Goal: Task Accomplishment & Management: Manage account settings

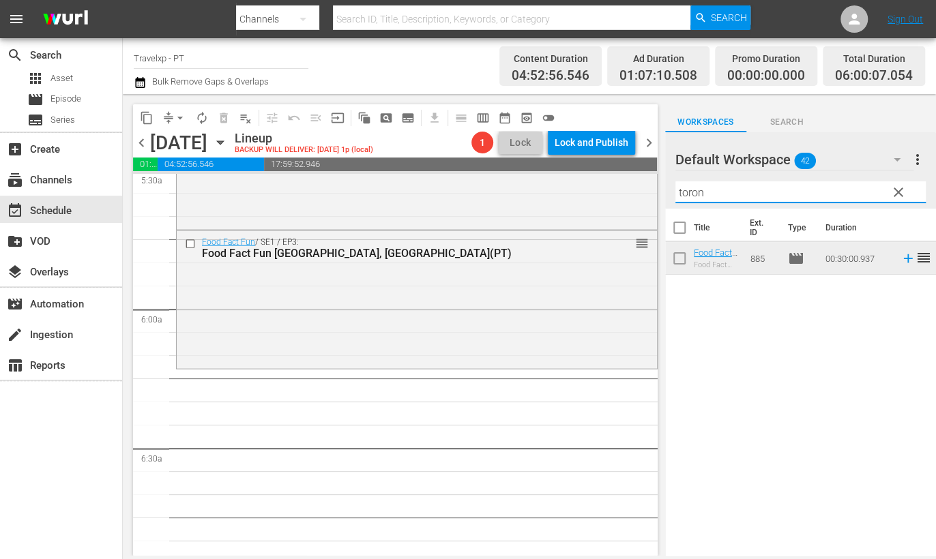
scroll to position [1534, 0]
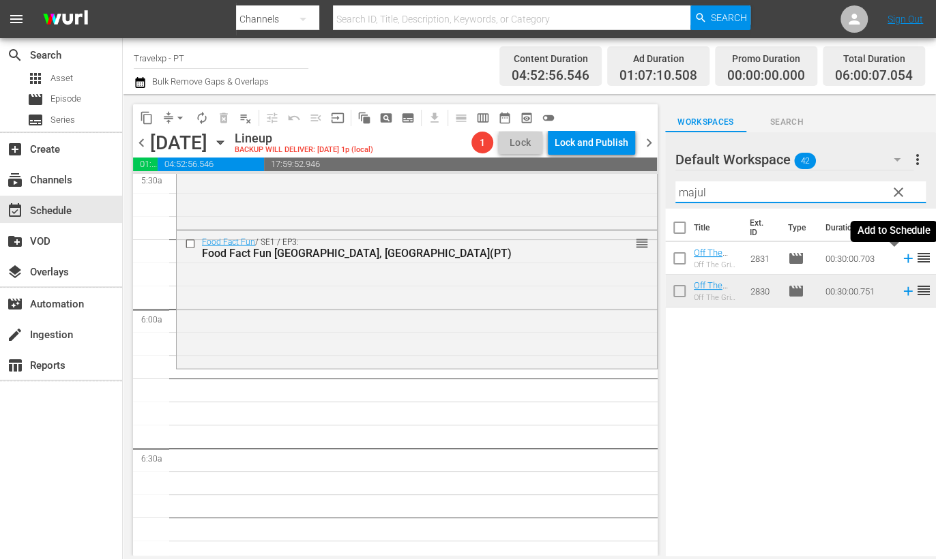
click at [900, 259] on icon at bounding box center [907, 258] width 15 height 15
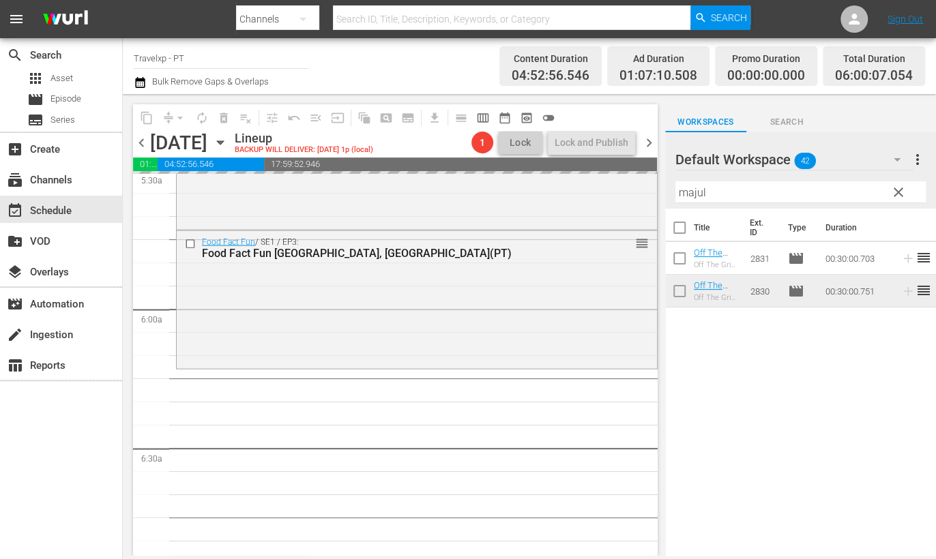
click at [689, 188] on input "majul" at bounding box center [800, 192] width 250 height 22
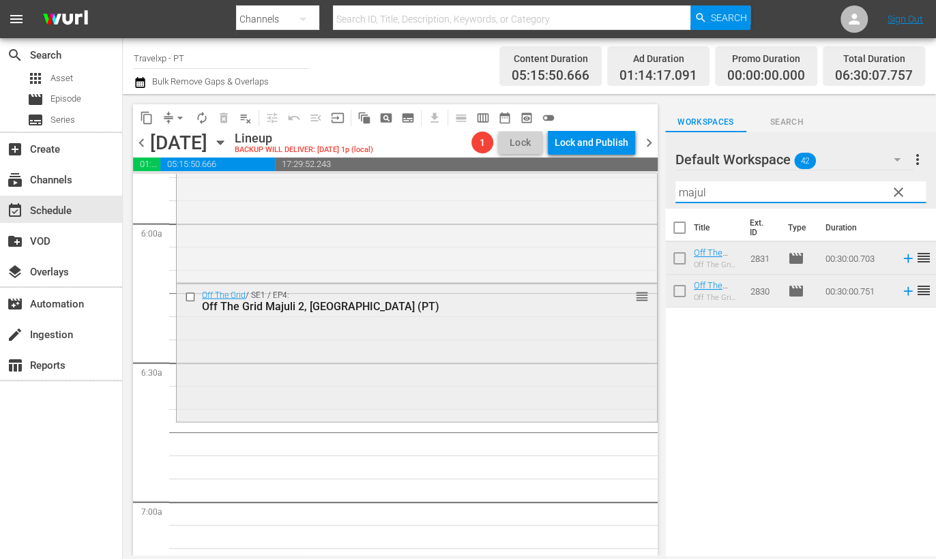
scroll to position [1705, 0]
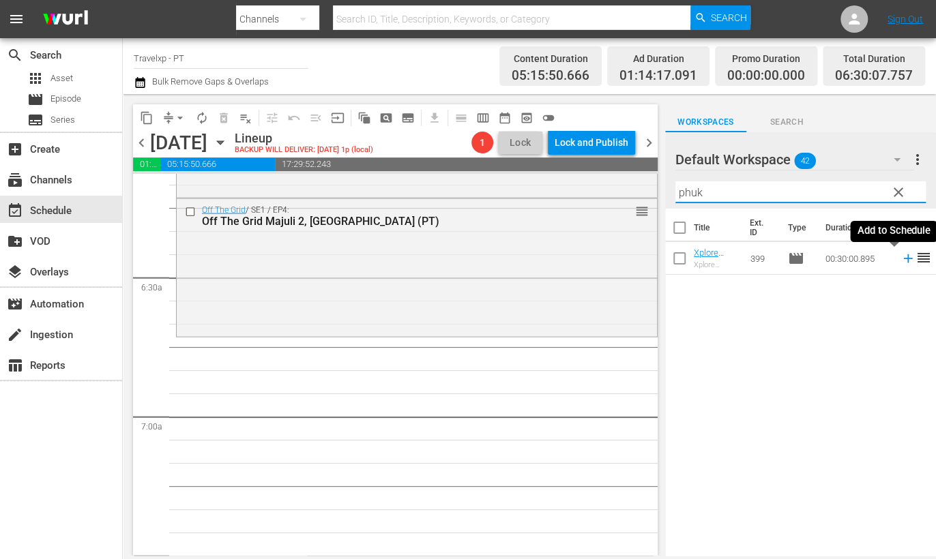
drag, startPoint x: 895, startPoint y: 264, endPoint x: 884, endPoint y: 251, distance: 16.9
click at [900, 264] on icon at bounding box center [907, 258] width 15 height 15
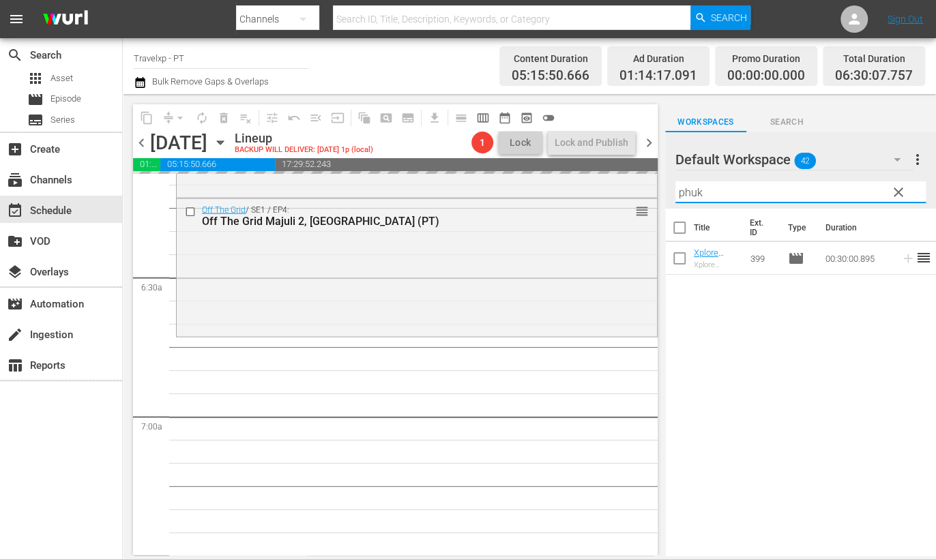
click at [685, 191] on input "phuk" at bounding box center [800, 192] width 250 height 22
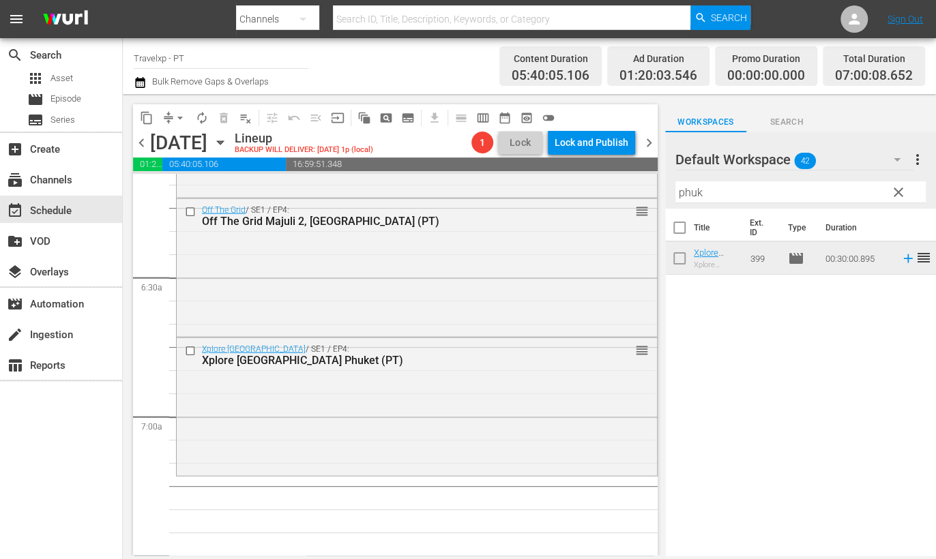
click at [697, 192] on input "phuk" at bounding box center [800, 192] width 250 height 22
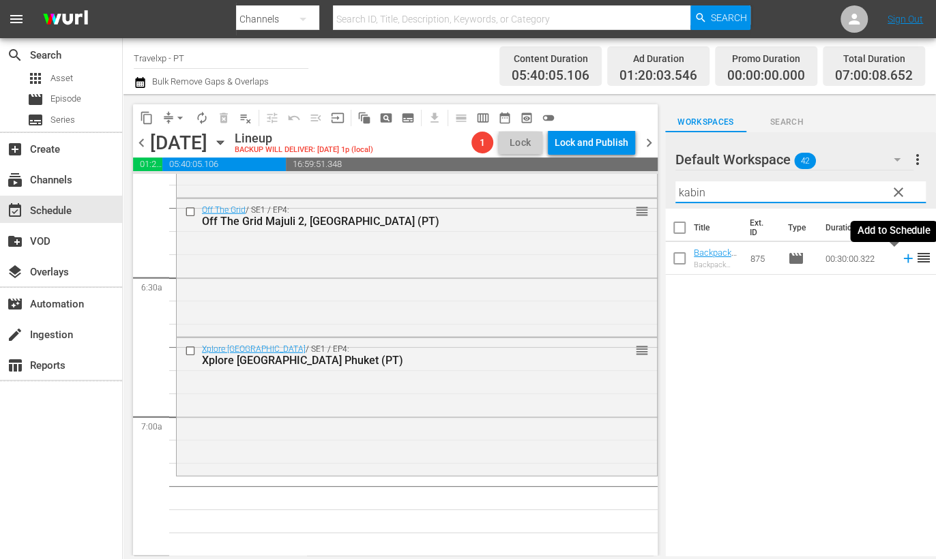
click at [900, 259] on icon at bounding box center [907, 258] width 15 height 15
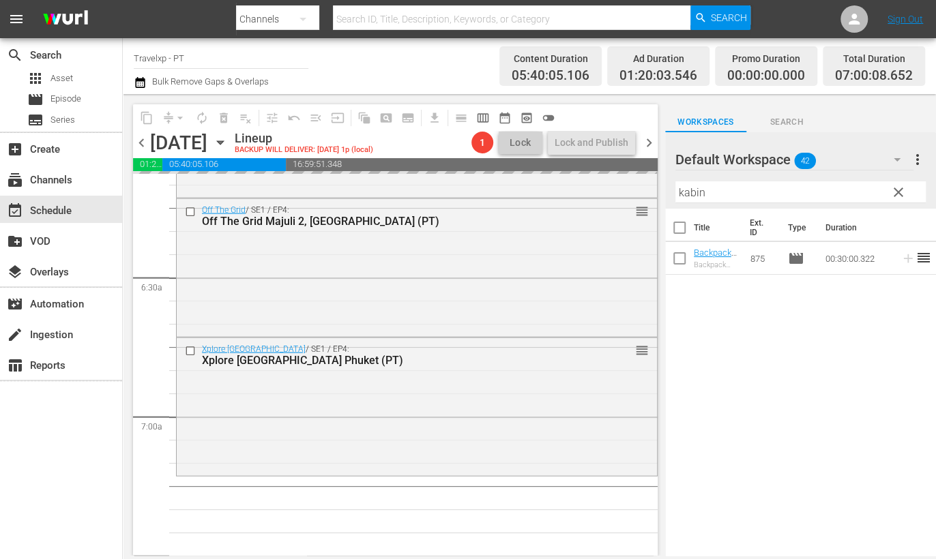
click at [687, 186] on input "kabin" at bounding box center [800, 192] width 250 height 22
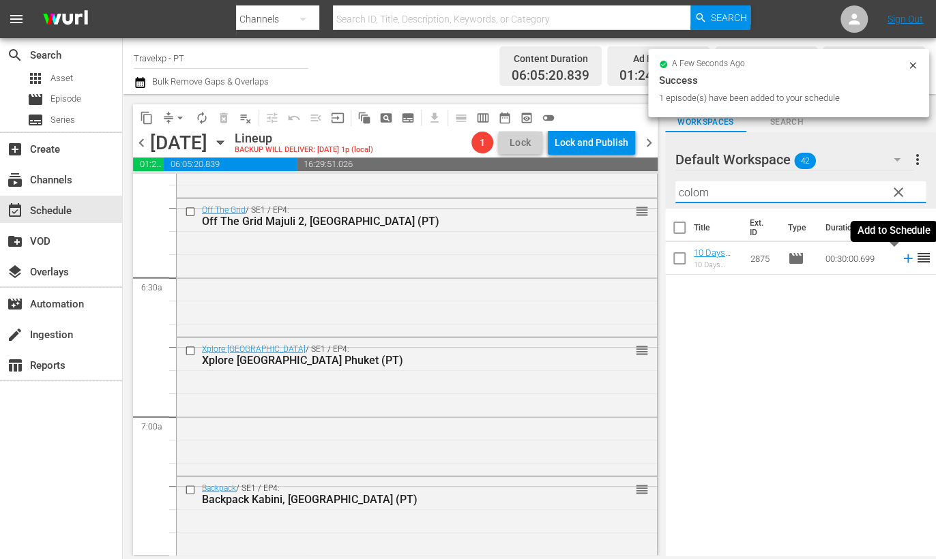
click at [900, 260] on icon at bounding box center [907, 258] width 15 height 15
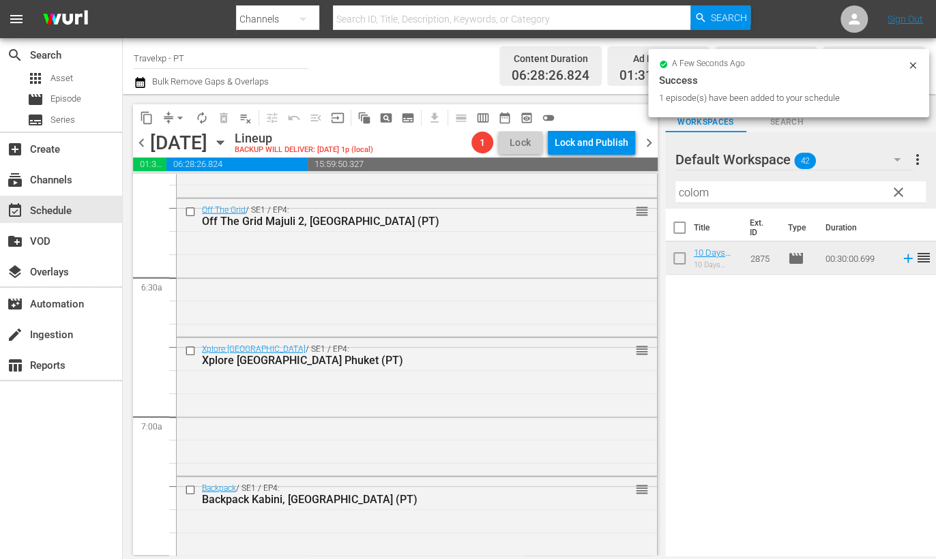
click at [701, 186] on input "colom" at bounding box center [800, 192] width 250 height 22
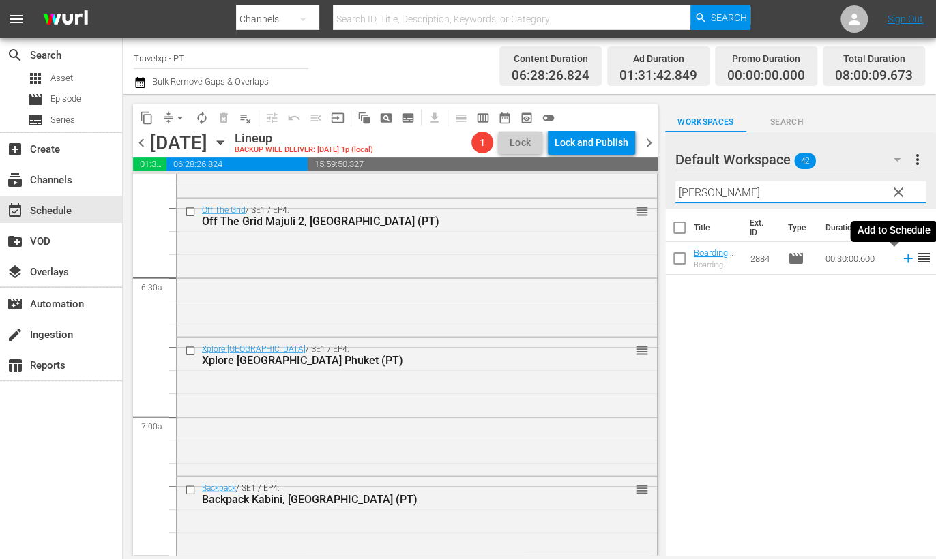
click at [900, 260] on icon at bounding box center [907, 258] width 15 height 15
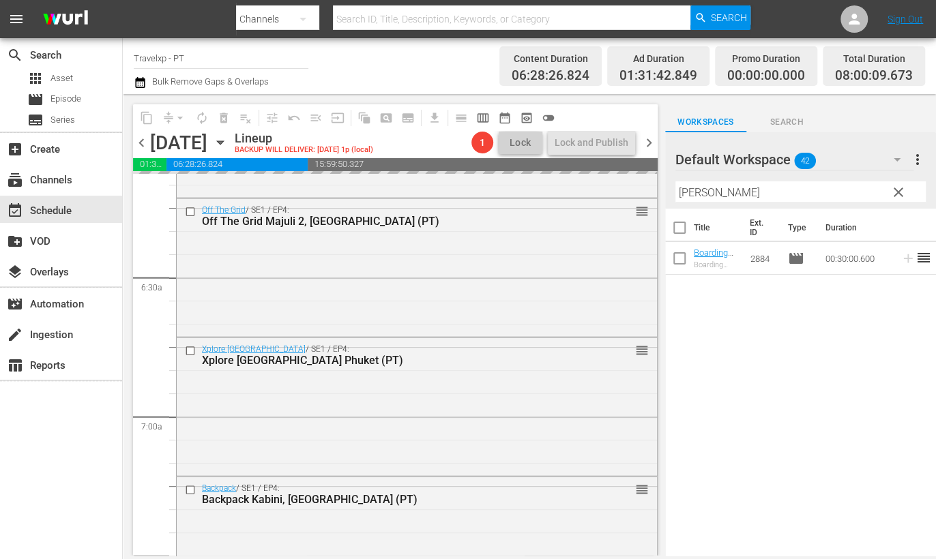
click at [691, 198] on input "bronn" at bounding box center [800, 192] width 250 height 22
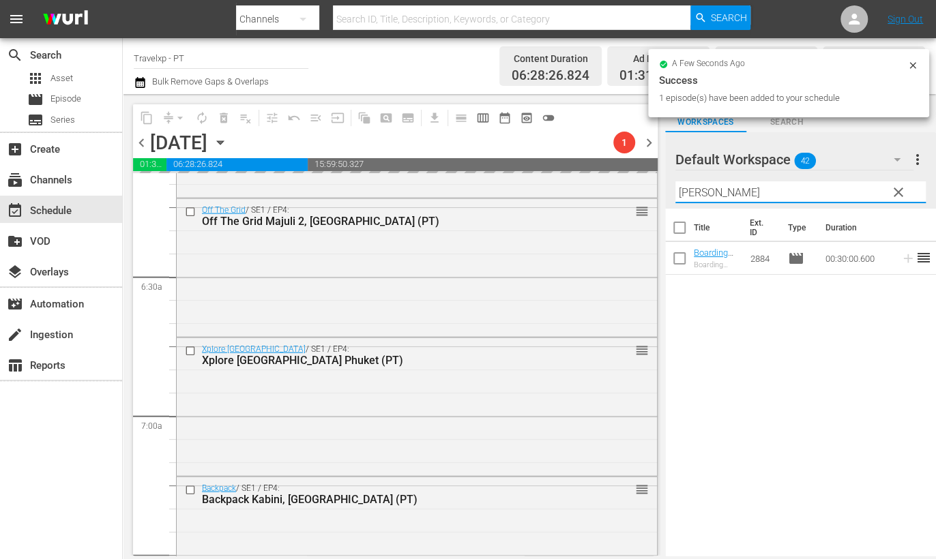
click at [691, 198] on input "bronn" at bounding box center [800, 192] width 250 height 22
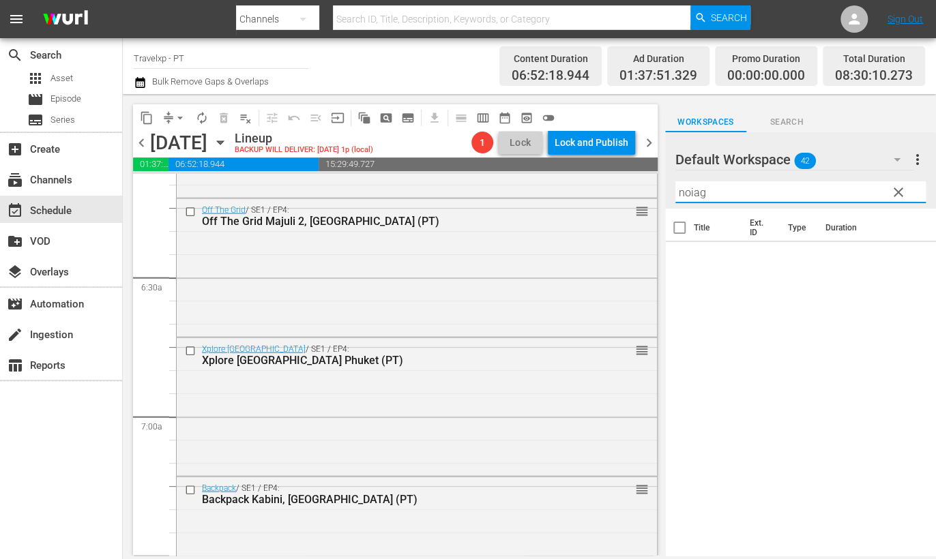
drag, startPoint x: 723, startPoint y: 194, endPoint x: 681, endPoint y: 192, distance: 41.6
click at [681, 192] on input "noiag" at bounding box center [800, 192] width 250 height 22
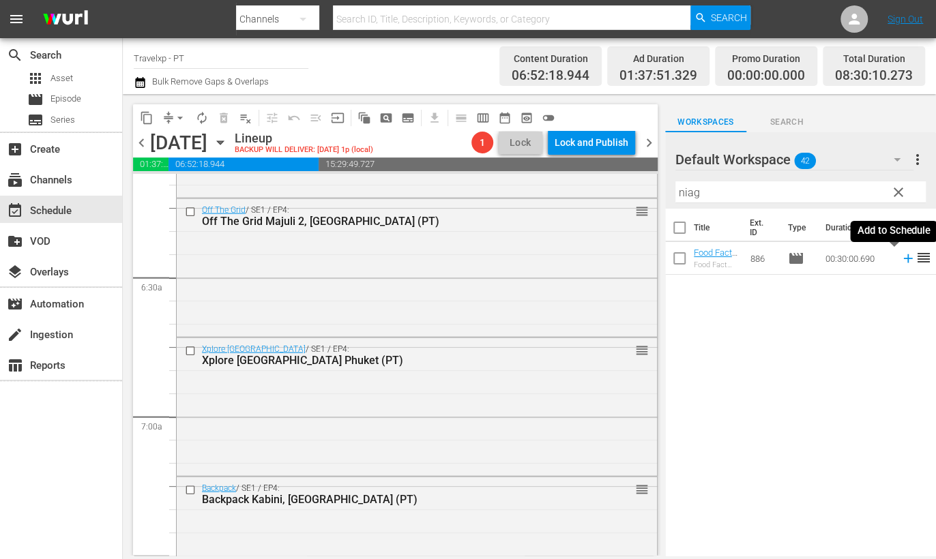
click at [900, 261] on icon at bounding box center [907, 258] width 15 height 15
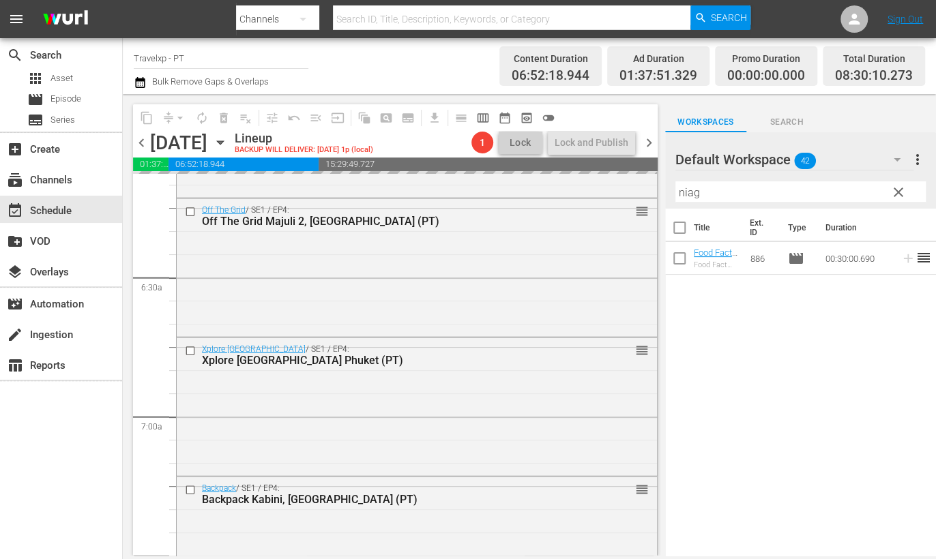
click at [690, 194] on input "niag" at bounding box center [800, 192] width 250 height 22
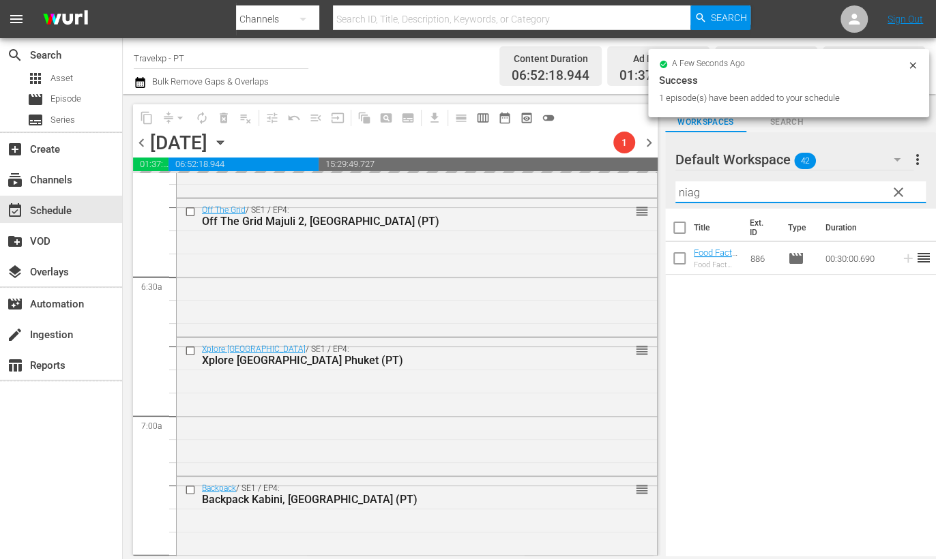
click at [690, 194] on input "niag" at bounding box center [800, 192] width 250 height 22
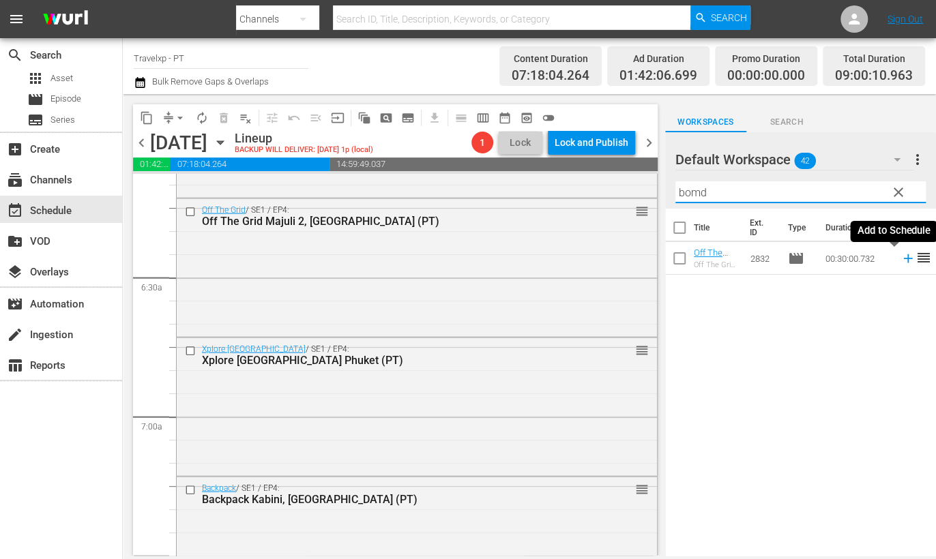
click at [903, 258] on icon at bounding box center [907, 258] width 9 height 9
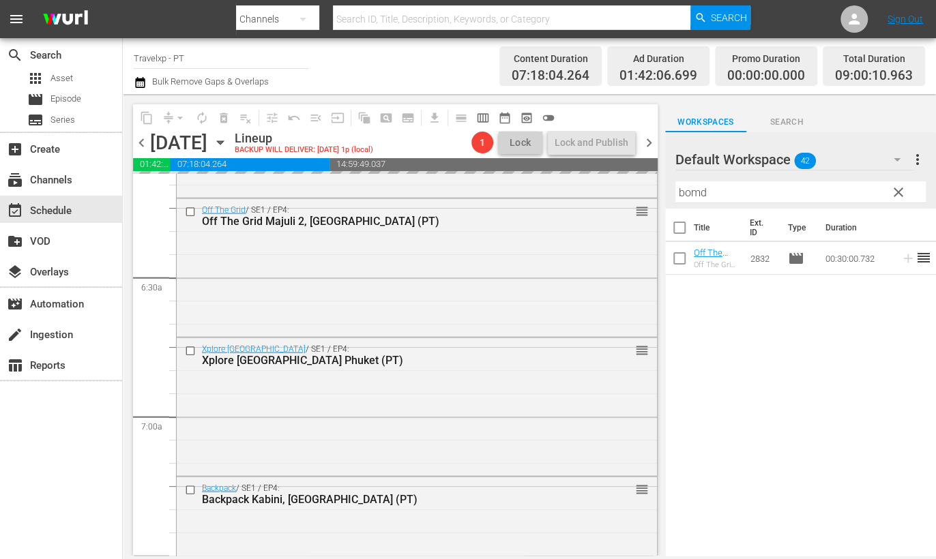
click at [695, 198] on input "bomd" at bounding box center [800, 192] width 250 height 22
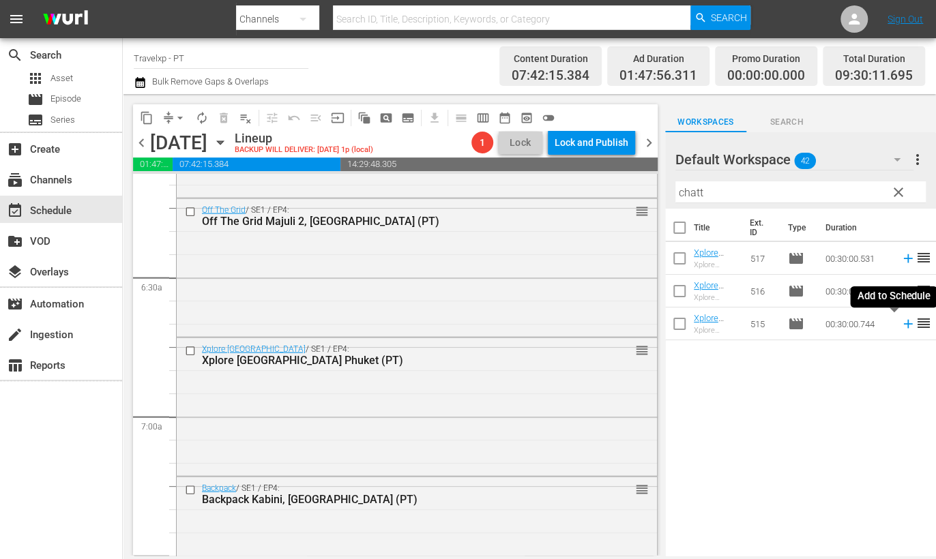
click at [903, 323] on icon at bounding box center [907, 324] width 9 height 9
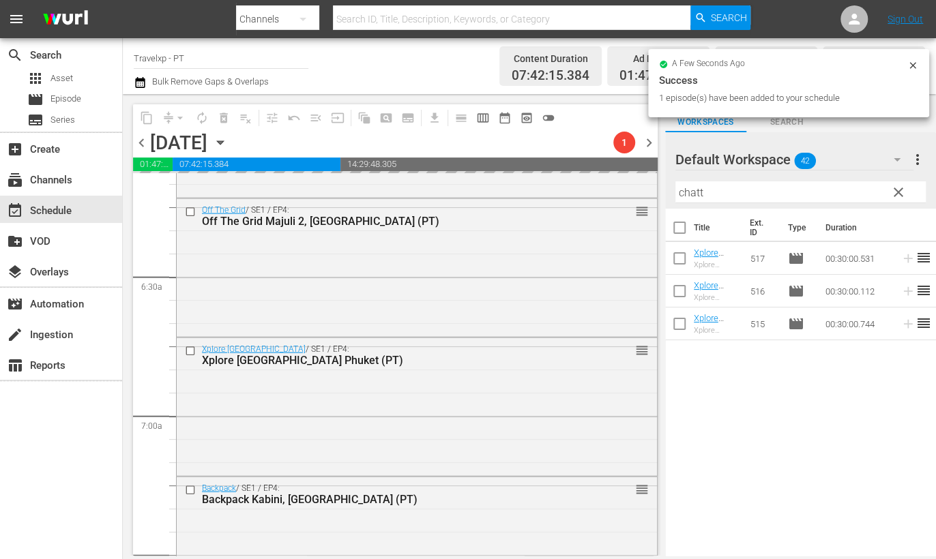
click at [694, 192] on input "chatt" at bounding box center [800, 192] width 250 height 22
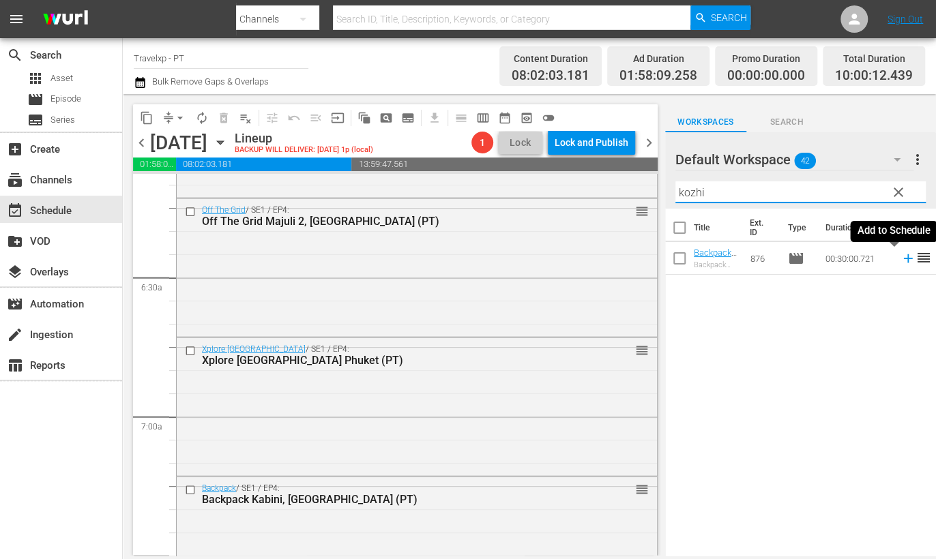
click at [903, 263] on icon at bounding box center [907, 258] width 9 height 9
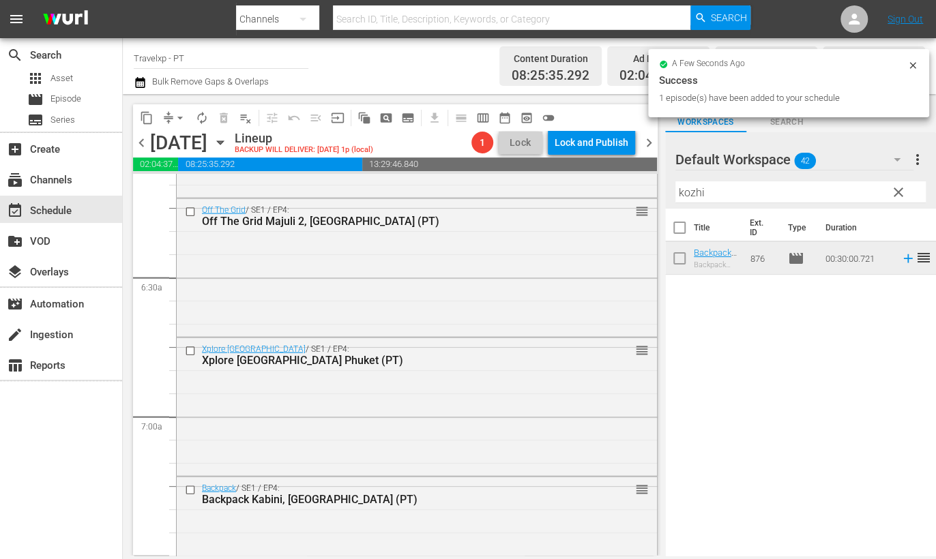
click at [689, 192] on input "kozhi" at bounding box center [800, 192] width 250 height 22
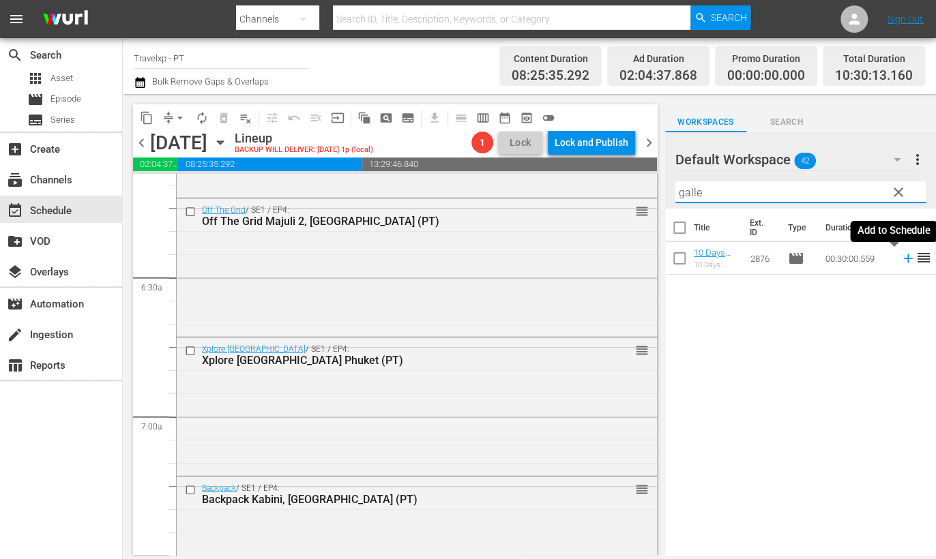
click at [900, 260] on icon at bounding box center [907, 258] width 15 height 15
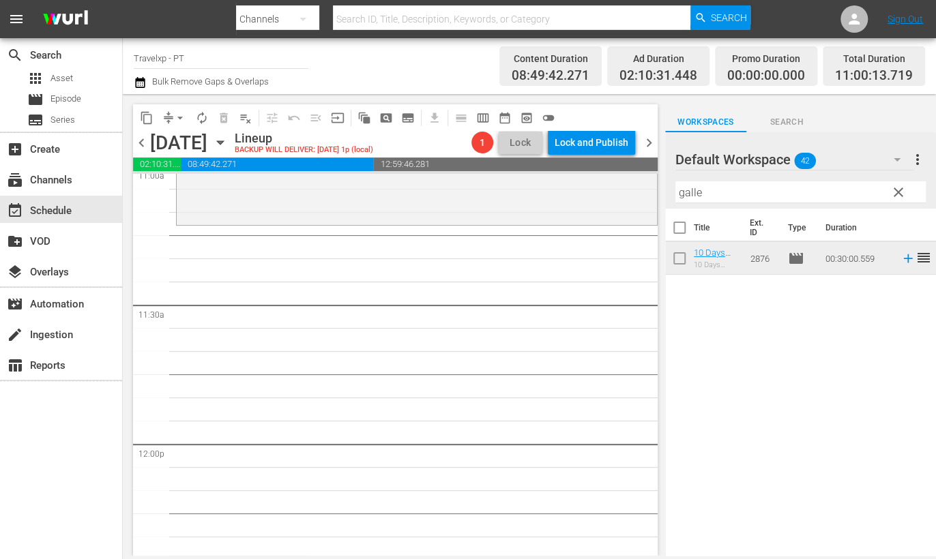
scroll to position [2898, 0]
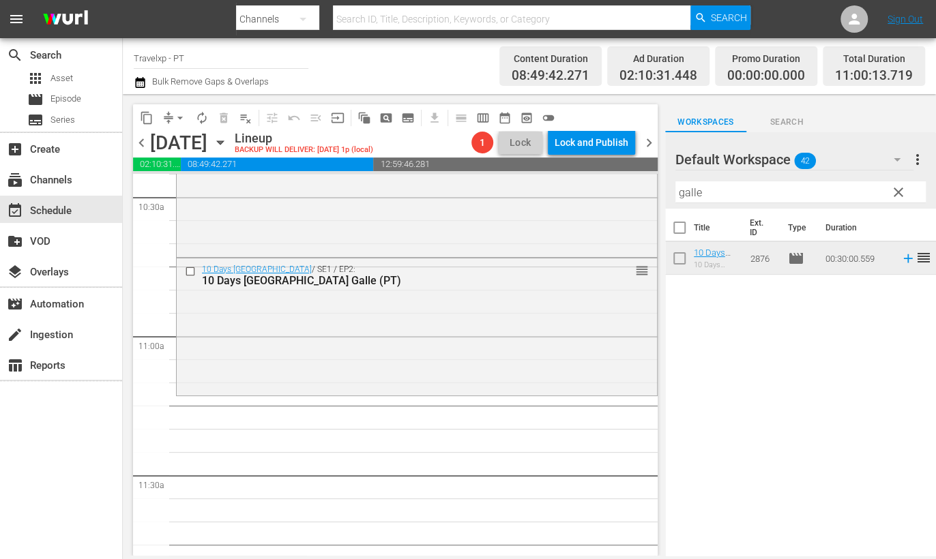
click at [685, 192] on input "galle" at bounding box center [800, 192] width 250 height 22
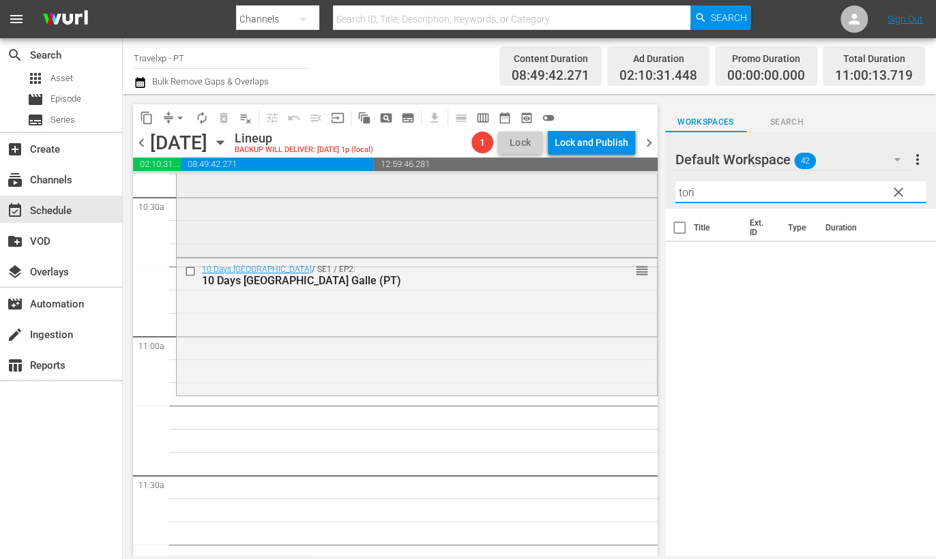
drag, startPoint x: 757, startPoint y: 196, endPoint x: 624, endPoint y: 194, distance: 133.0
click at [624, 194] on div "content_copy compress arrow_drop_down autorenew_outlined delete_forever_outline…" at bounding box center [529, 325] width 813 height 462
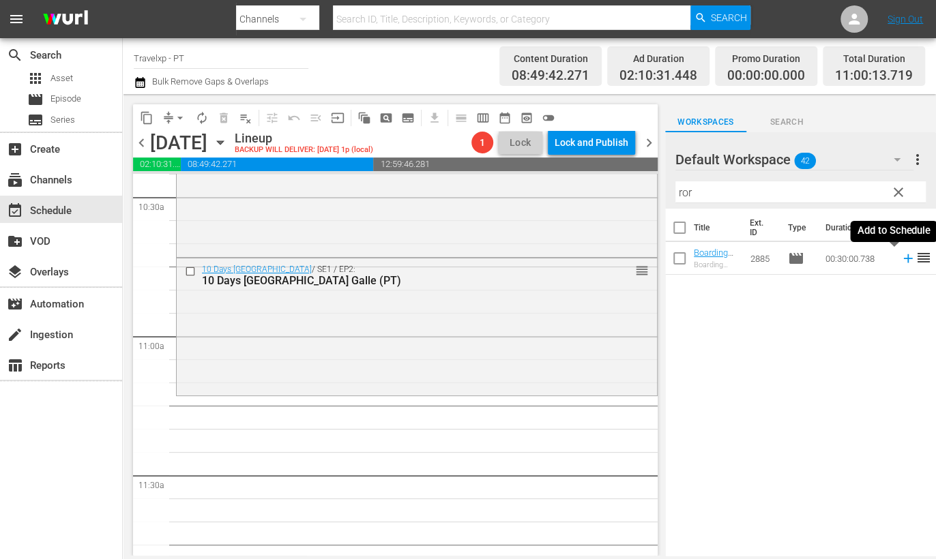
click at [903, 259] on icon at bounding box center [907, 258] width 9 height 9
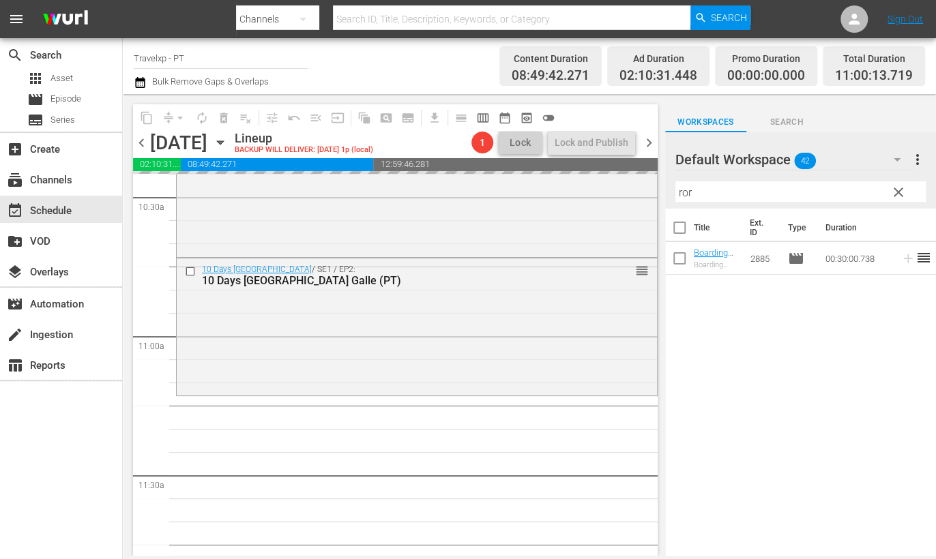
click at [682, 190] on input "ror" at bounding box center [800, 192] width 250 height 22
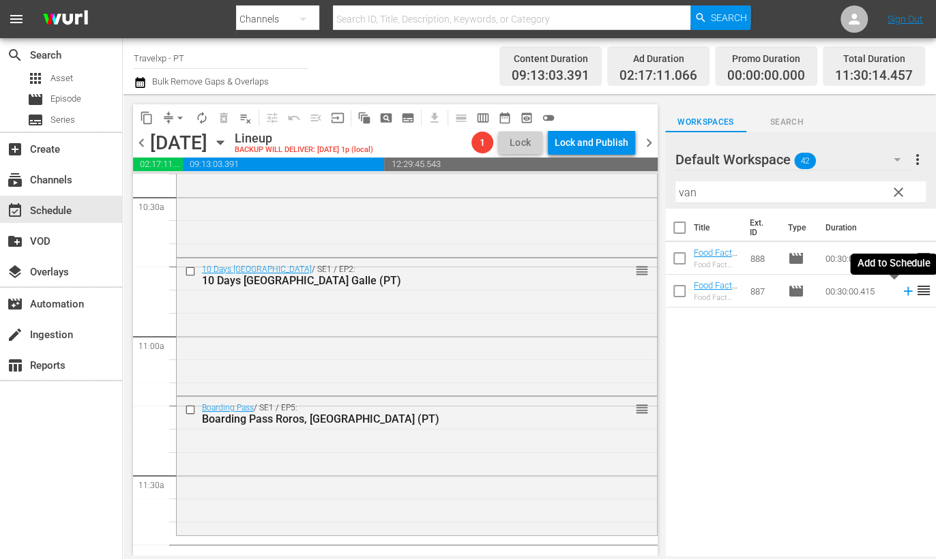
click at [903, 292] on icon at bounding box center [907, 291] width 9 height 9
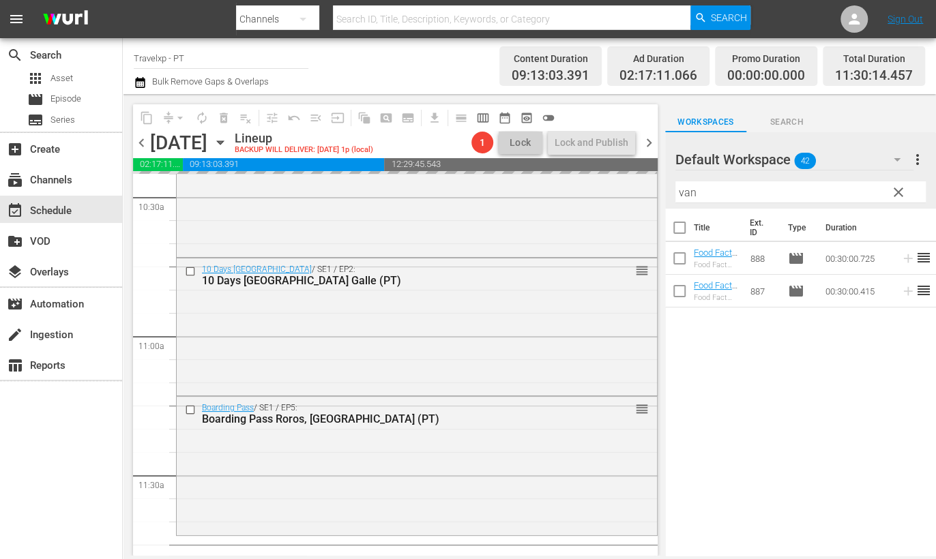
click at [683, 190] on input "van" at bounding box center [800, 192] width 250 height 22
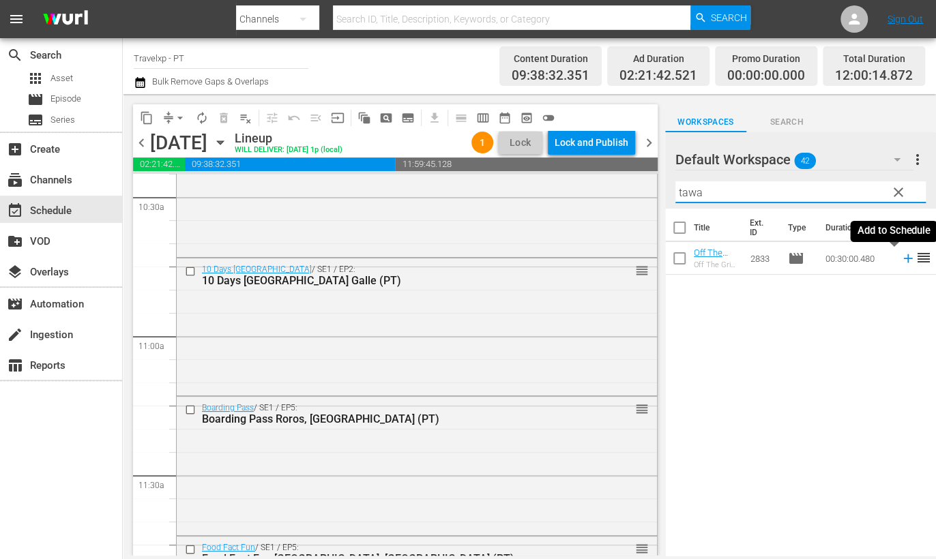
click at [903, 258] on icon at bounding box center [907, 258] width 9 height 9
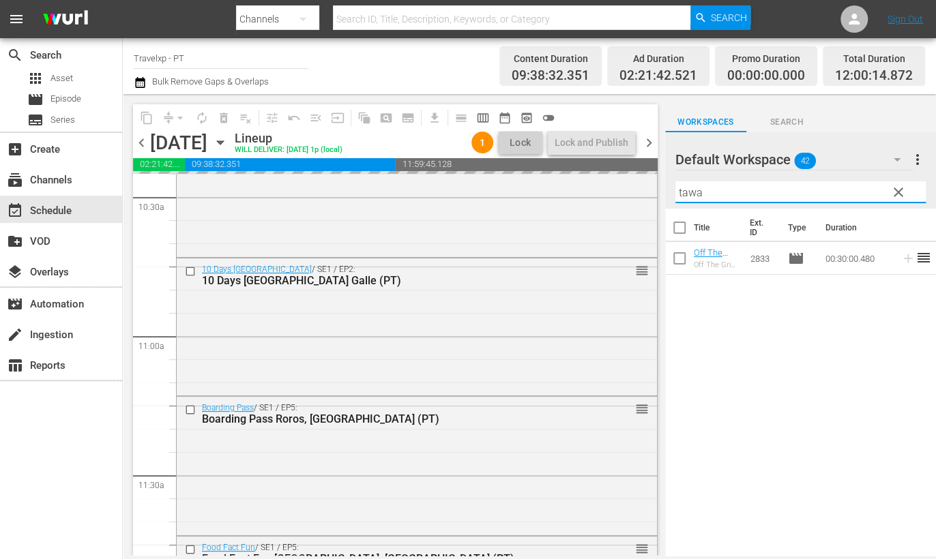
click at [688, 192] on input "tawa" at bounding box center [800, 192] width 250 height 22
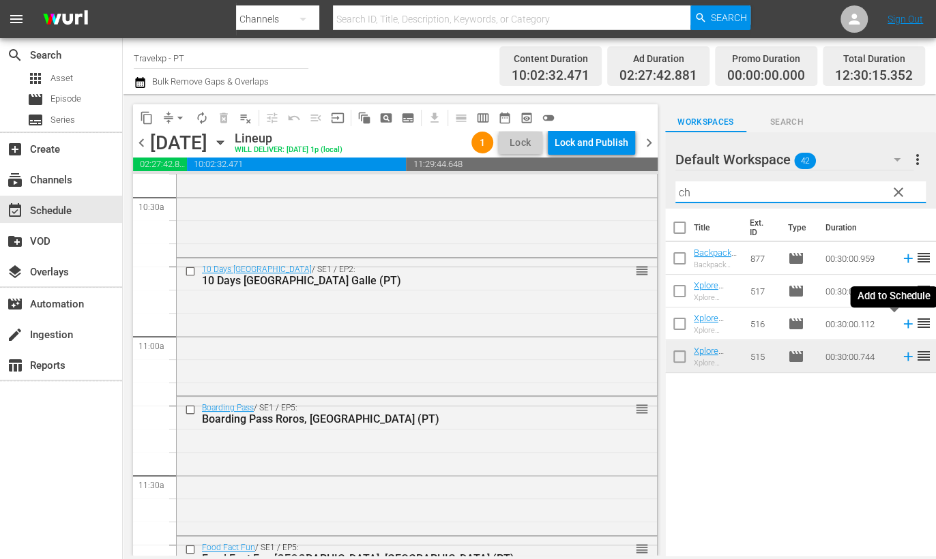
click at [903, 324] on icon at bounding box center [907, 324] width 9 height 9
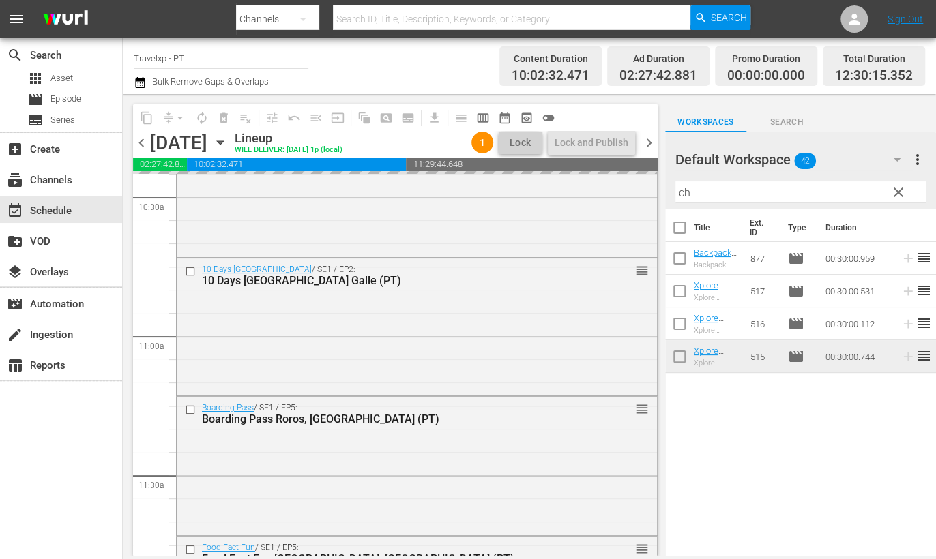
click at [681, 191] on input "ch" at bounding box center [800, 192] width 250 height 22
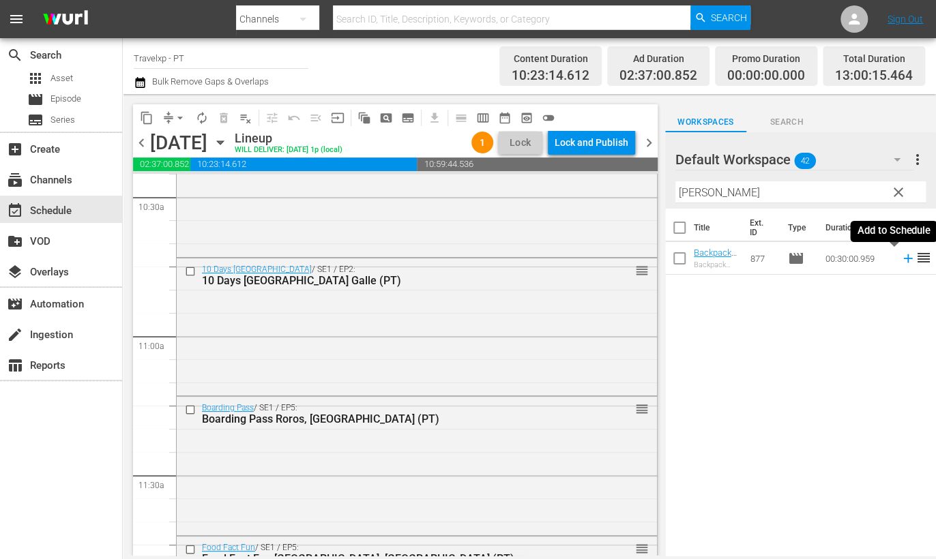
click at [903, 258] on icon at bounding box center [907, 258] width 9 height 9
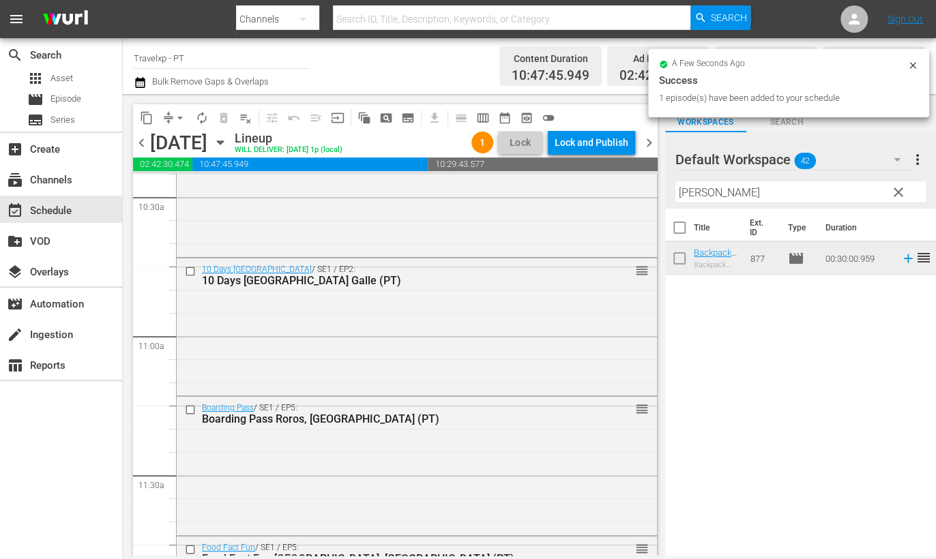
click at [690, 192] on input "koch" at bounding box center [800, 192] width 250 height 22
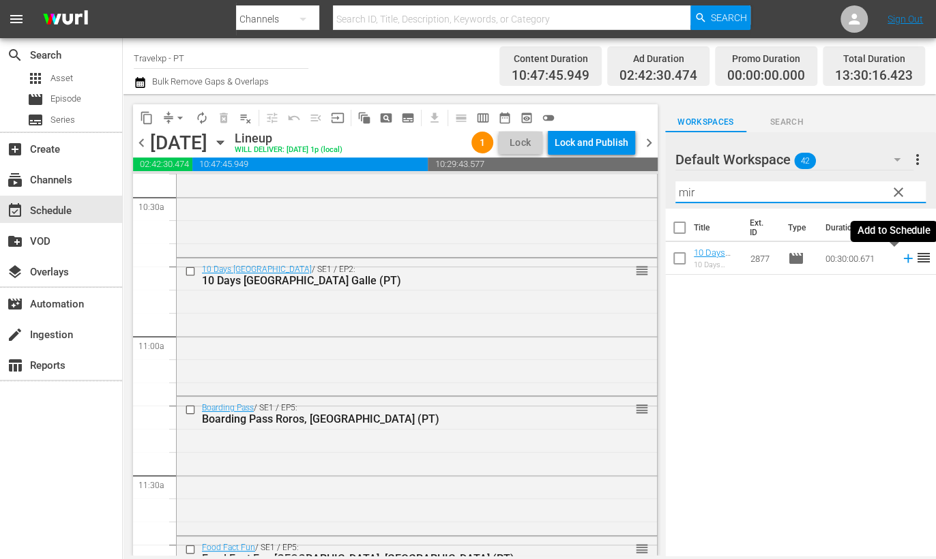
click at [900, 260] on icon at bounding box center [907, 258] width 15 height 15
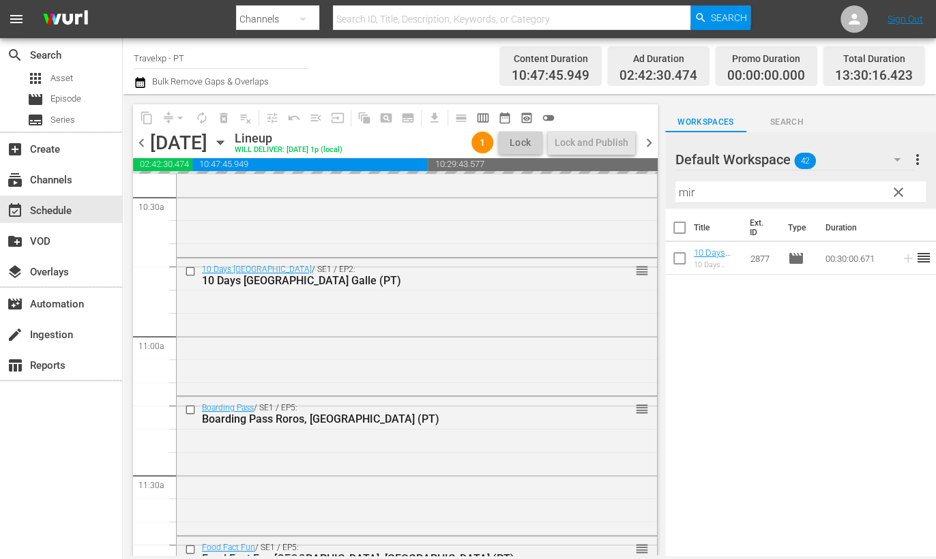
click at [682, 190] on input "mir" at bounding box center [800, 192] width 250 height 22
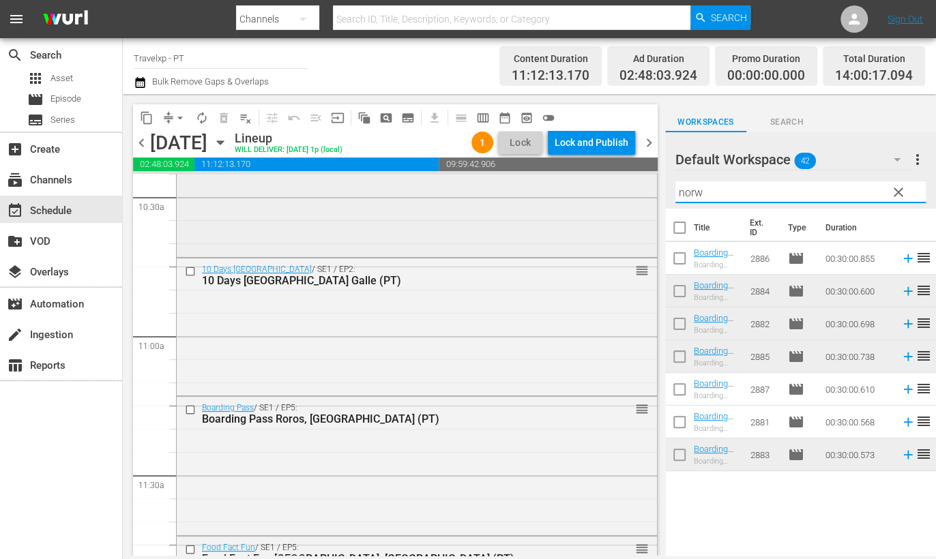
drag, startPoint x: 714, startPoint y: 194, endPoint x: 640, endPoint y: 185, distance: 74.8
click at [640, 185] on div "content_copy compress arrow_drop_down autorenew_outlined delete_forever_outline…" at bounding box center [529, 325] width 813 height 462
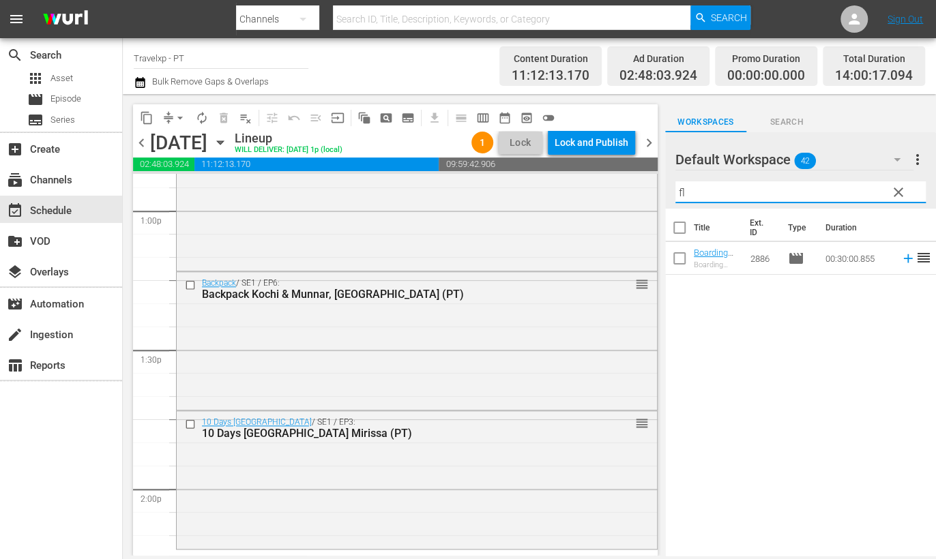
scroll to position [3921, 0]
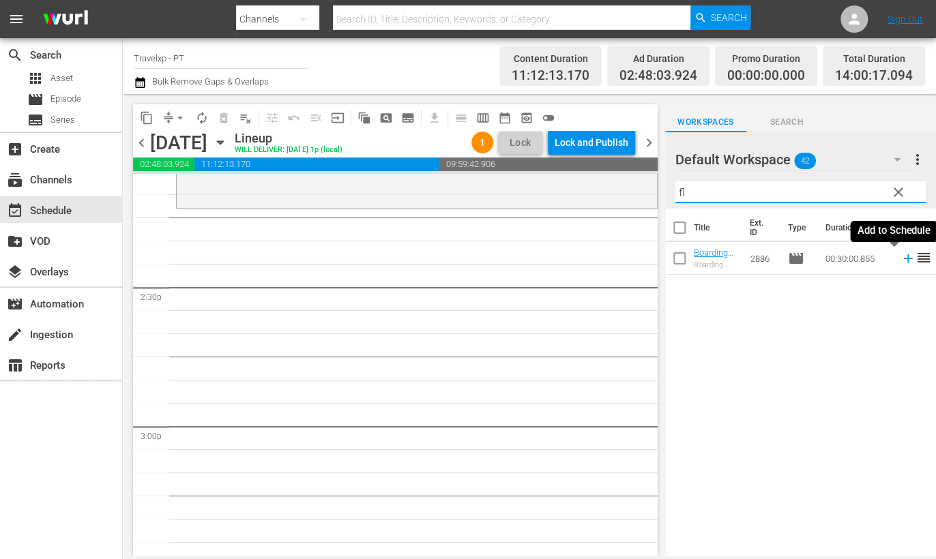
click at [900, 257] on icon at bounding box center [907, 258] width 15 height 15
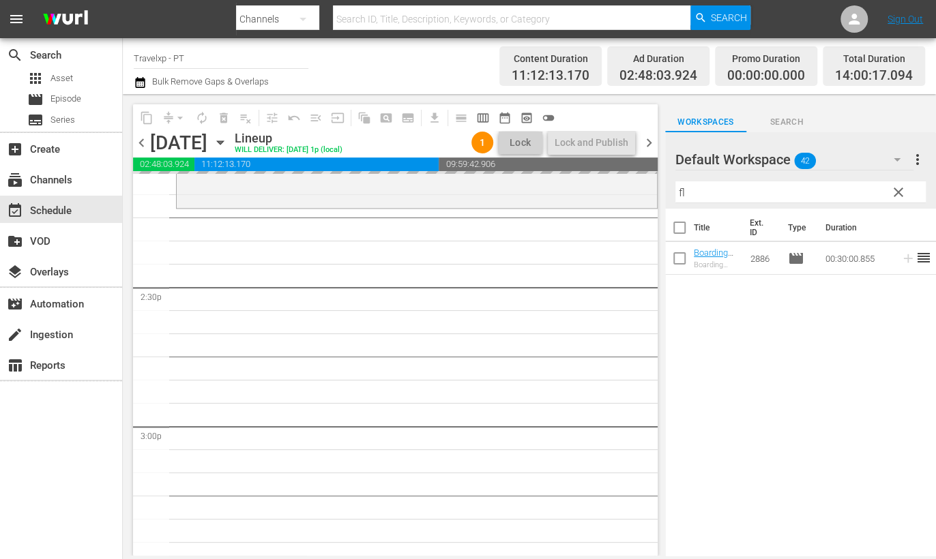
click at [678, 191] on input "fl" at bounding box center [800, 192] width 250 height 22
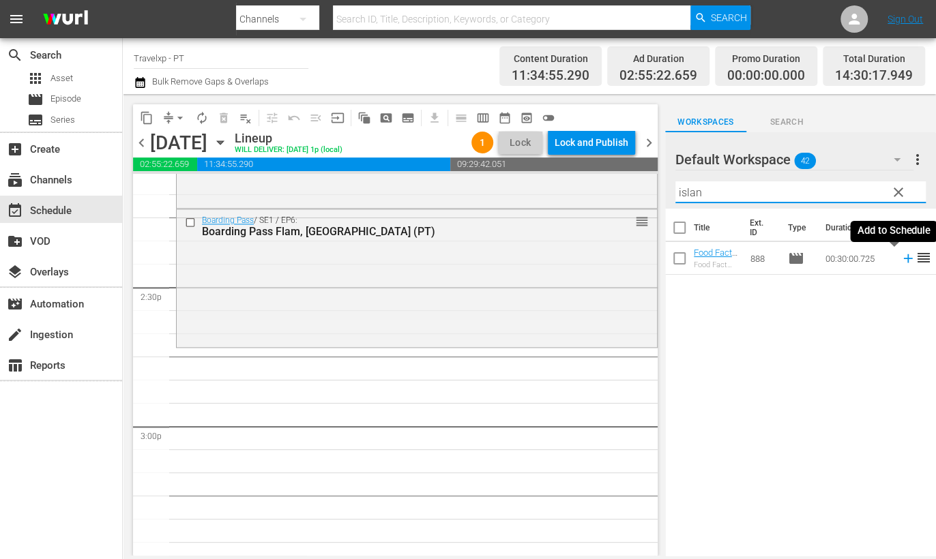
click at [903, 260] on icon at bounding box center [907, 258] width 9 height 9
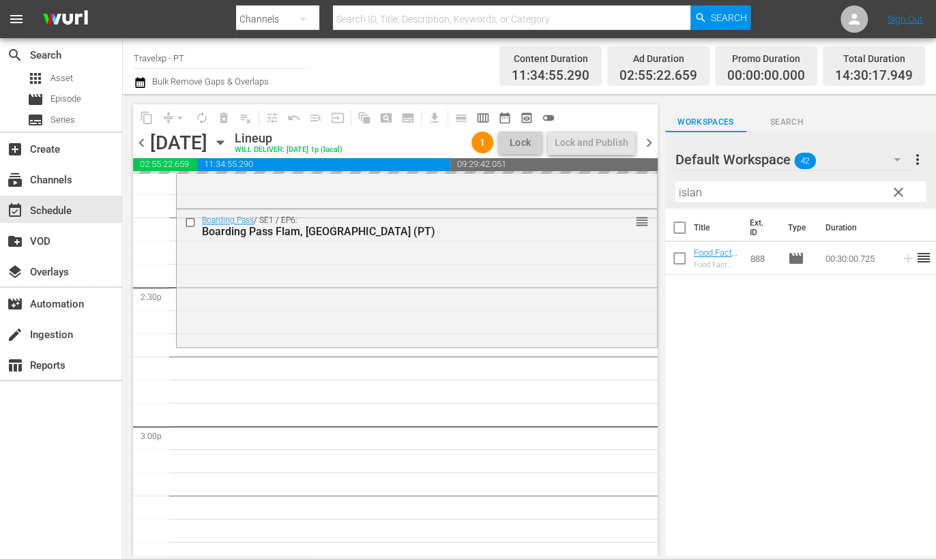
click at [690, 196] on input "islan" at bounding box center [800, 192] width 250 height 22
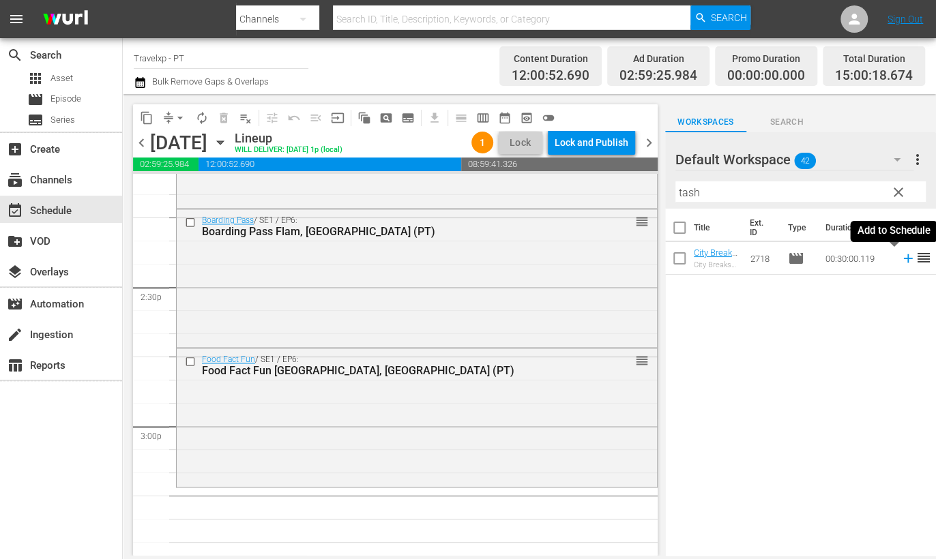
click at [903, 258] on icon at bounding box center [907, 258] width 9 height 9
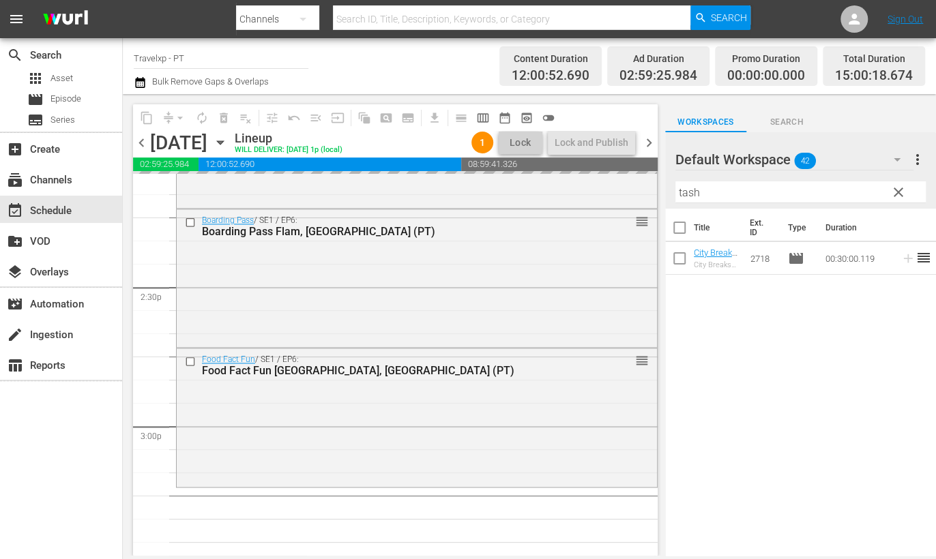
click at [687, 192] on input "tash" at bounding box center [800, 192] width 250 height 22
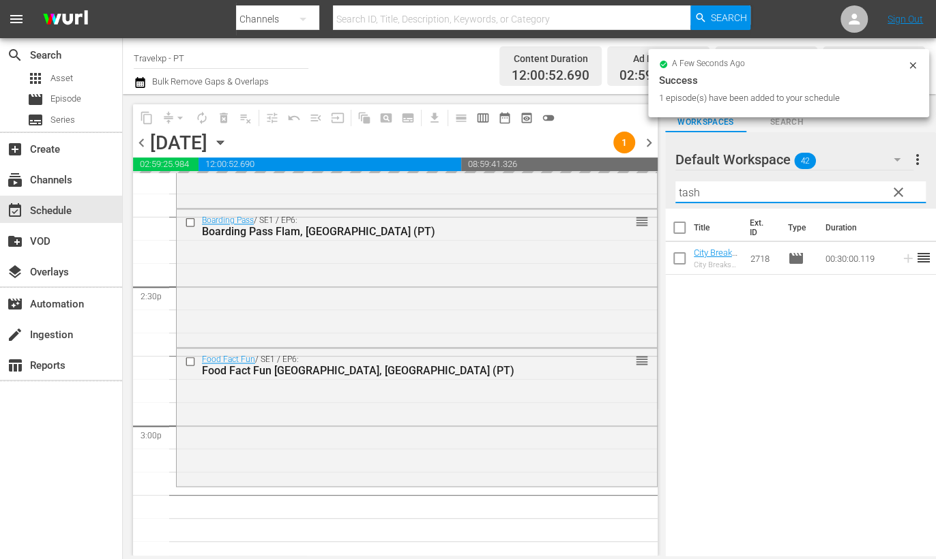
click at [687, 192] on input "tash" at bounding box center [800, 192] width 250 height 22
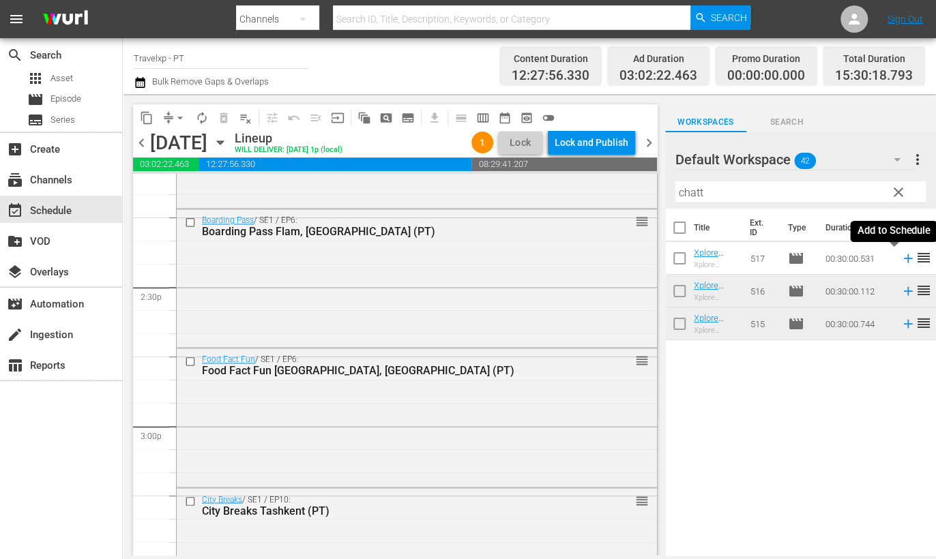
click at [903, 258] on icon at bounding box center [907, 258] width 9 height 9
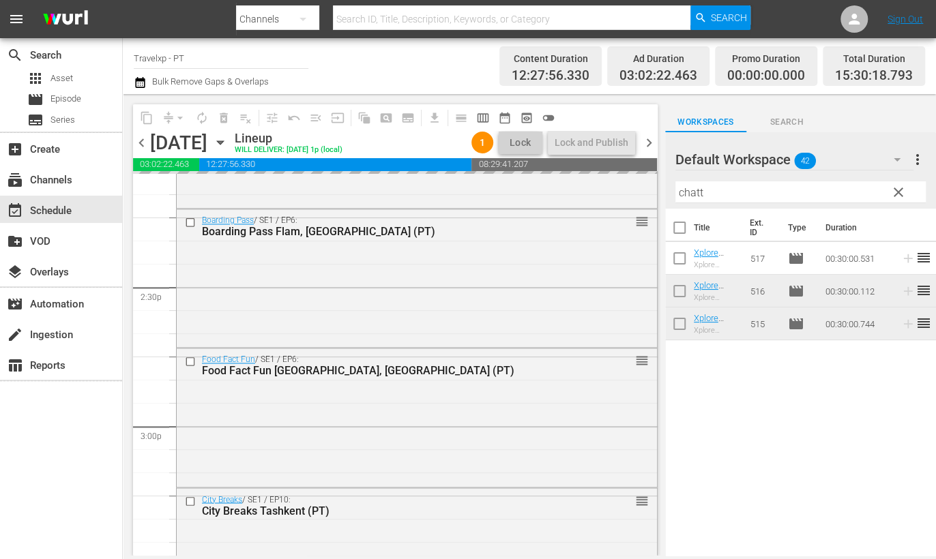
click at [693, 189] on input "chatt" at bounding box center [800, 192] width 250 height 22
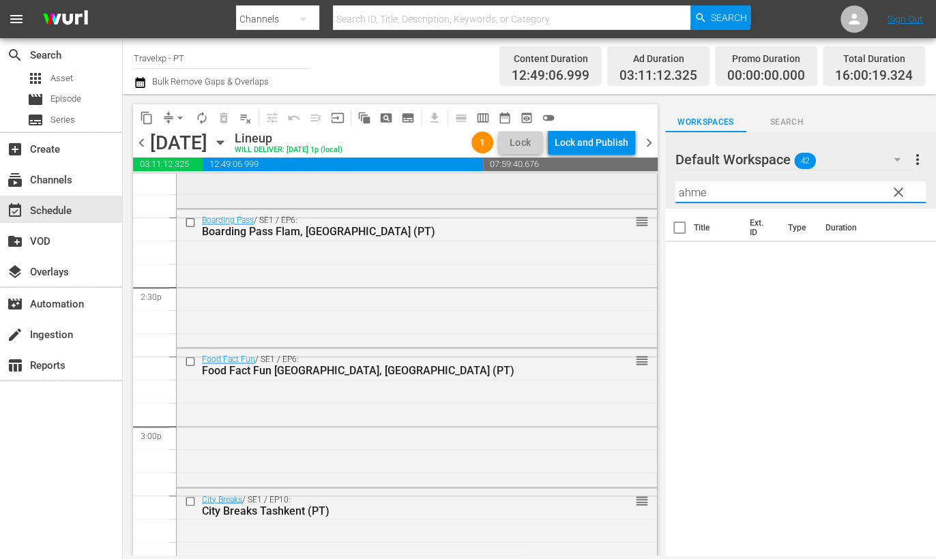
click at [636, 188] on div "content_copy compress arrow_drop_down autorenew_outlined delete_forever_outline…" at bounding box center [529, 325] width 813 height 462
click at [900, 257] on icon at bounding box center [907, 258] width 15 height 15
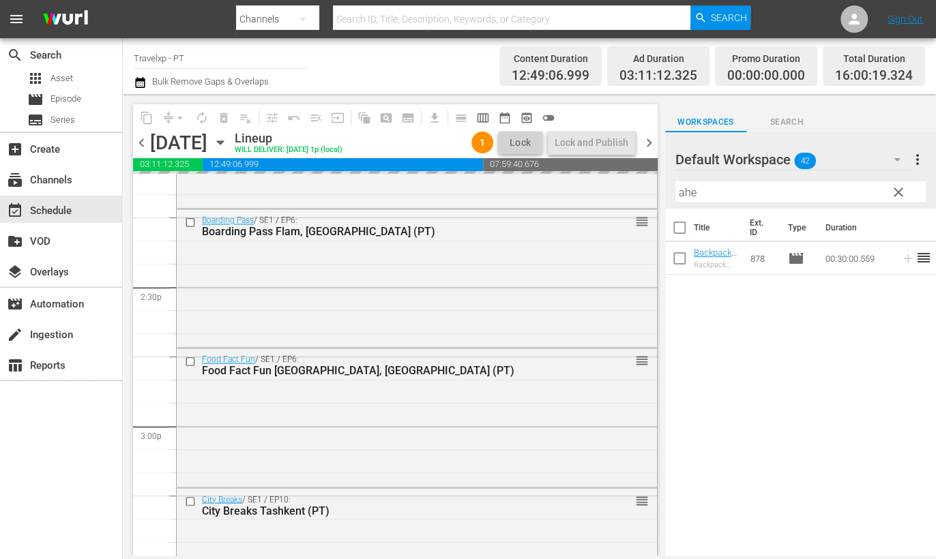
click at [685, 196] on input "ahe" at bounding box center [800, 192] width 250 height 22
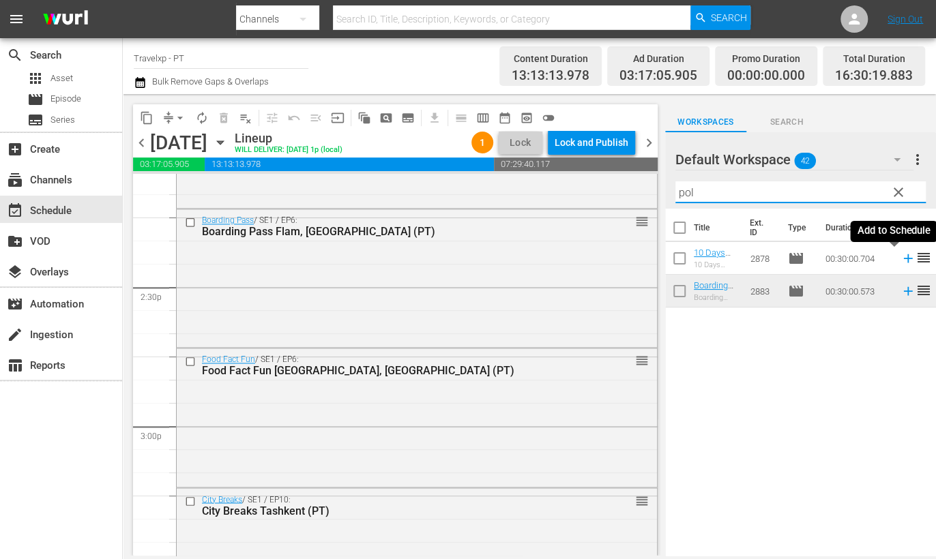
click at [900, 260] on icon at bounding box center [907, 258] width 15 height 15
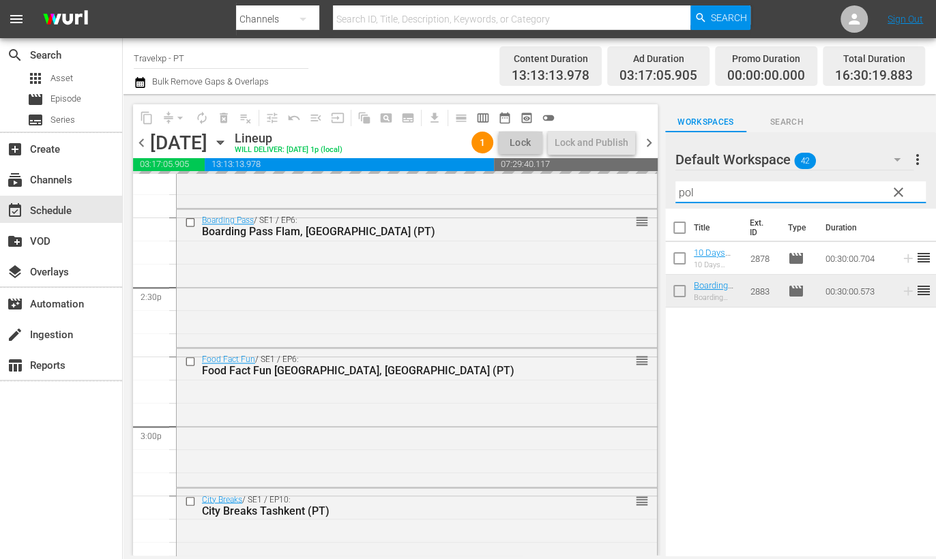
click at [685, 192] on input "pol" at bounding box center [800, 192] width 250 height 22
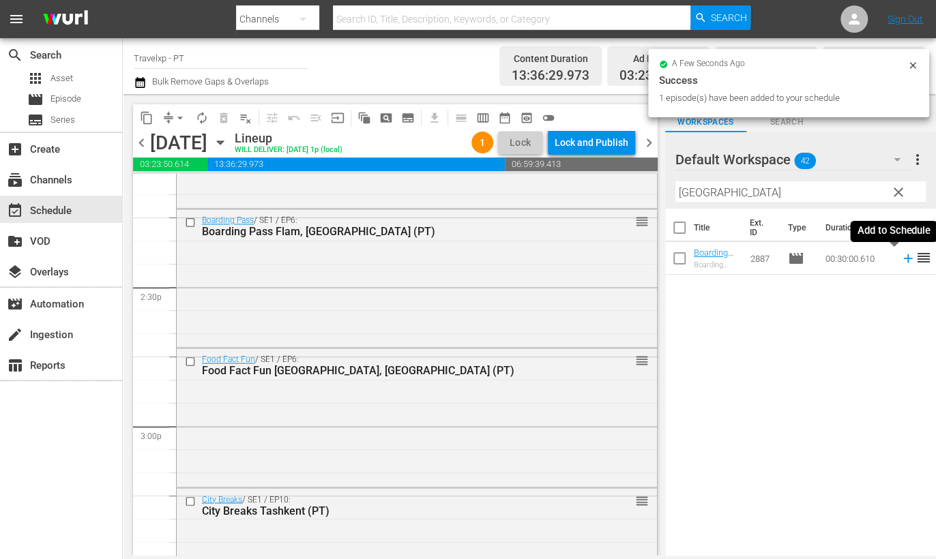
click at [900, 254] on icon at bounding box center [907, 258] width 15 height 15
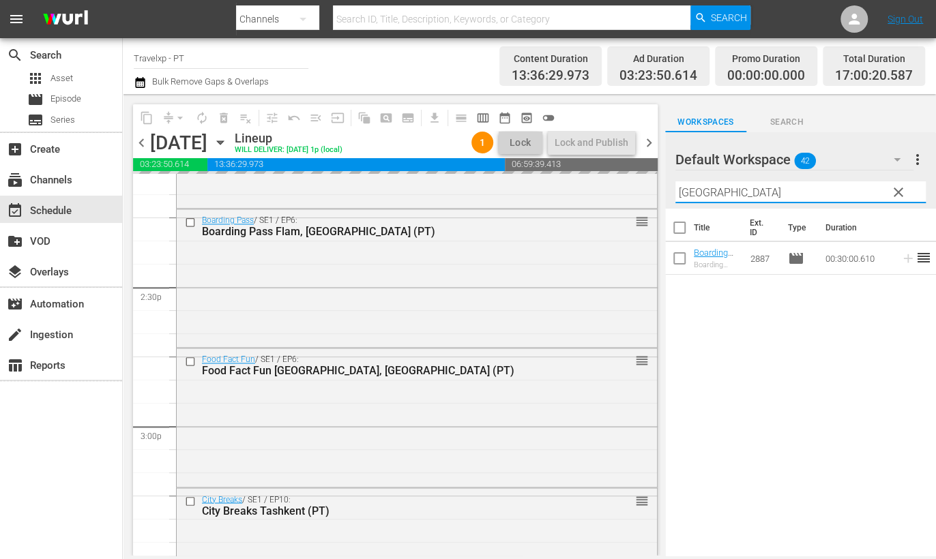
click at [691, 194] on input "oslo" at bounding box center [800, 192] width 250 height 22
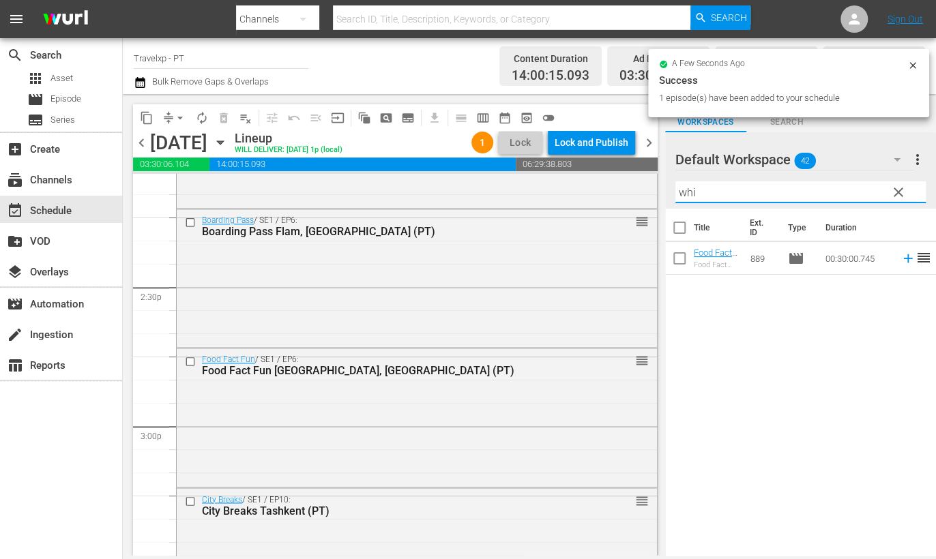
click at [900, 259] on icon at bounding box center [907, 258] width 15 height 15
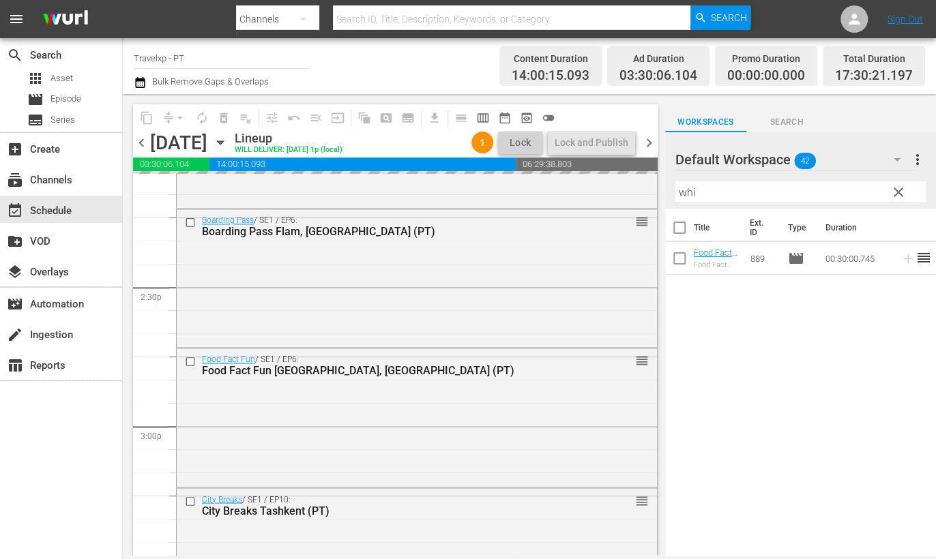
click at [689, 192] on input "whi" at bounding box center [800, 192] width 250 height 22
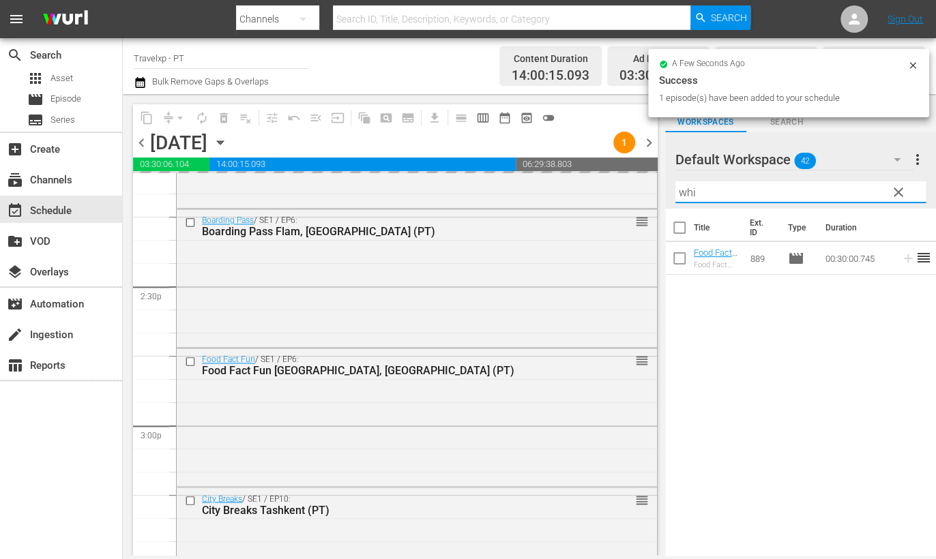
click at [689, 192] on input "whi" at bounding box center [800, 192] width 250 height 22
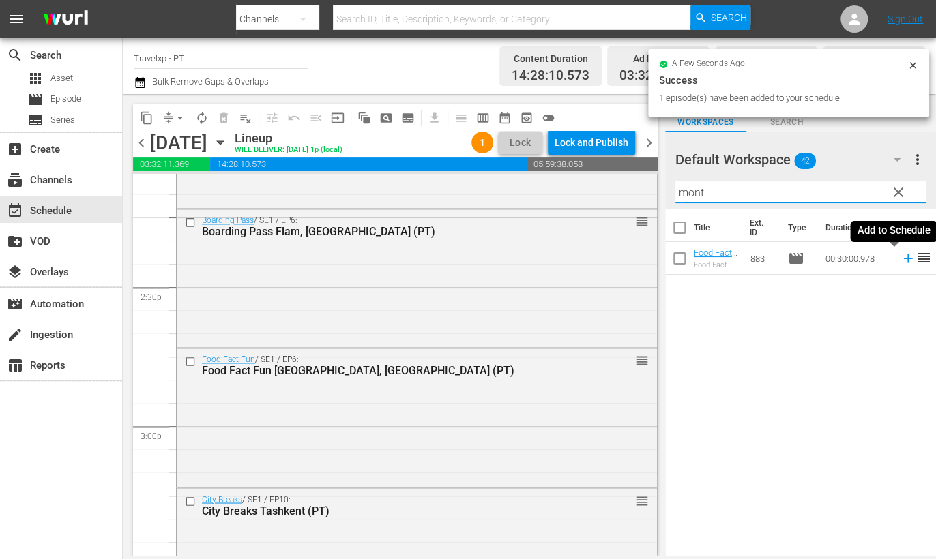
click at [900, 260] on icon at bounding box center [907, 258] width 15 height 15
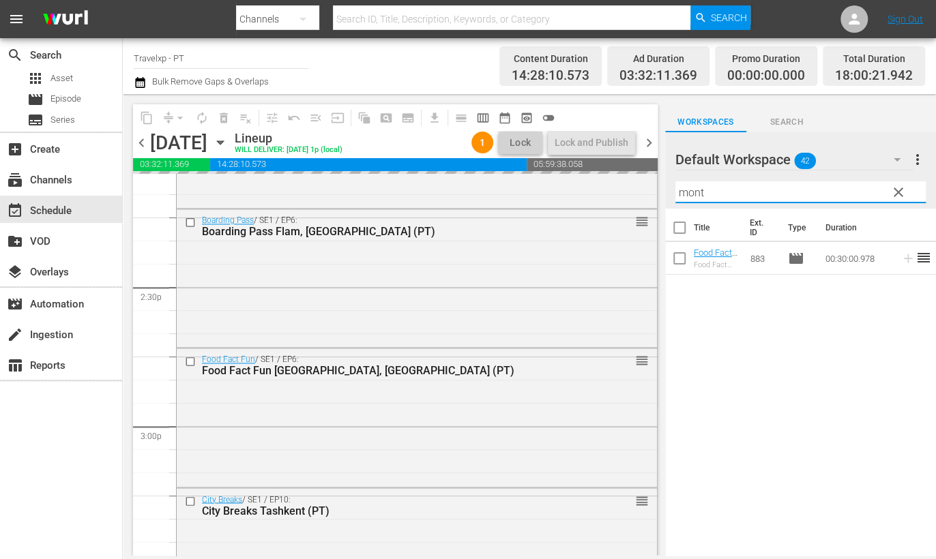
click at [687, 189] on input "mont" at bounding box center [800, 192] width 250 height 22
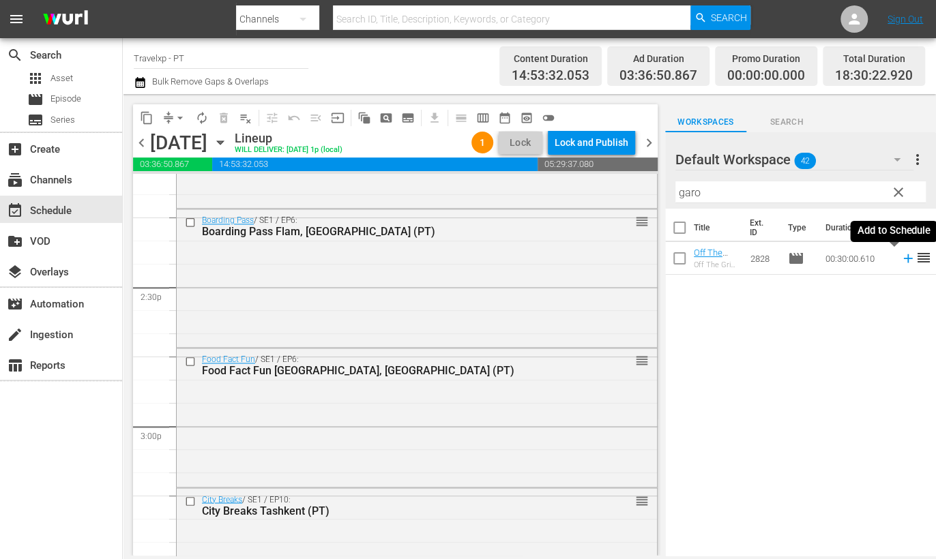
click at [903, 258] on icon at bounding box center [907, 258] width 9 height 9
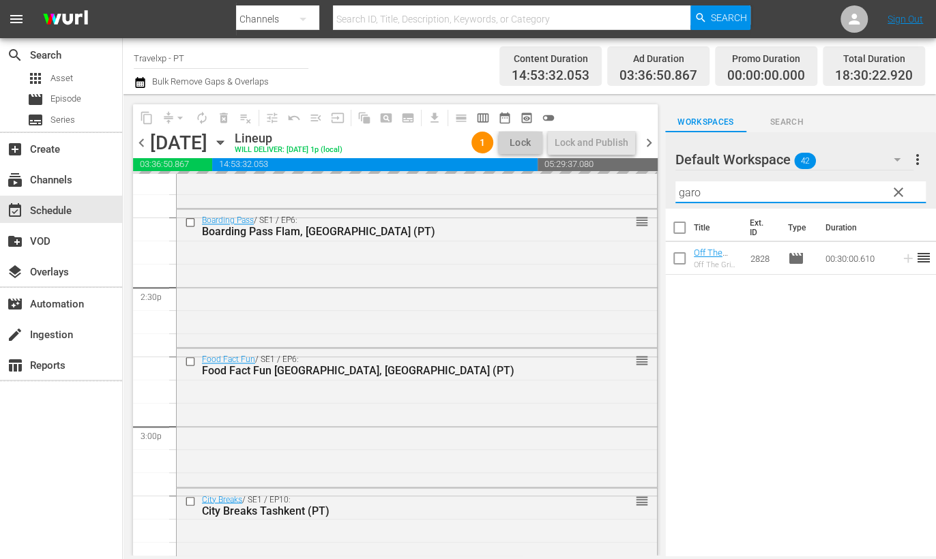
click at [690, 195] on input "garo" at bounding box center [800, 192] width 250 height 22
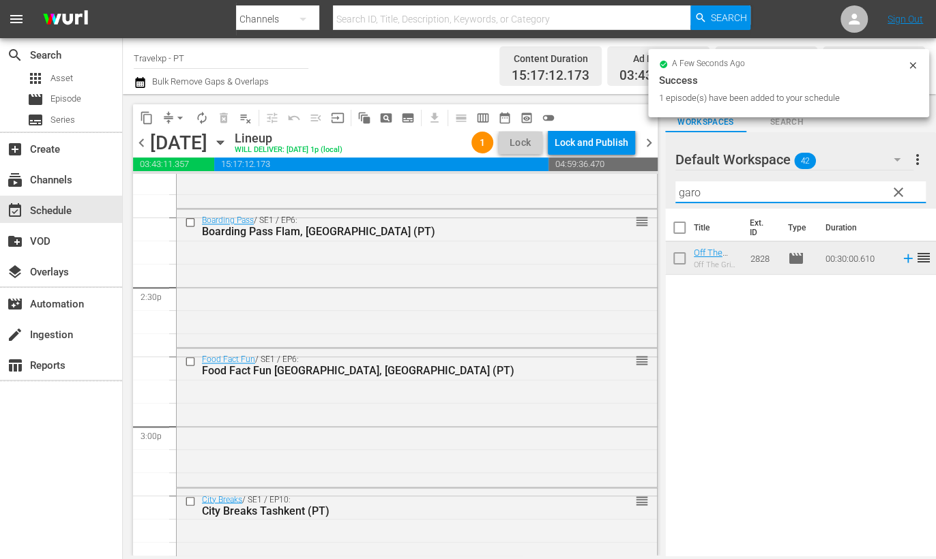
type input "n"
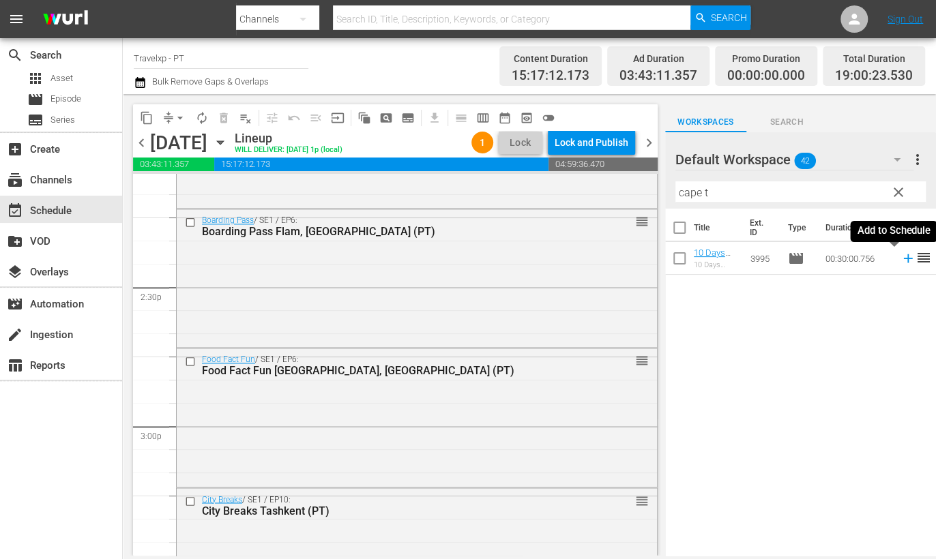
click at [903, 258] on icon at bounding box center [907, 258] width 9 height 9
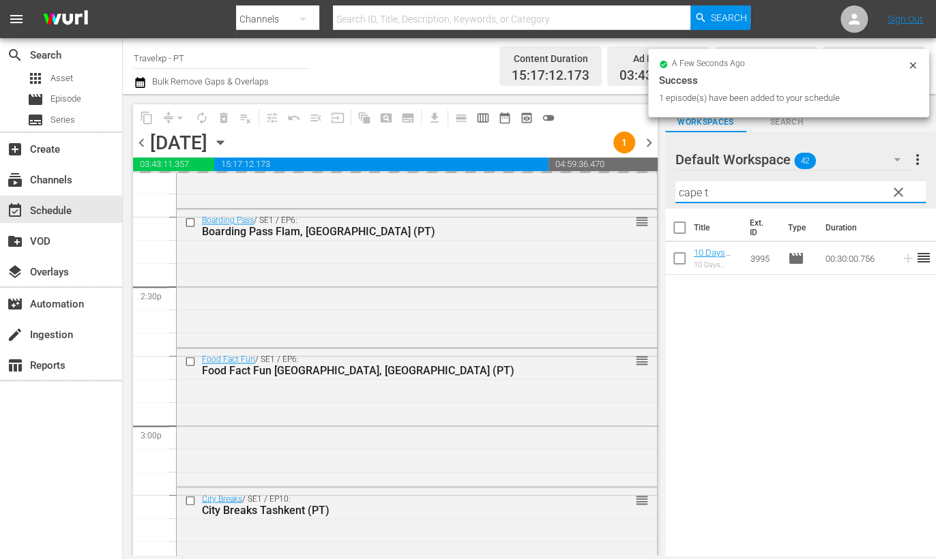
click at [663, 192] on div "content_copy compress arrow_drop_down autorenew_outlined delete_forever_outline…" at bounding box center [529, 325] width 813 height 462
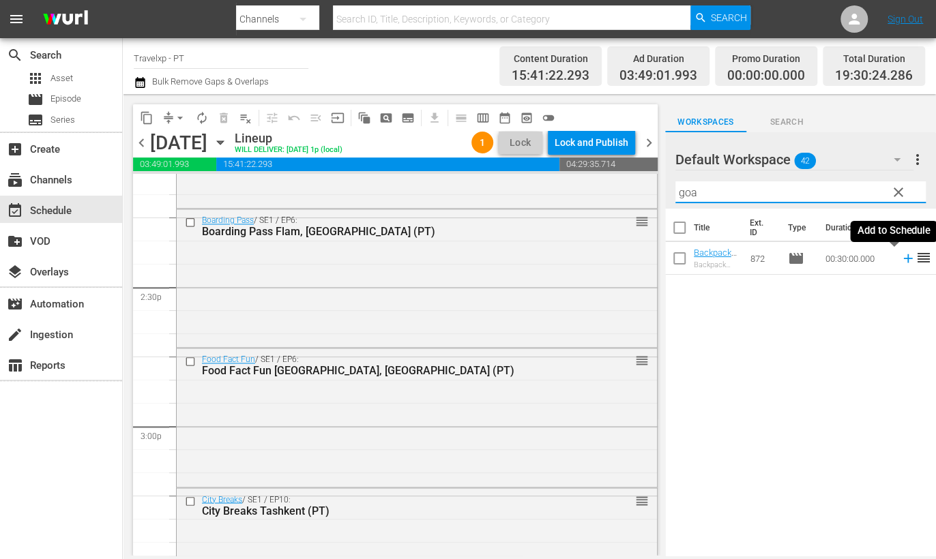
click at [900, 263] on icon at bounding box center [907, 258] width 15 height 15
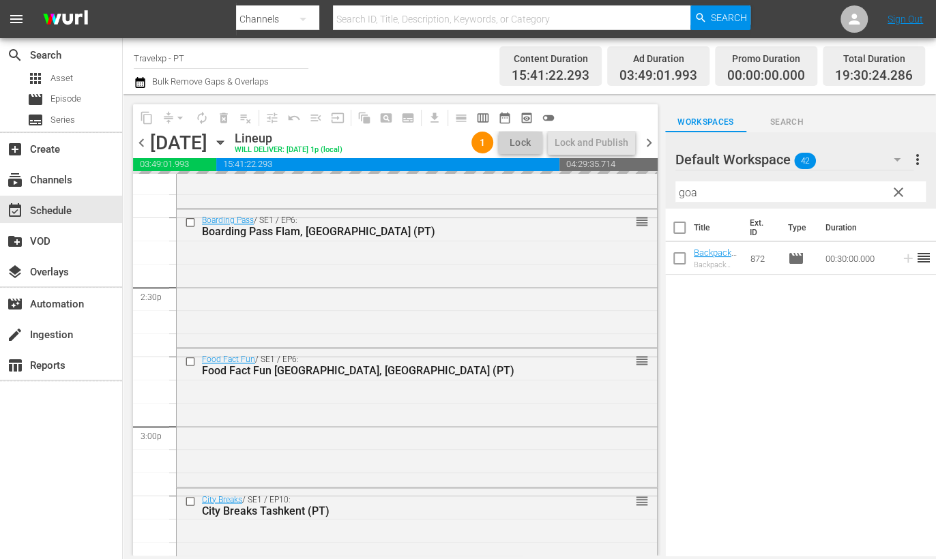
click at [684, 192] on input "goa" at bounding box center [800, 192] width 250 height 22
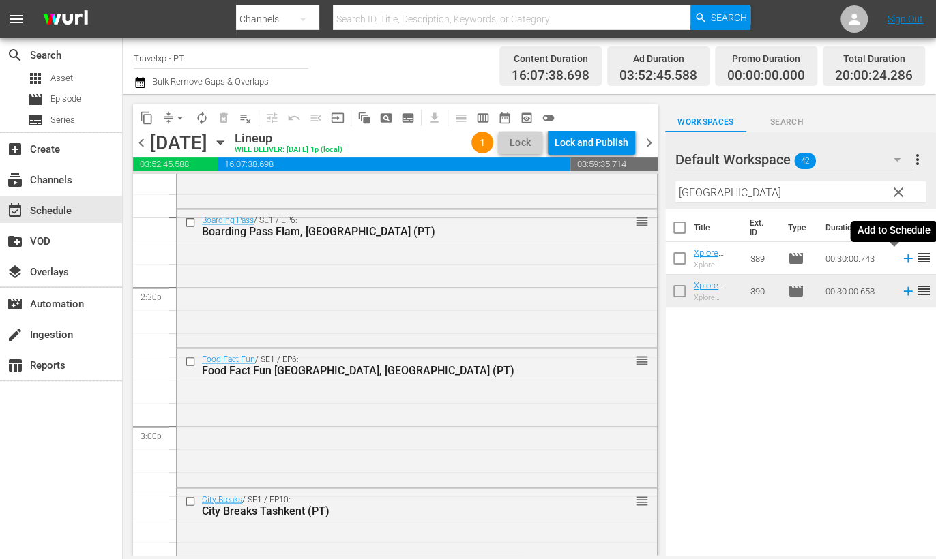
click at [900, 260] on icon at bounding box center [907, 258] width 15 height 15
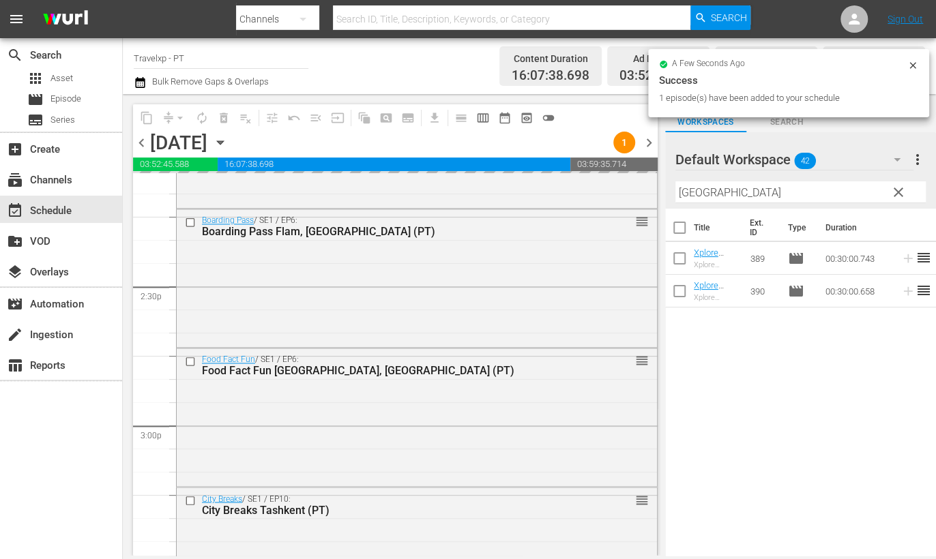
click at [709, 185] on input "bangkok" at bounding box center [800, 192] width 250 height 22
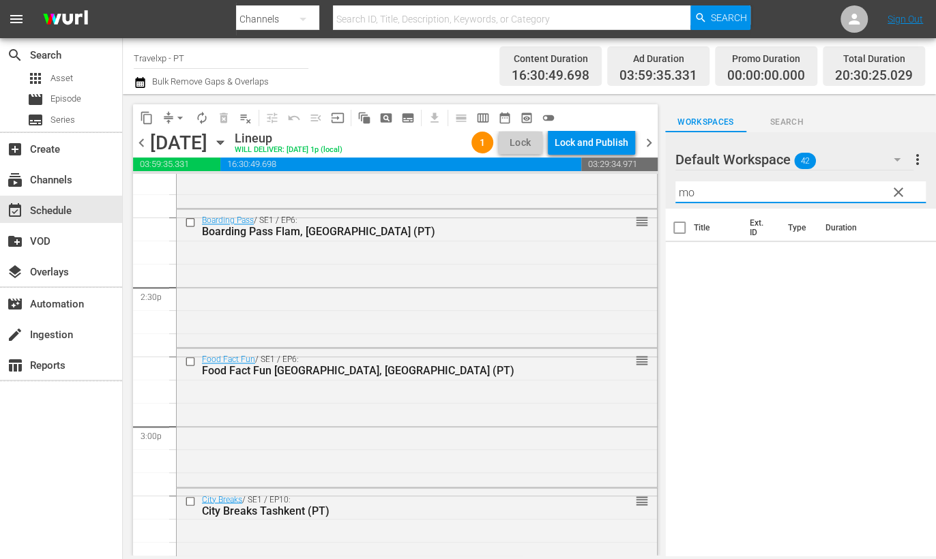
type input "m"
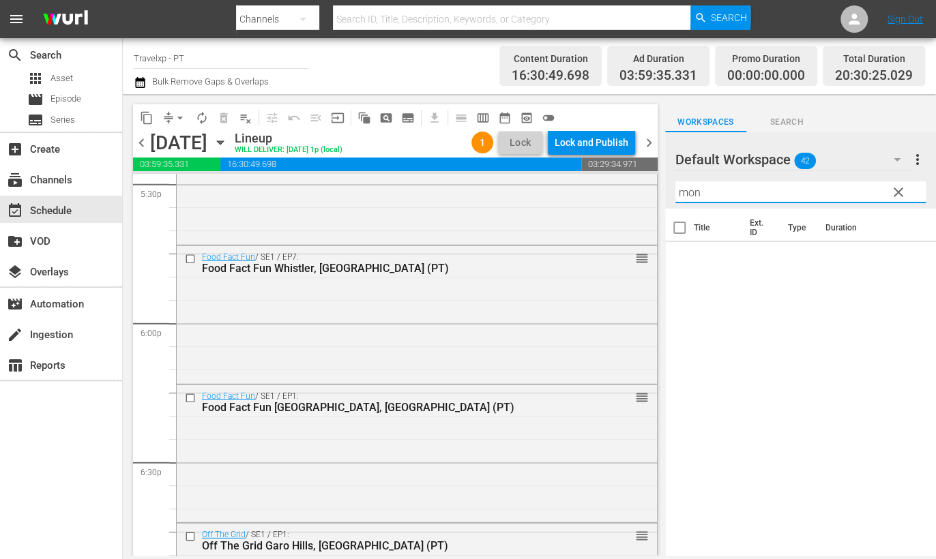
scroll to position [4858, 0]
click at [692, 194] on input "mon" at bounding box center [800, 192] width 250 height 22
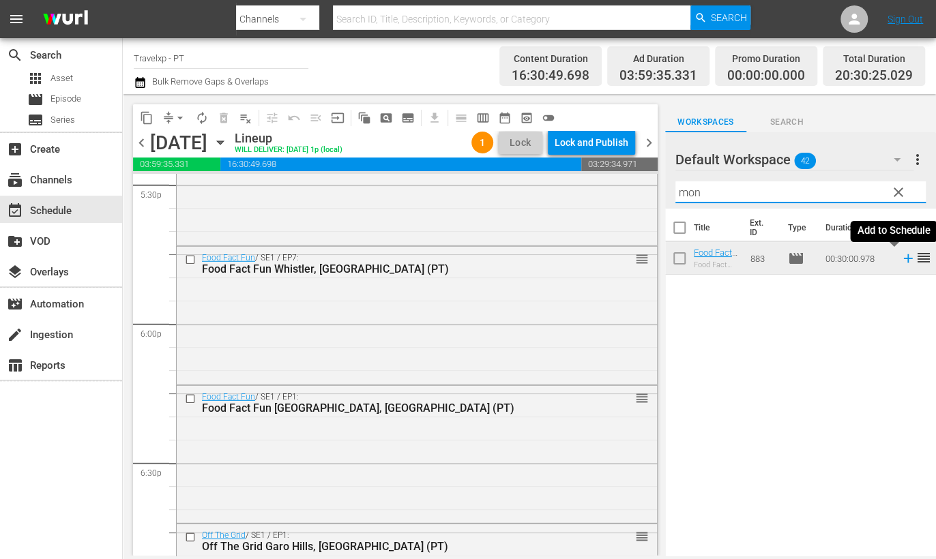
drag, startPoint x: 892, startPoint y: 260, endPoint x: 680, endPoint y: 199, distance: 220.8
click at [900, 260] on icon at bounding box center [907, 258] width 15 height 15
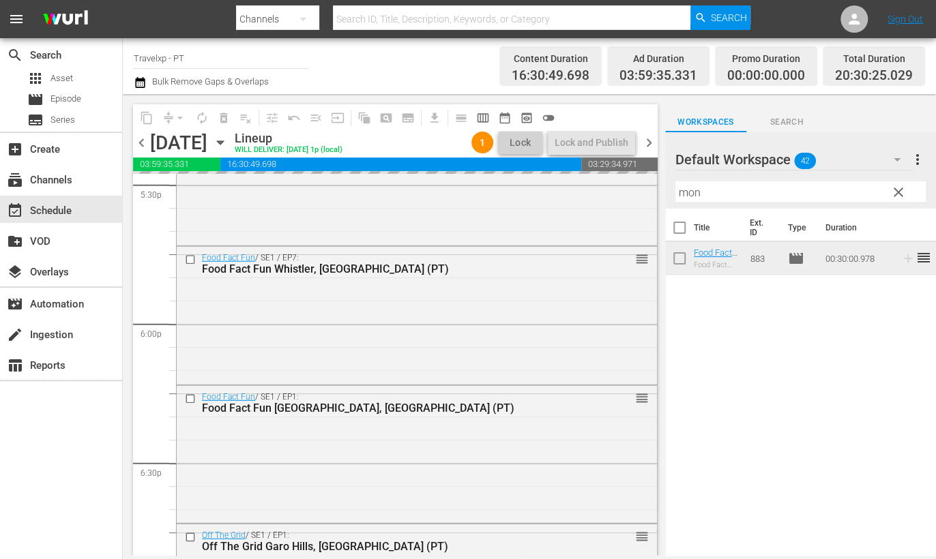
click at [682, 197] on input "mon" at bounding box center [800, 192] width 250 height 22
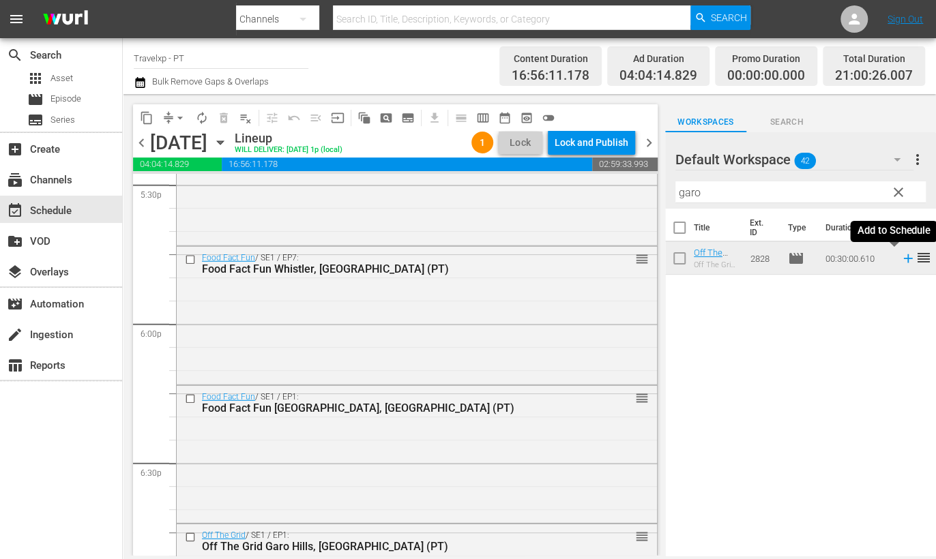
click at [903, 258] on icon at bounding box center [907, 258] width 9 height 9
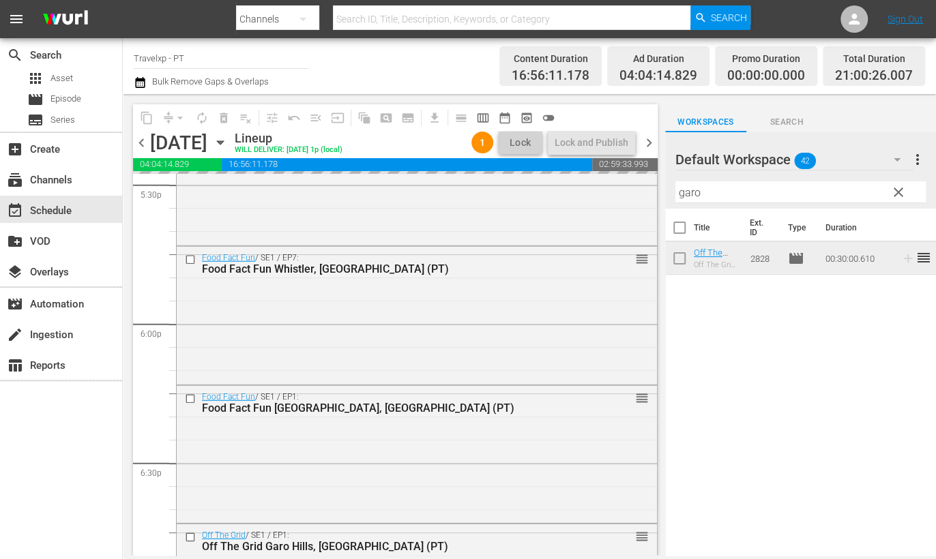
click at [691, 192] on input "garo" at bounding box center [800, 192] width 250 height 22
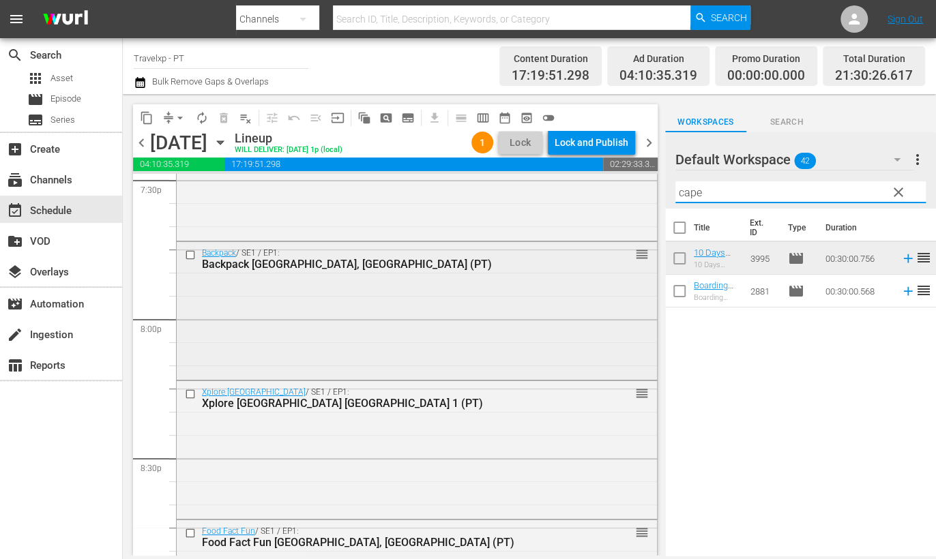
scroll to position [5454, 0]
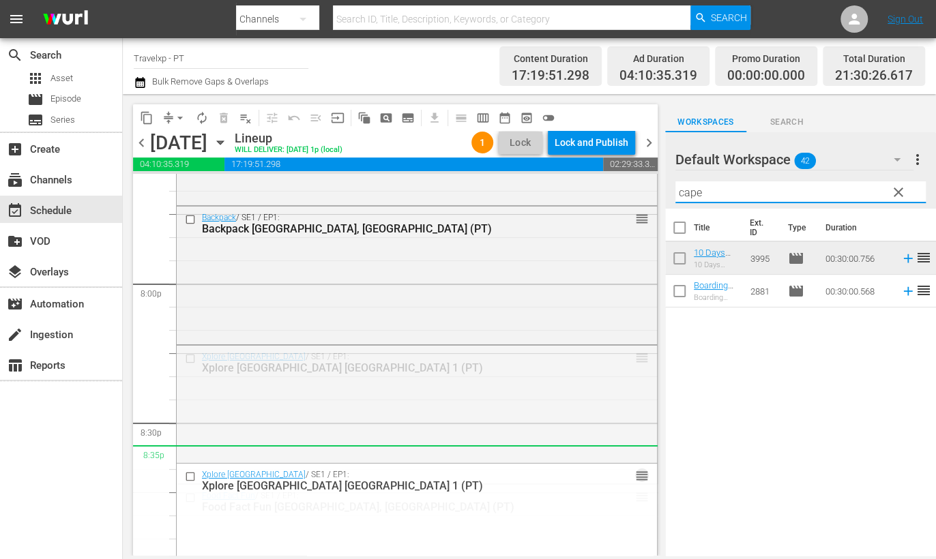
drag, startPoint x: 627, startPoint y: 357, endPoint x: 622, endPoint y: 459, distance: 102.4
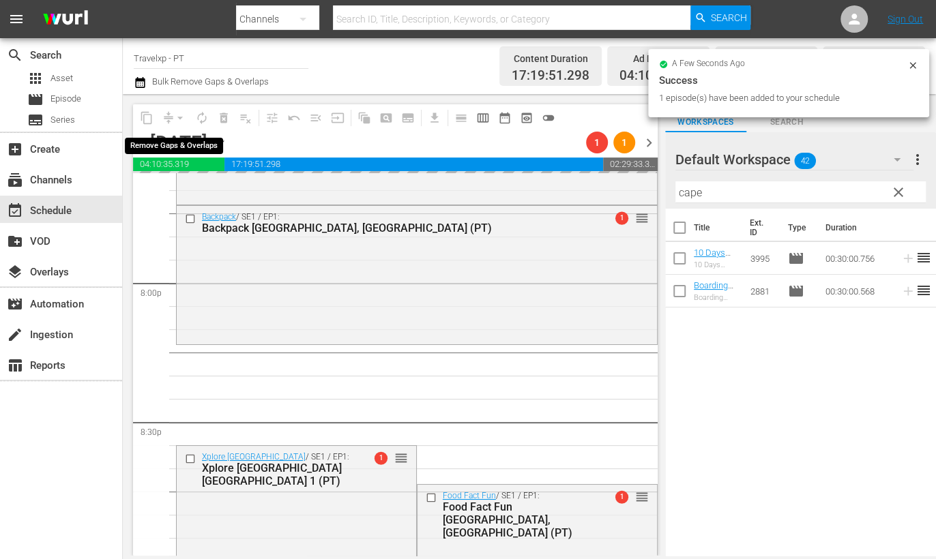
click at [177, 112] on div "arrow_drop_down" at bounding box center [180, 118] width 22 height 22
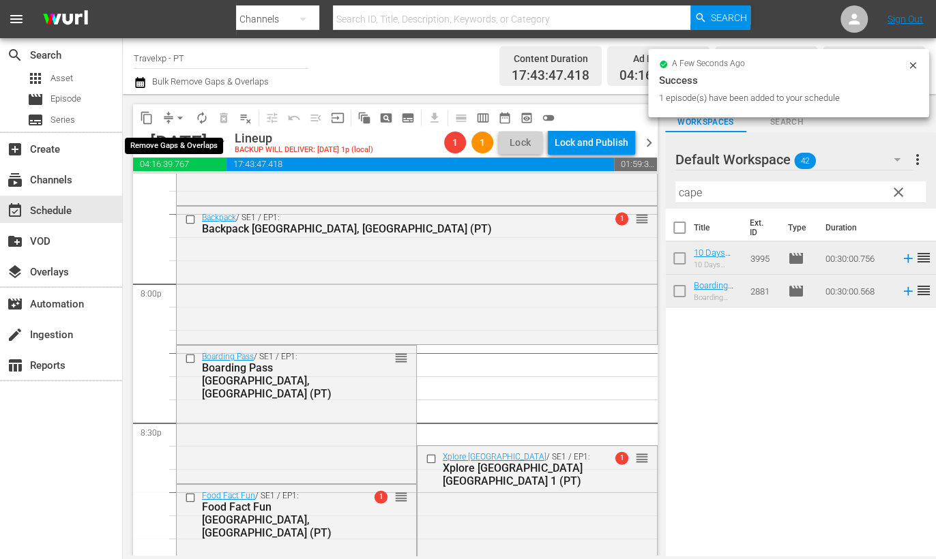
click at [179, 118] on span "arrow_drop_down" at bounding box center [180, 118] width 14 height 14
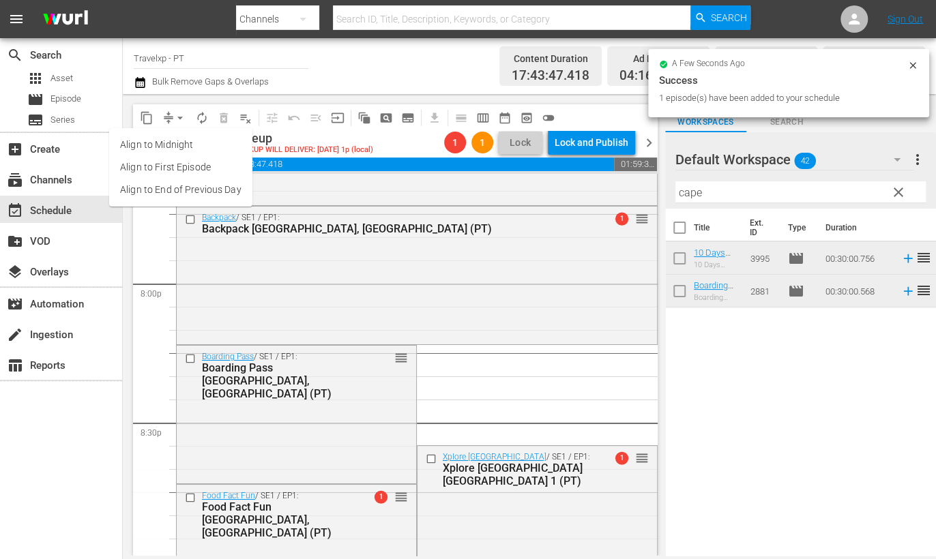
click at [201, 185] on li "Align to End of Previous Day" at bounding box center [180, 190] width 143 height 23
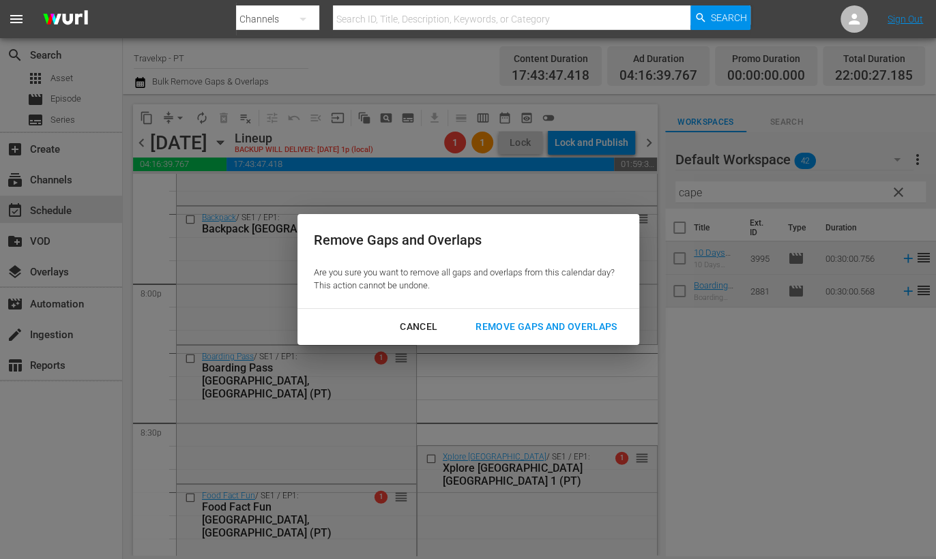
click at [593, 325] on div "Remove Gaps and Overlaps" at bounding box center [545, 326] width 163 height 17
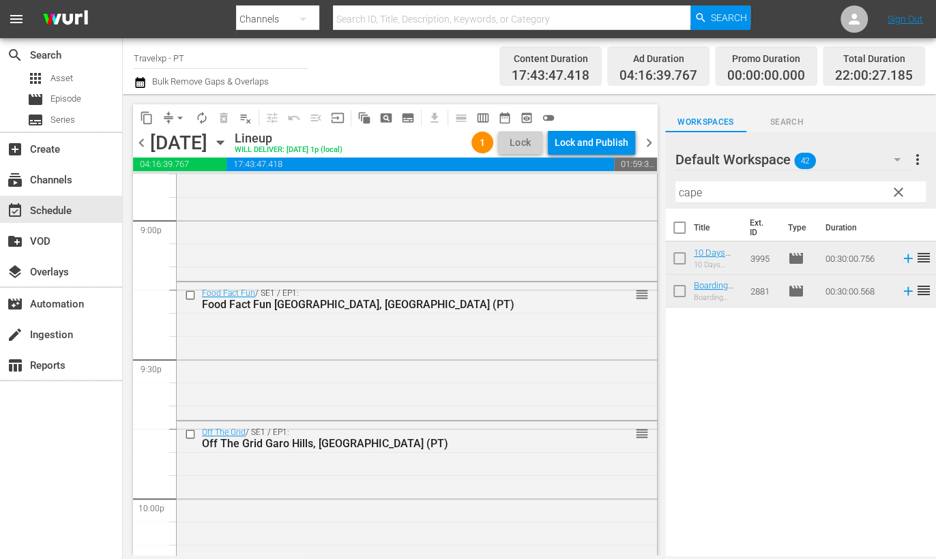
scroll to position [5966, 0]
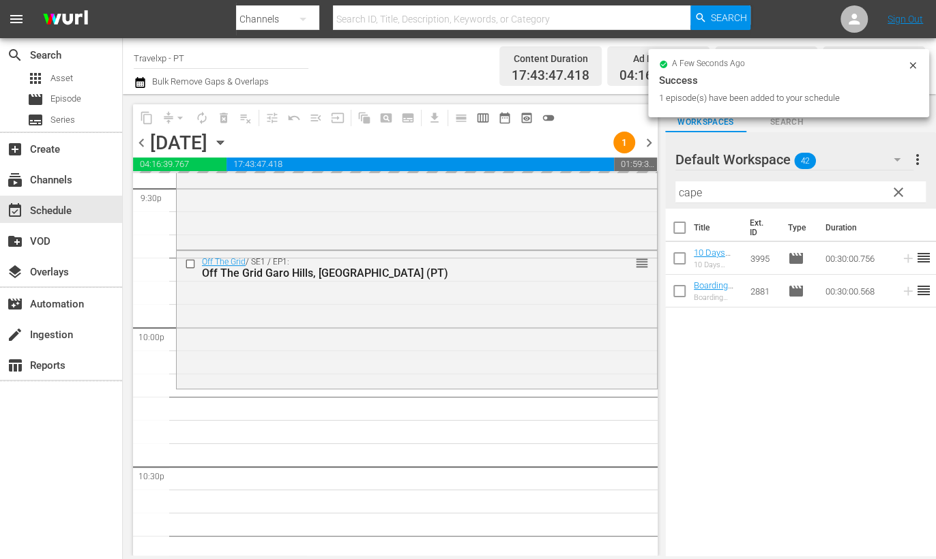
click at [691, 194] on input "cape" at bounding box center [800, 192] width 250 height 22
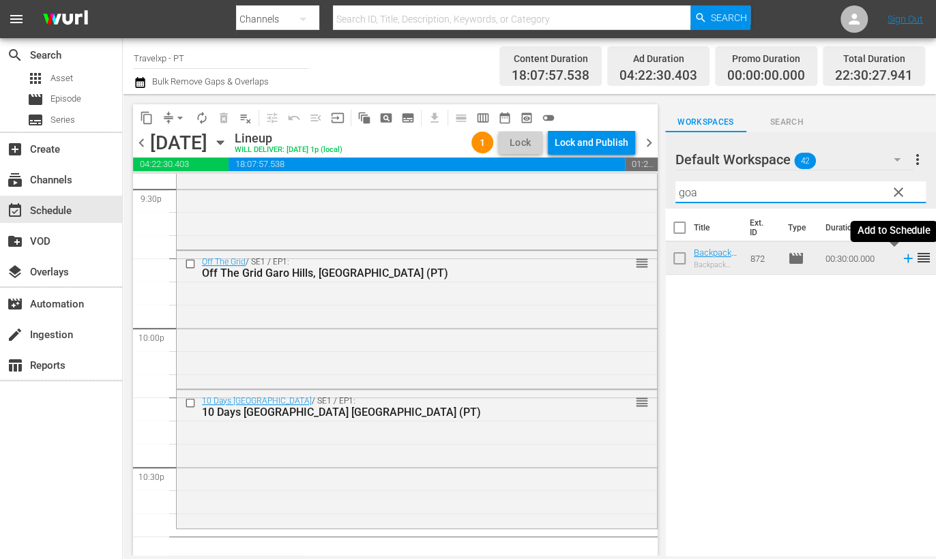
click at [903, 258] on icon at bounding box center [907, 258] width 9 height 9
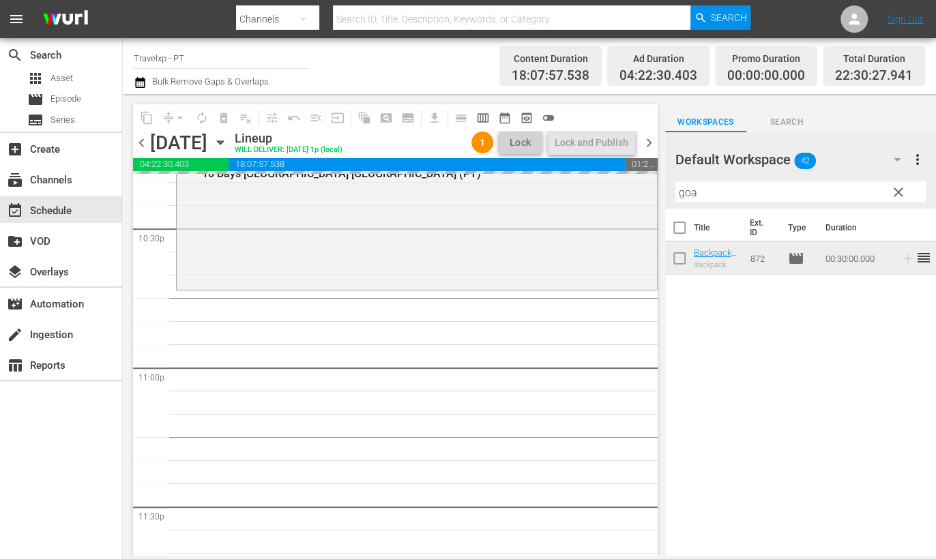
scroll to position [6222, 0]
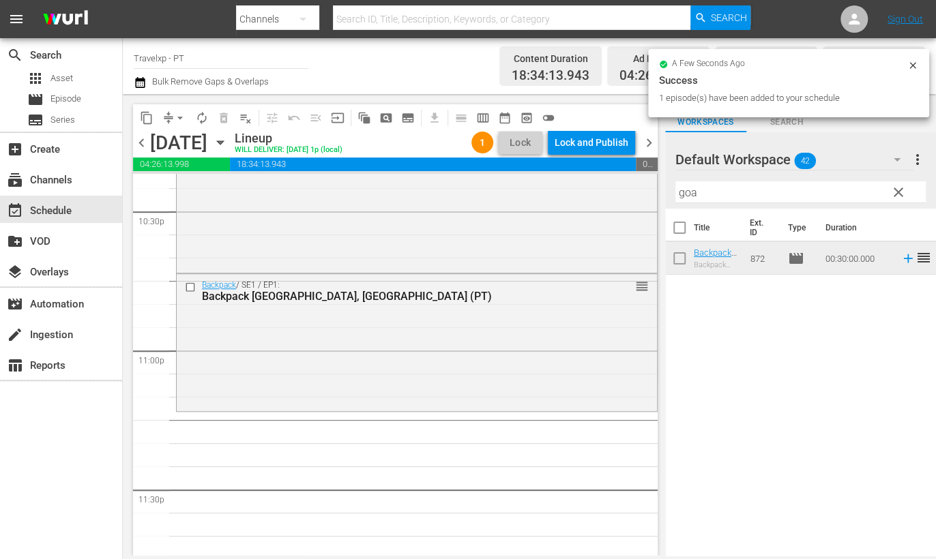
click at [689, 196] on input "goa" at bounding box center [800, 192] width 250 height 22
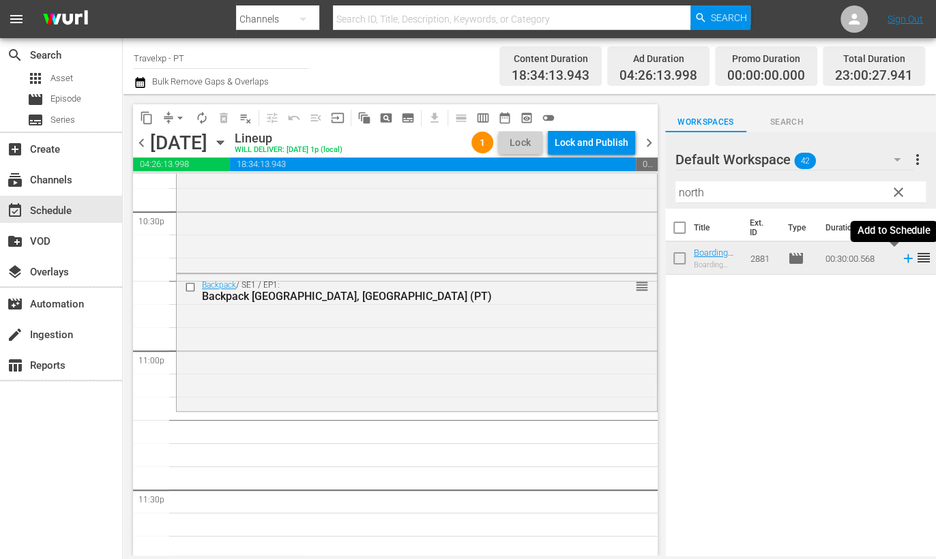
click at [900, 260] on icon at bounding box center [907, 258] width 15 height 15
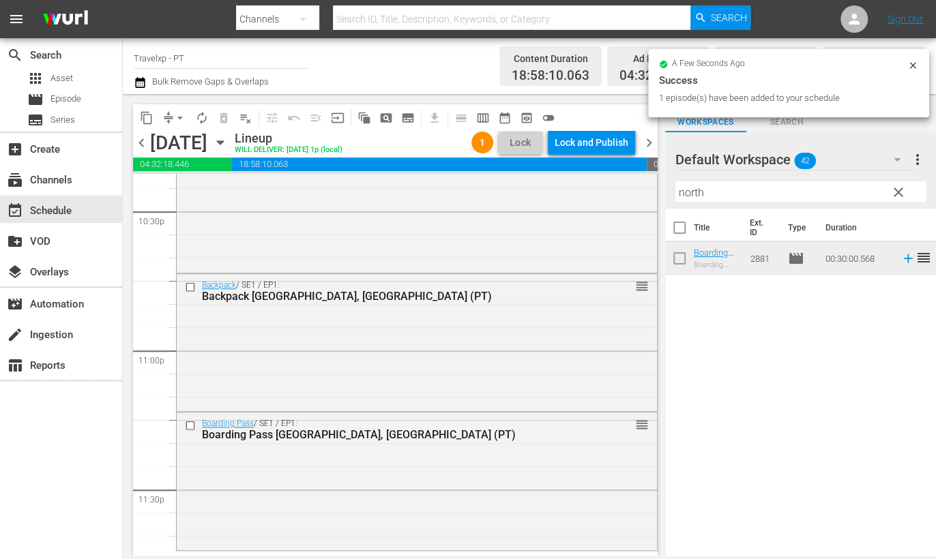
click at [685, 188] on input "north" at bounding box center [800, 192] width 250 height 22
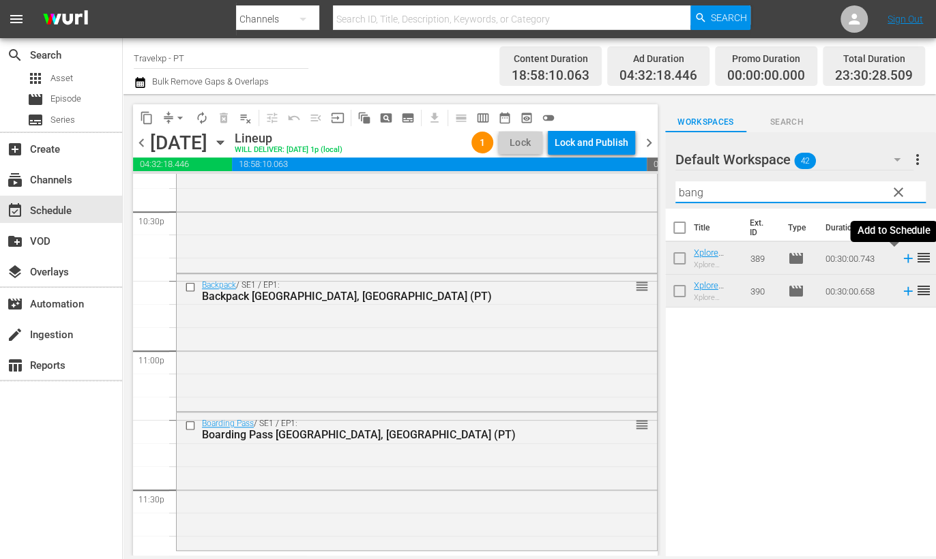
type input "bang"
click at [903, 258] on icon at bounding box center [907, 258] width 9 height 9
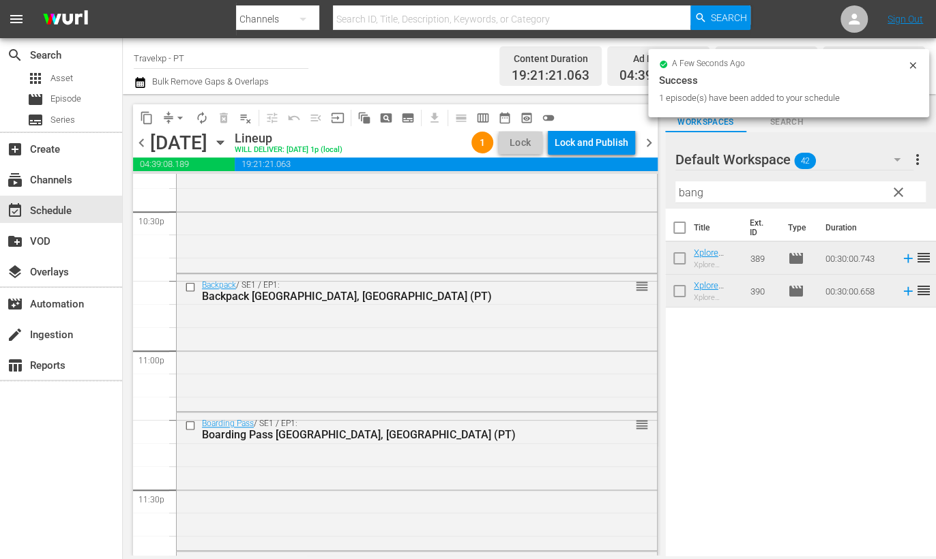
scroll to position [6356, 0]
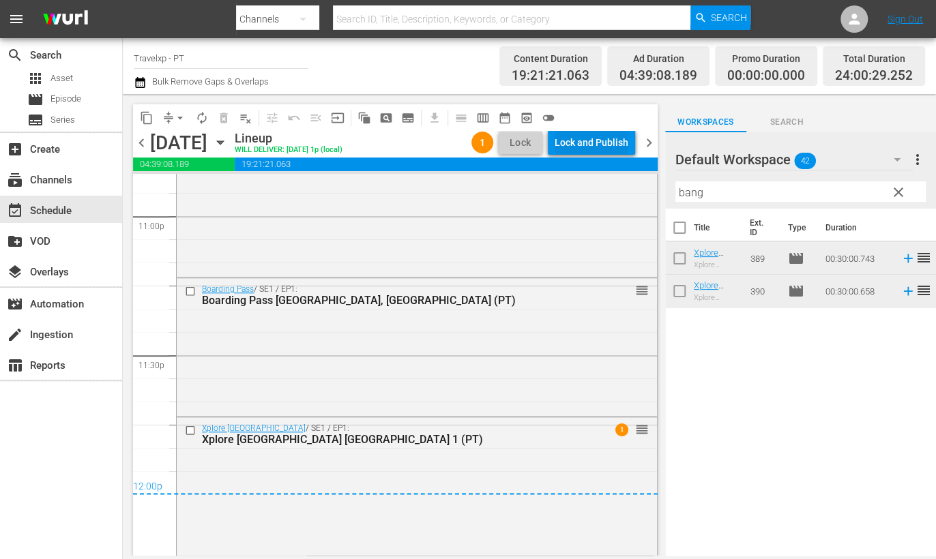
click at [609, 145] on div "Lock and Publish" at bounding box center [591, 142] width 74 height 25
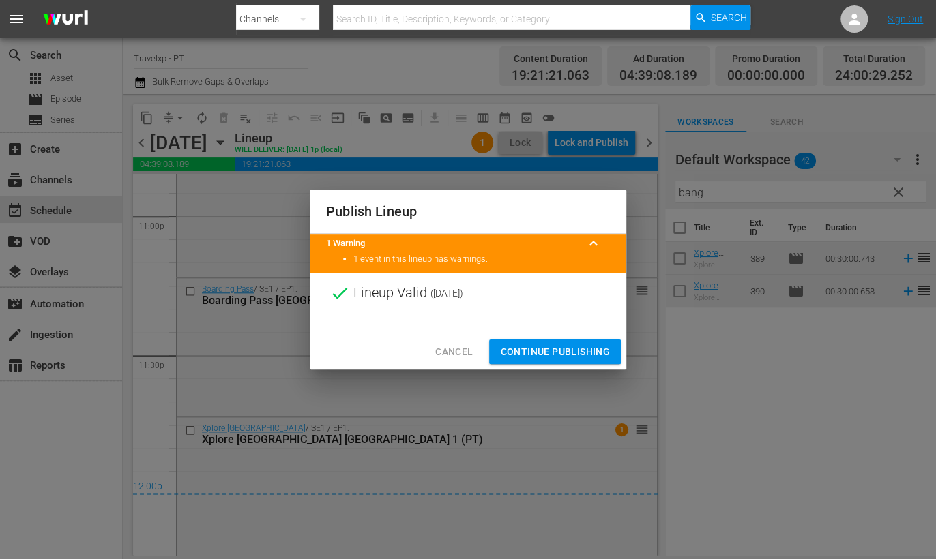
click at [554, 344] on span "Continue Publishing" at bounding box center [555, 352] width 110 height 17
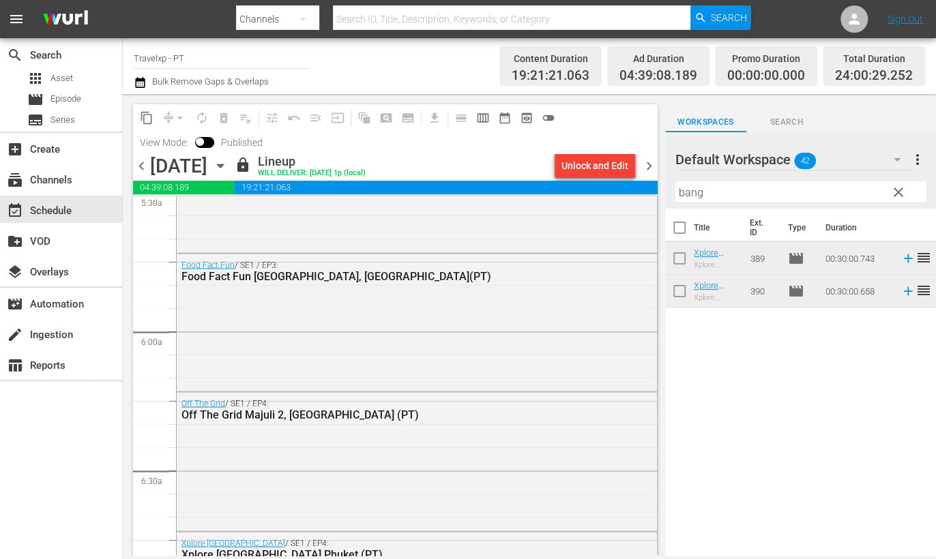
scroll to position [2046, 0]
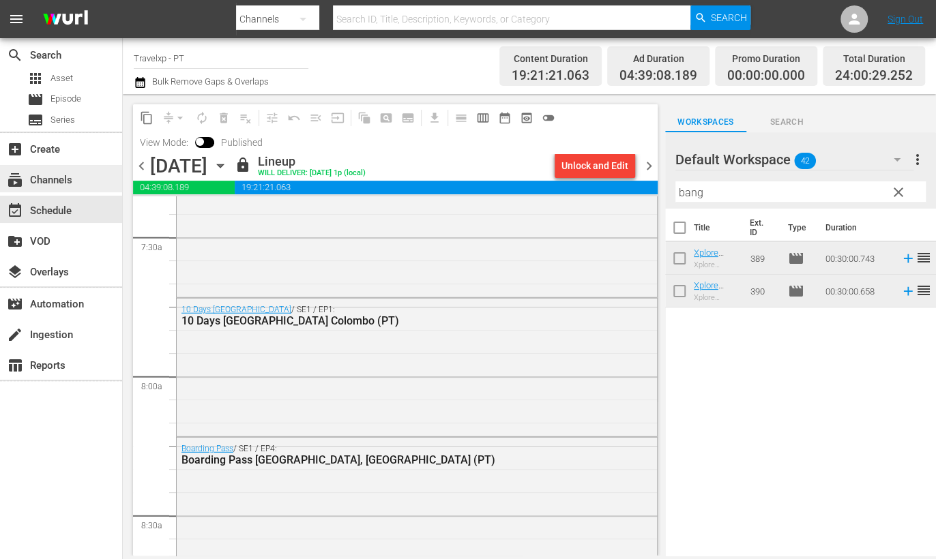
click at [55, 182] on div "subscriptions Channels" at bounding box center [38, 178] width 76 height 12
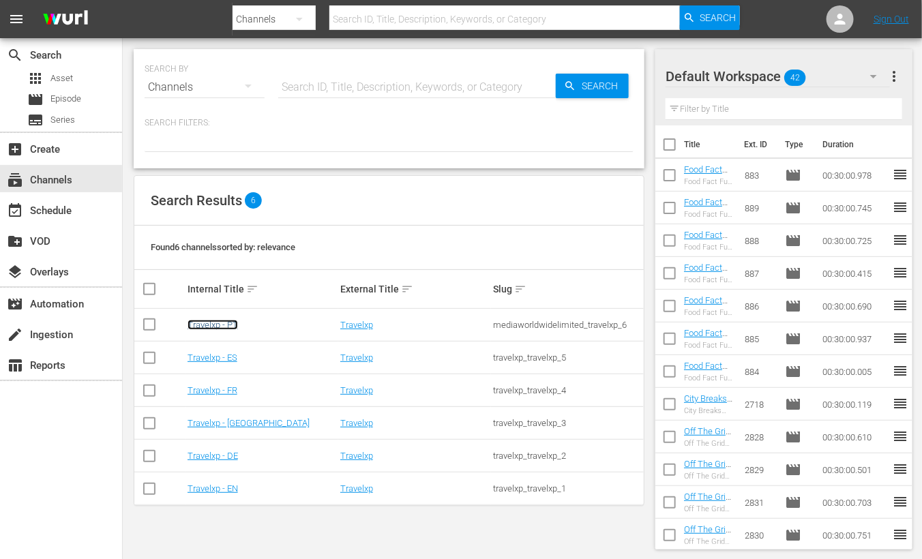
click at [228, 329] on link "Travelxp - PT" at bounding box center [213, 325] width 50 height 10
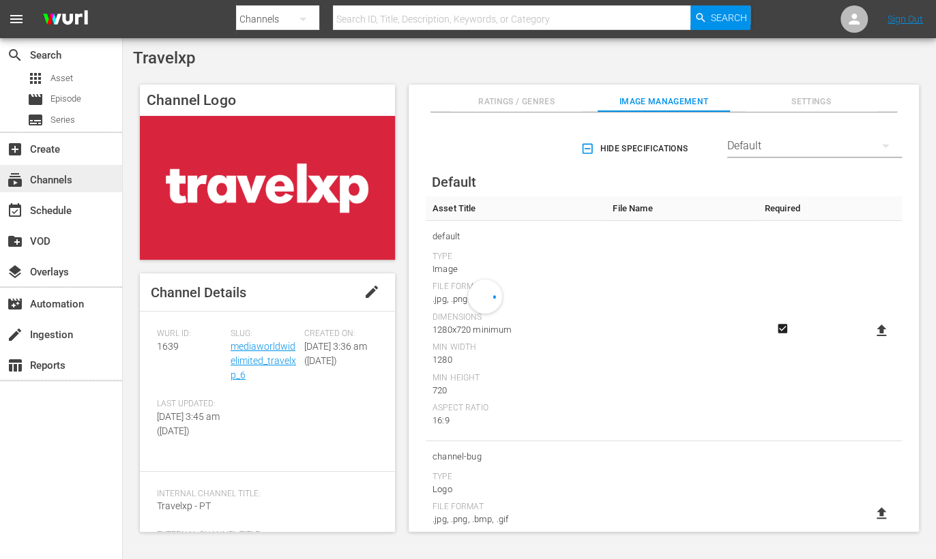
click at [76, 181] on div "subscriptions Channels" at bounding box center [61, 178] width 122 height 27
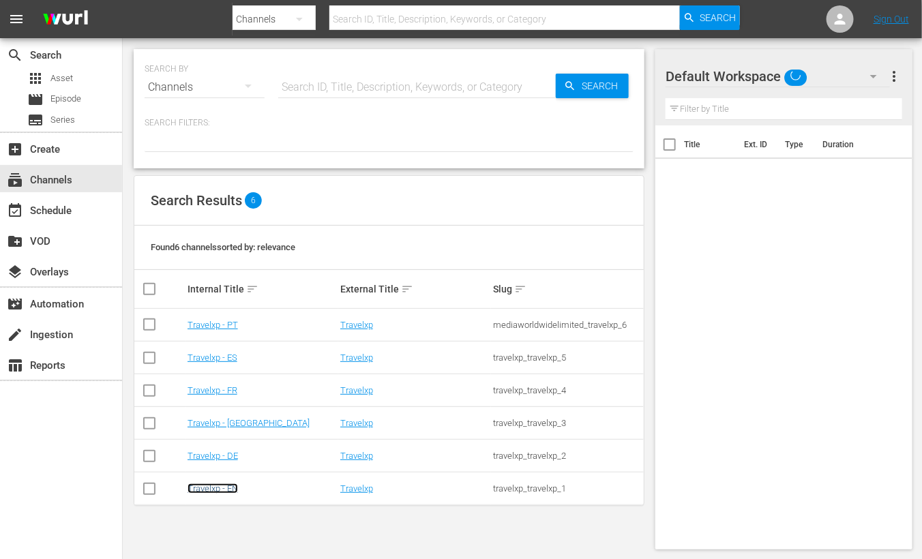
click at [228, 489] on link "Travelxp - EN" at bounding box center [213, 488] width 50 height 10
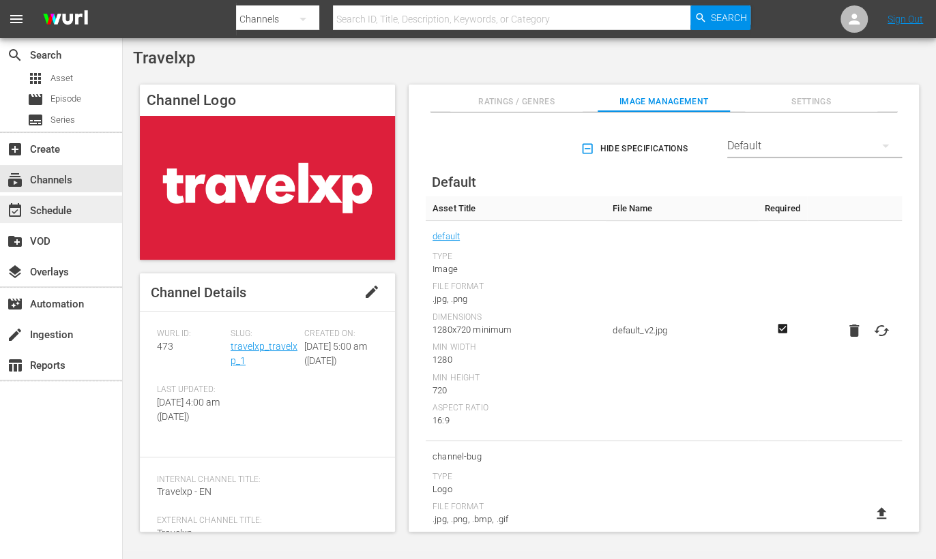
click at [65, 205] on div "event_available Schedule" at bounding box center [38, 209] width 76 height 12
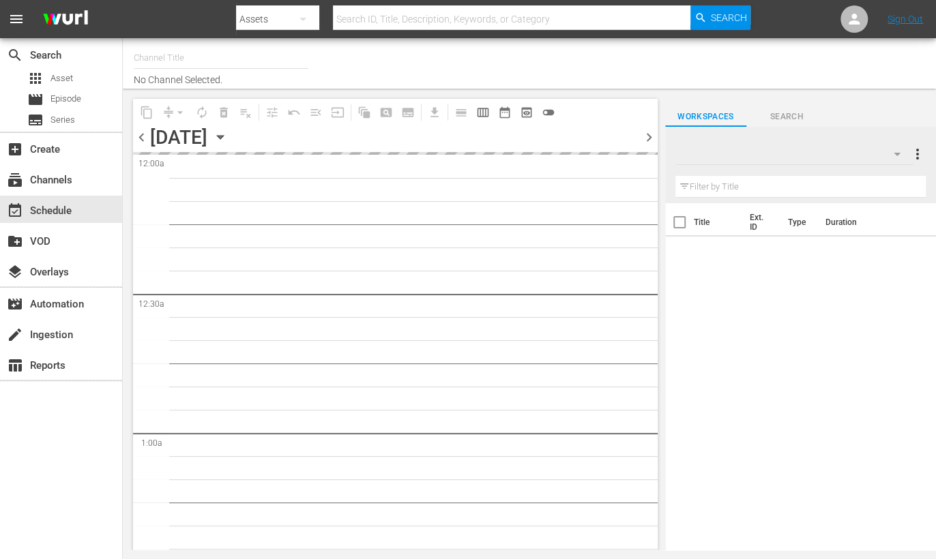
type input "Travelxp - EN (473)"
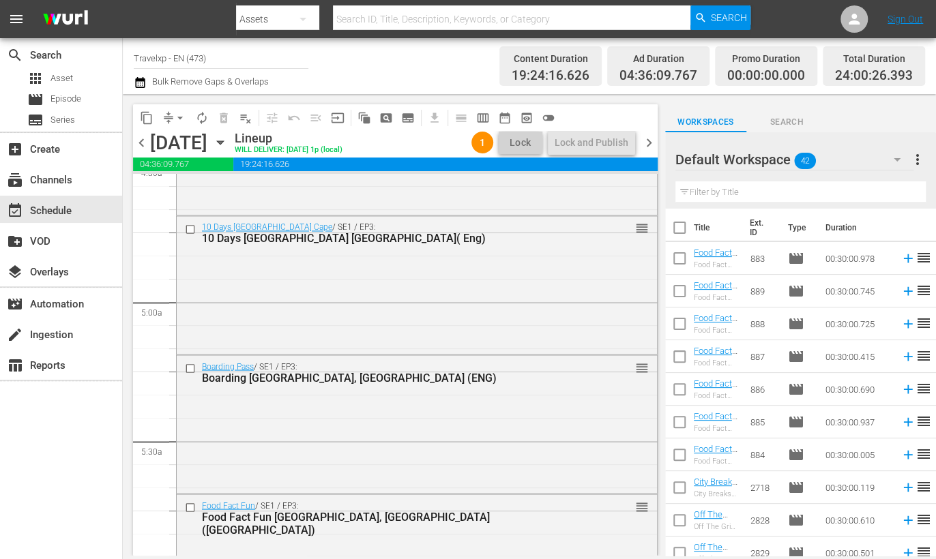
scroll to position [1107, 0]
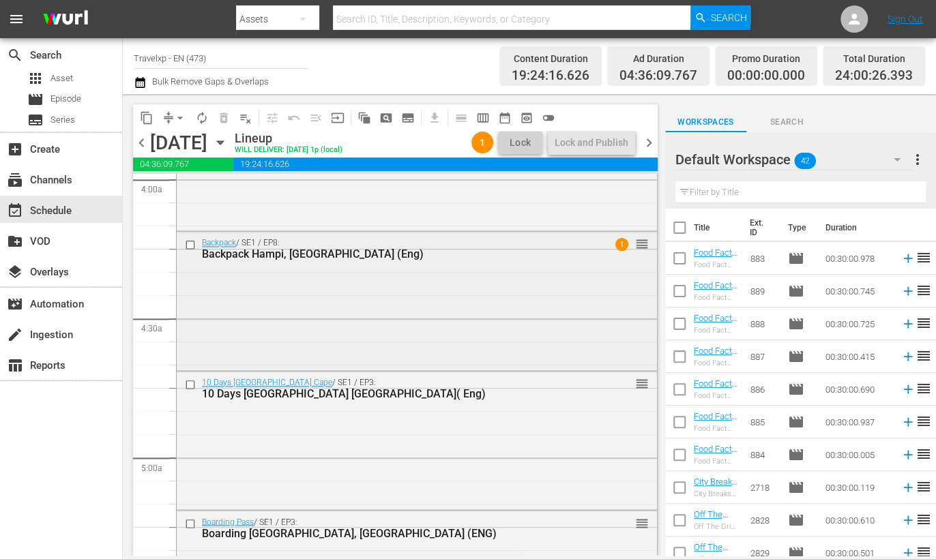
click at [438, 303] on div "Backpack / SE1 / EP8: Backpack Hampi, [GEOGRAPHIC_DATA] (Eng) 1 reorder" at bounding box center [417, 299] width 480 height 135
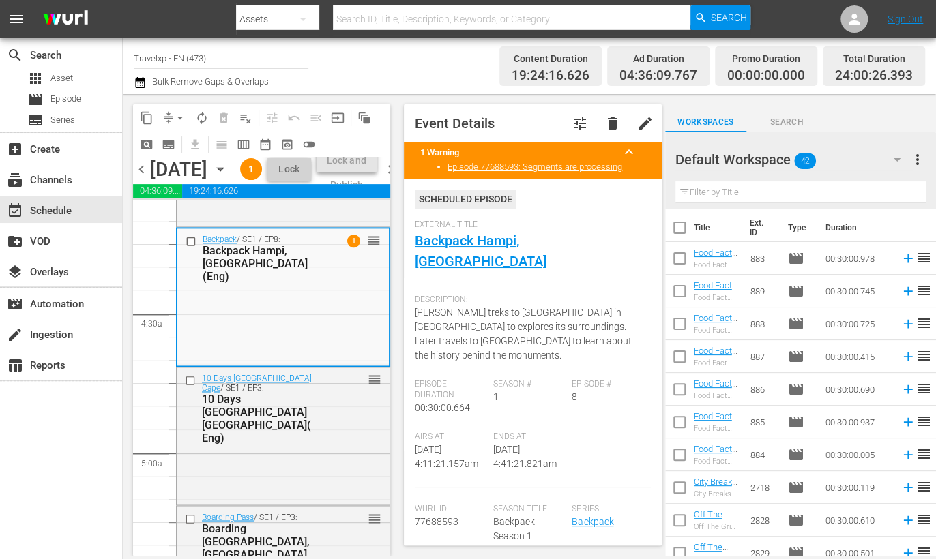
scroll to position [1023, 0]
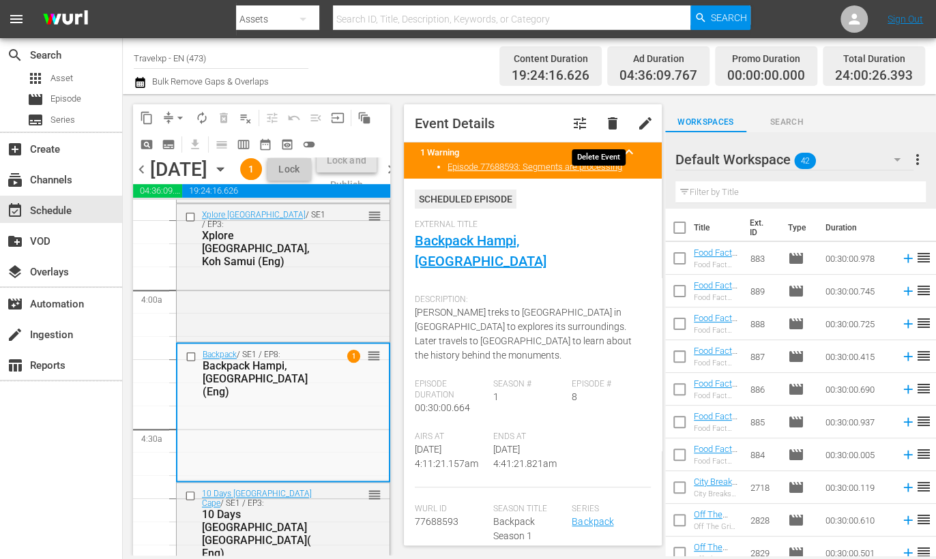
click at [604, 124] on span "delete" at bounding box center [612, 123] width 16 height 16
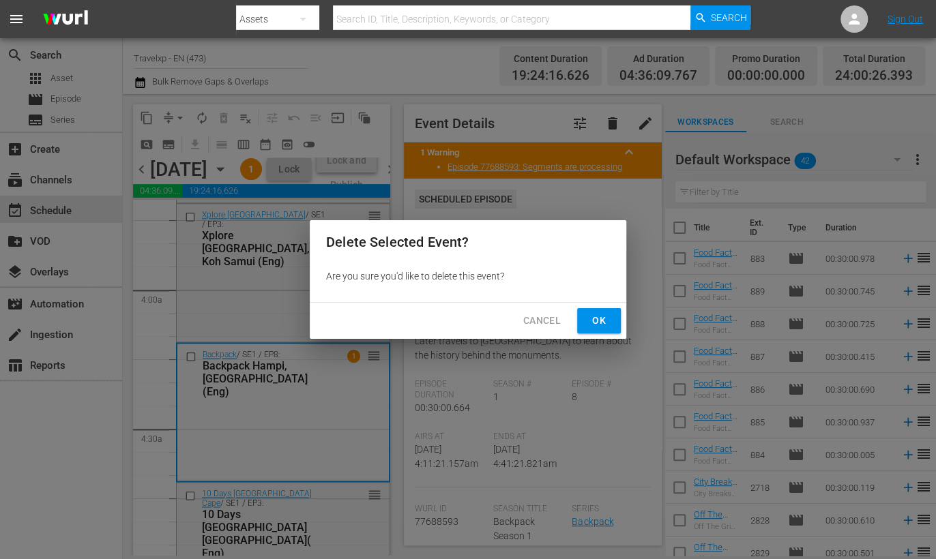
click at [603, 323] on span "Ok" at bounding box center [599, 320] width 22 height 17
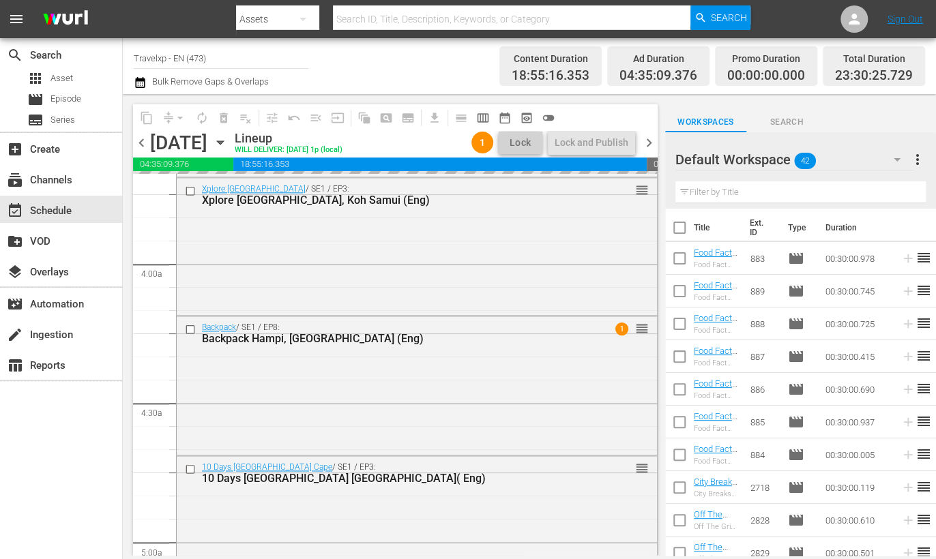
click at [891, 155] on icon "button" at bounding box center [896, 159] width 16 height 16
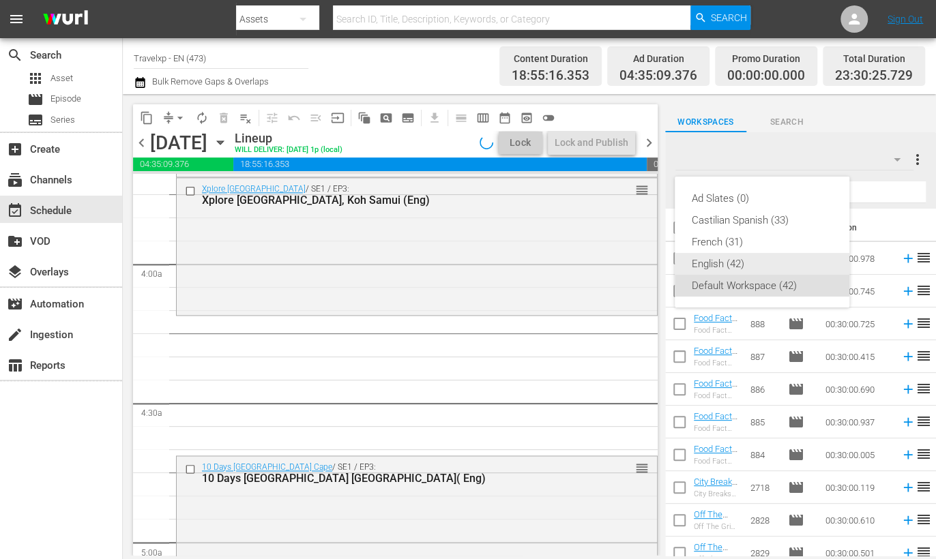
click at [730, 254] on div "English (42)" at bounding box center [762, 264] width 142 height 22
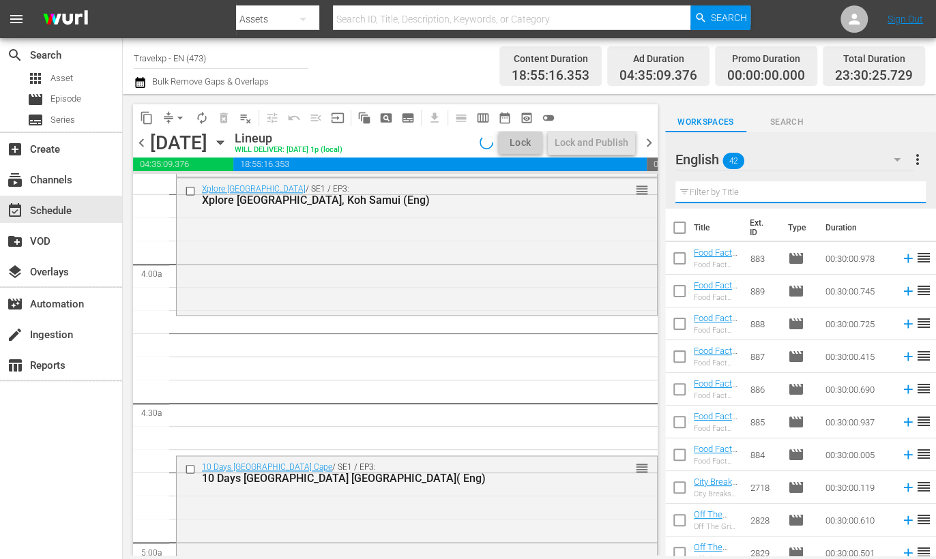
click at [738, 186] on input "text" at bounding box center [800, 192] width 250 height 22
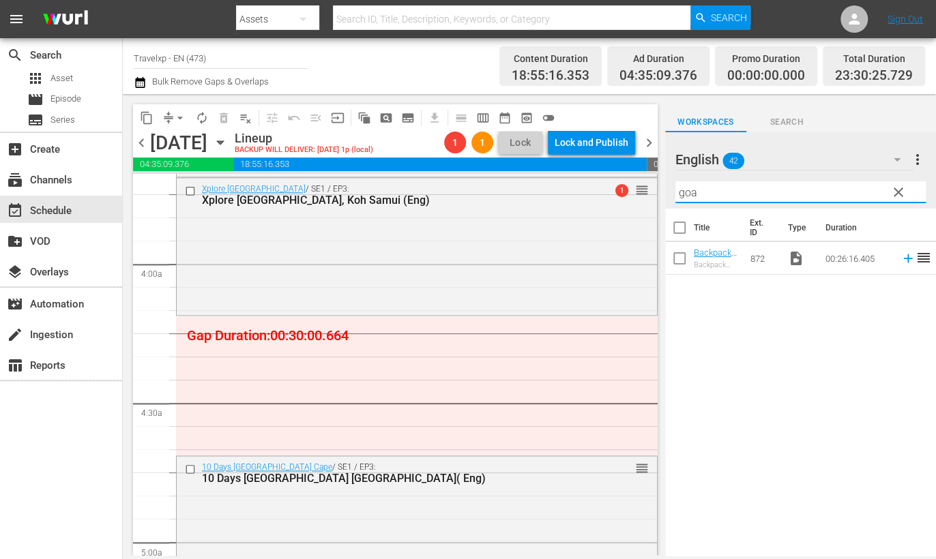
type input "goa"
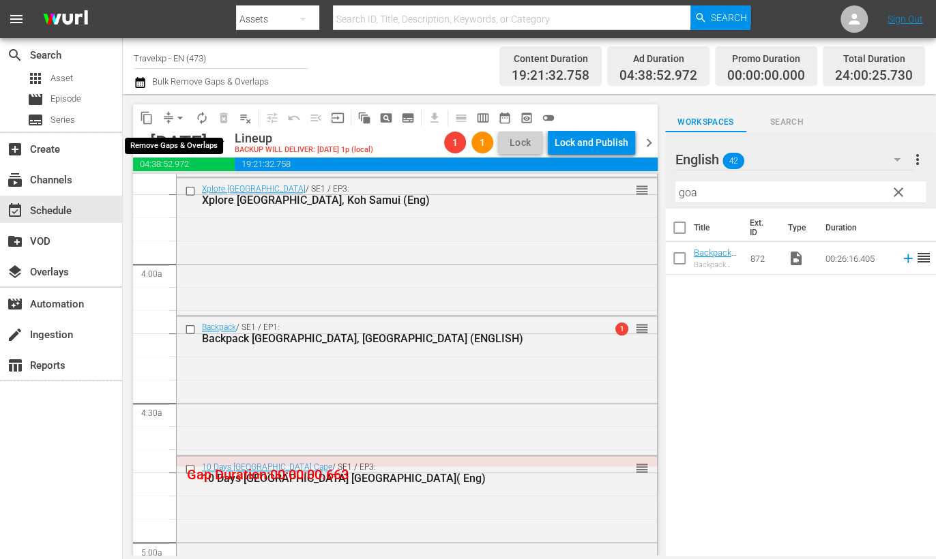
click at [177, 121] on span "arrow_drop_down" at bounding box center [180, 118] width 14 height 14
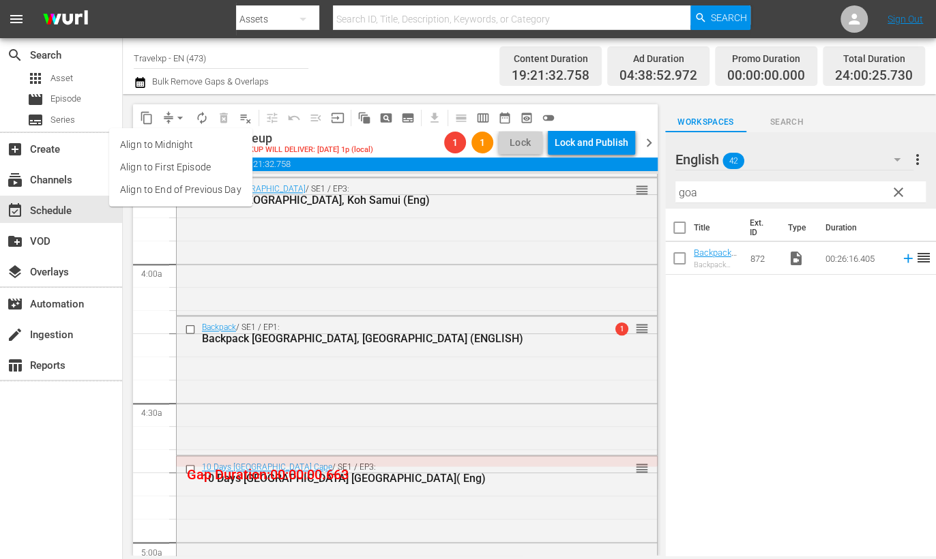
click at [199, 187] on li "Align to End of Previous Day" at bounding box center [180, 190] width 143 height 23
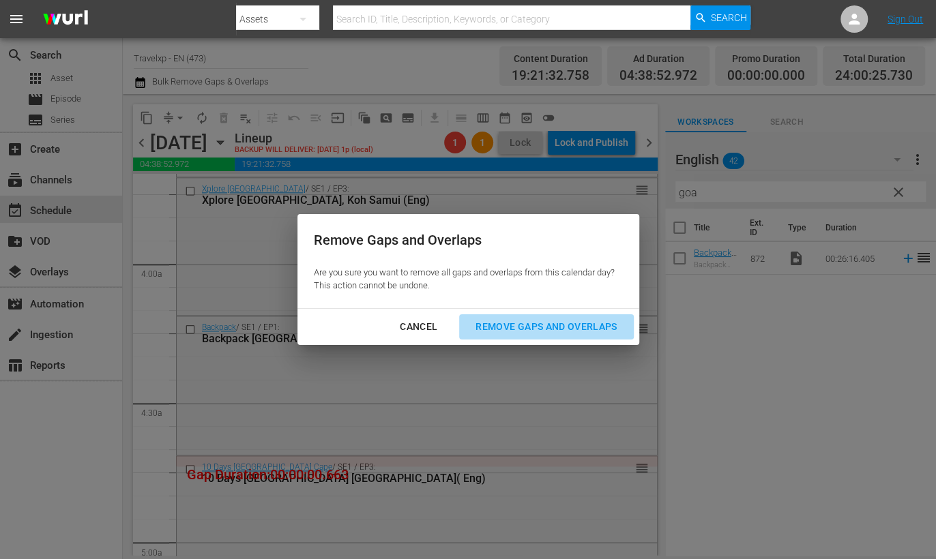
click at [556, 328] on div "Remove Gaps and Overlaps" at bounding box center [545, 326] width 163 height 17
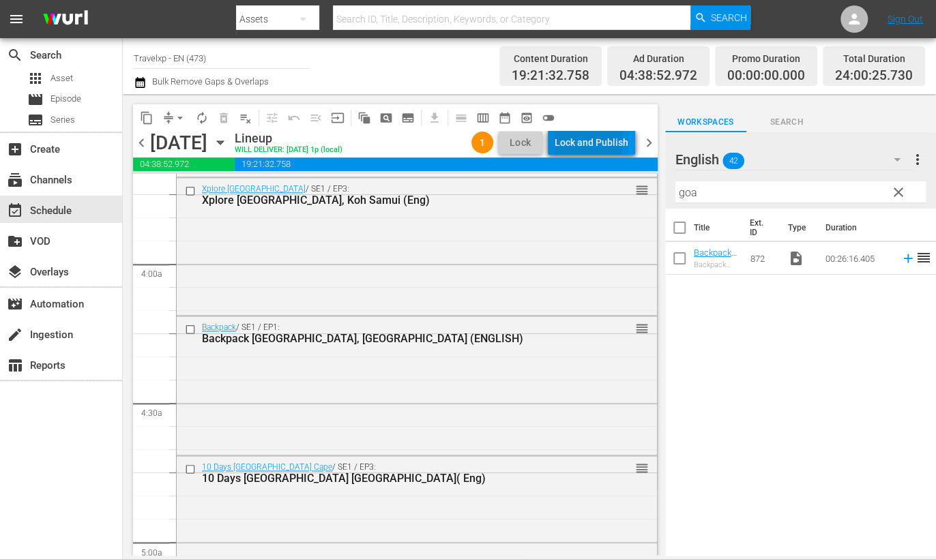
click at [586, 141] on div "Lock and Publish" at bounding box center [591, 142] width 74 height 25
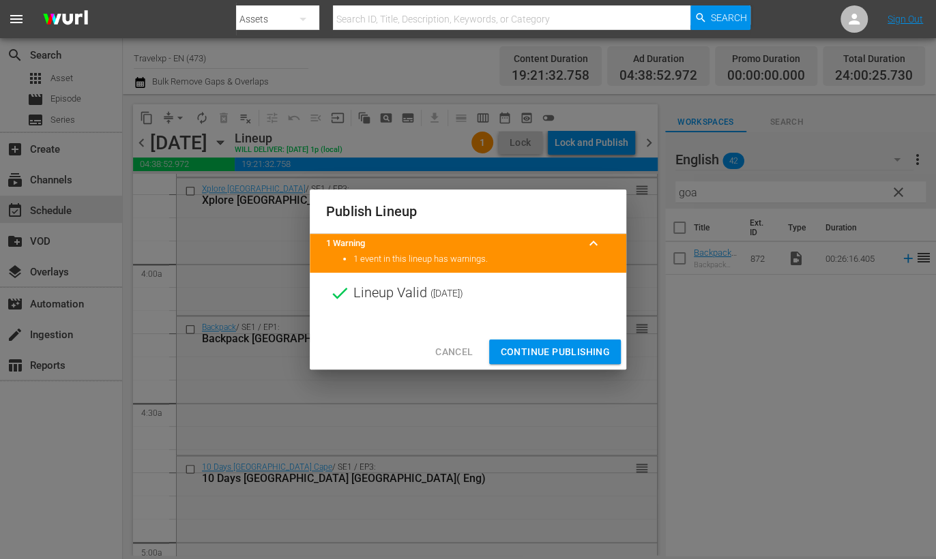
click at [543, 351] on span "Continue Publishing" at bounding box center [555, 352] width 110 height 17
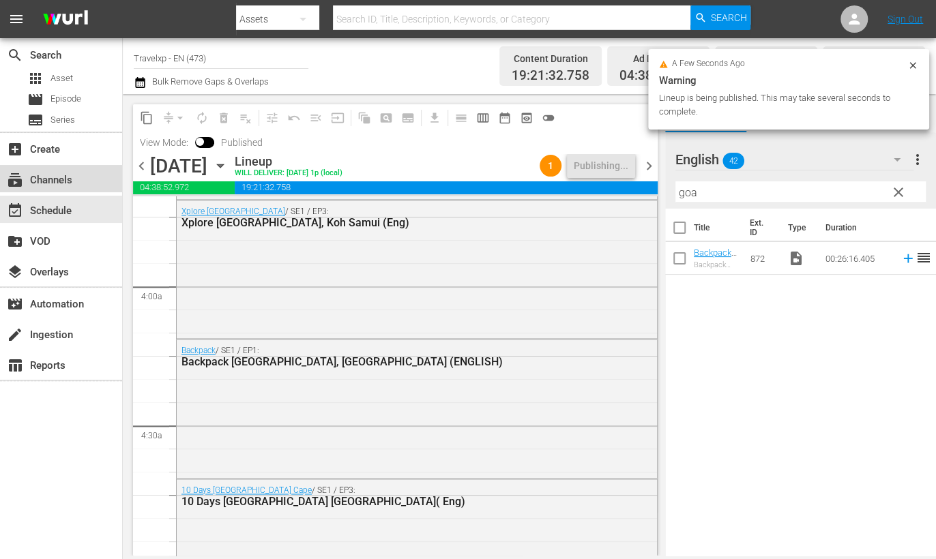
click at [56, 184] on div "subscriptions Channels" at bounding box center [38, 178] width 76 height 12
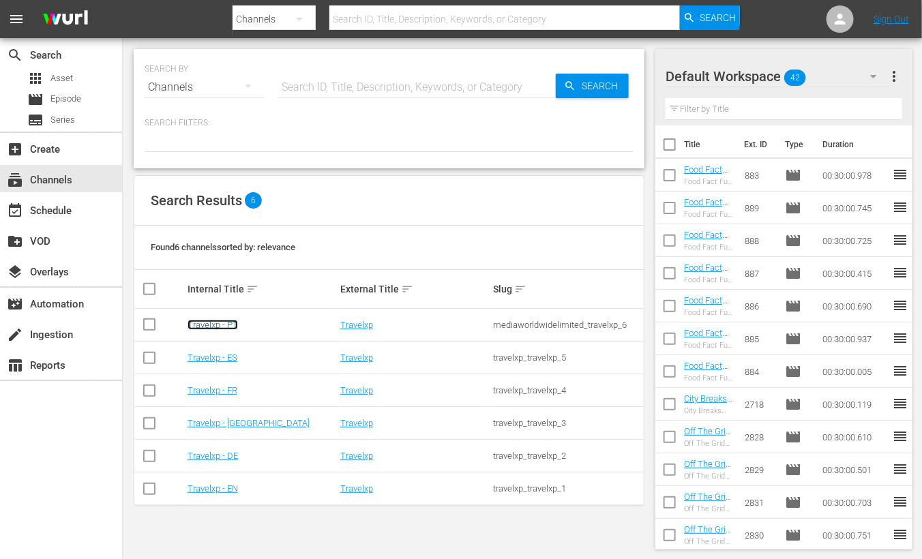
click at [228, 325] on link "Travelxp - PT" at bounding box center [213, 325] width 50 height 10
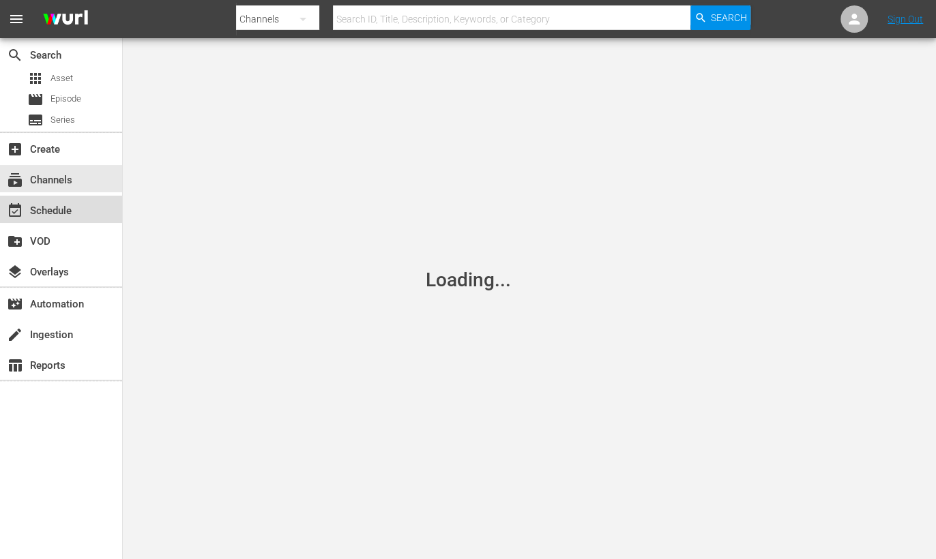
click at [54, 206] on div "event_available Schedule" at bounding box center [38, 209] width 76 height 12
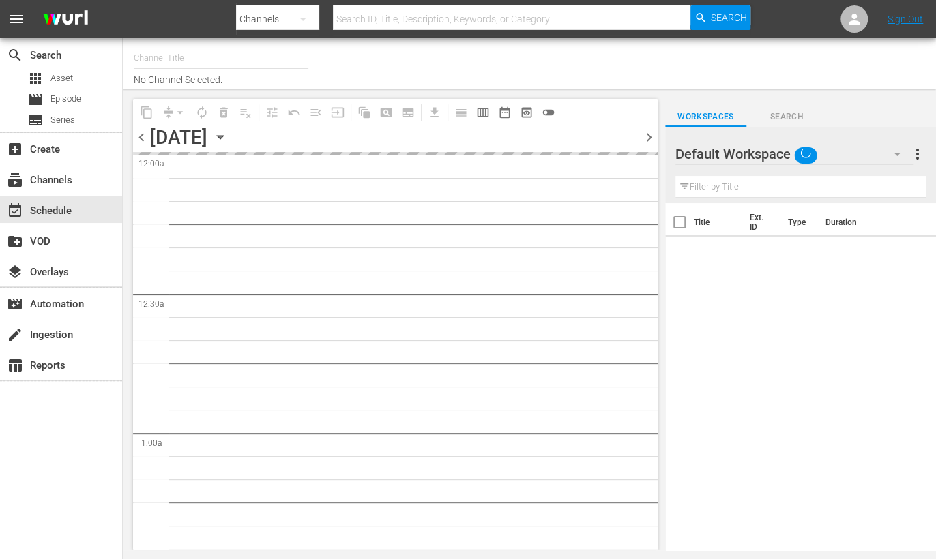
type input "Travelxp - PT (1639)"
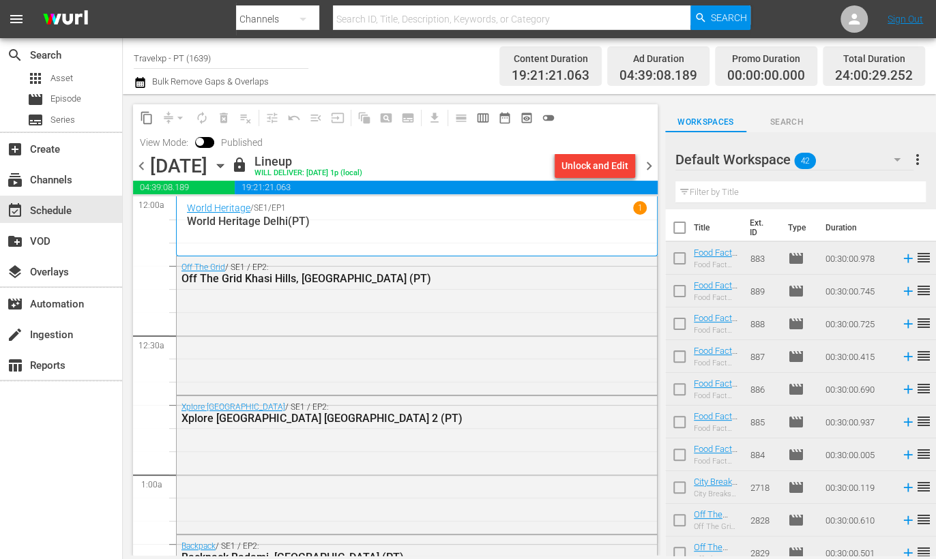
click at [609, 168] on div "Unlock and Edit" at bounding box center [594, 165] width 67 height 25
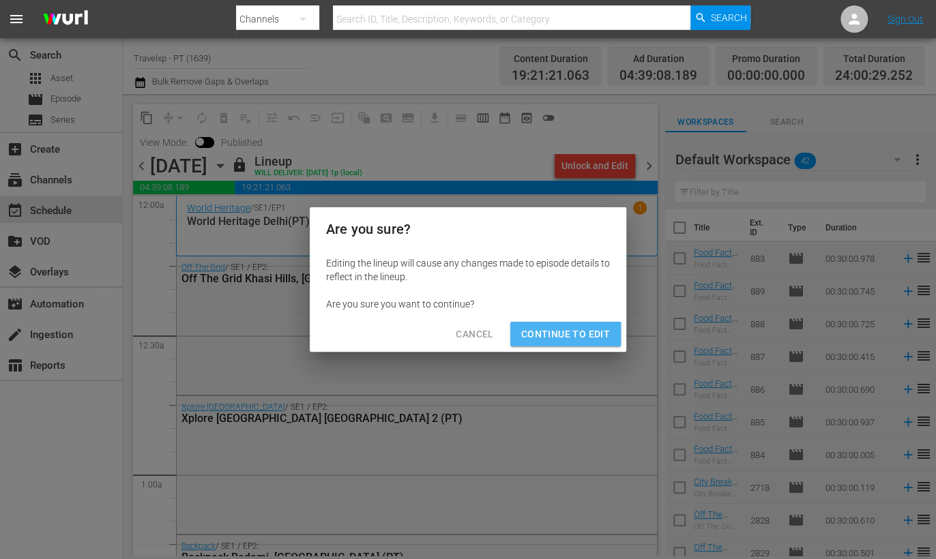
click at [545, 343] on button "Continue to Edit" at bounding box center [565, 334] width 110 height 25
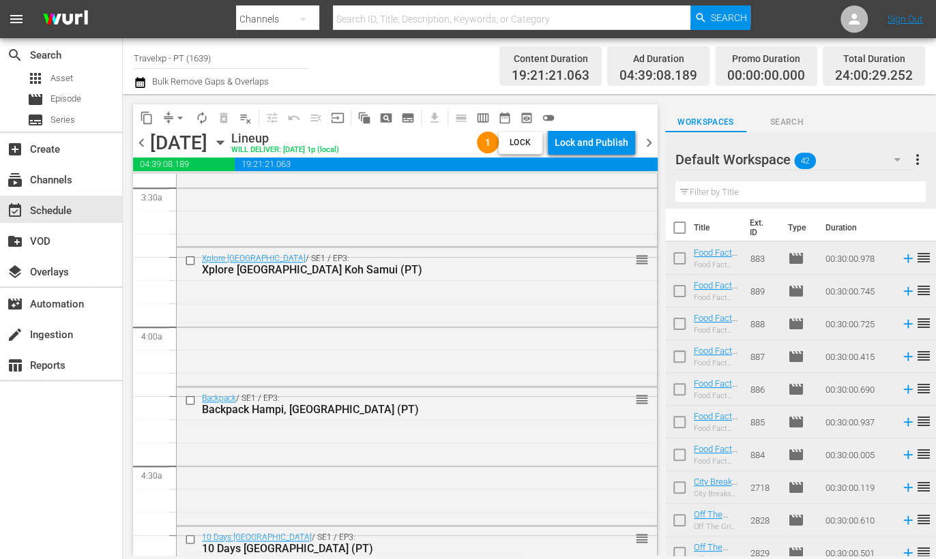
scroll to position [987, 0]
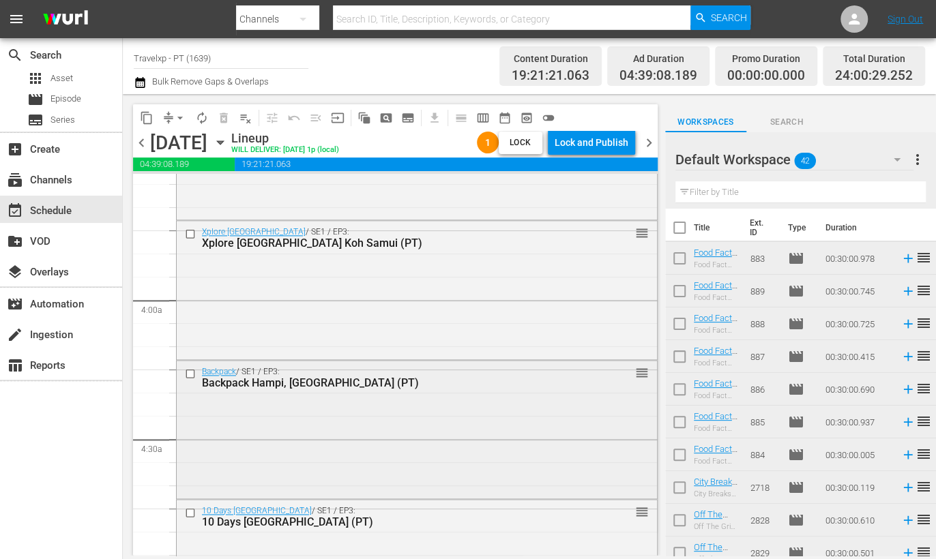
click at [425, 428] on div "Backpack / SE1 / EP3: Backpack Hampi, [GEOGRAPHIC_DATA] (PT) reorder" at bounding box center [417, 428] width 480 height 135
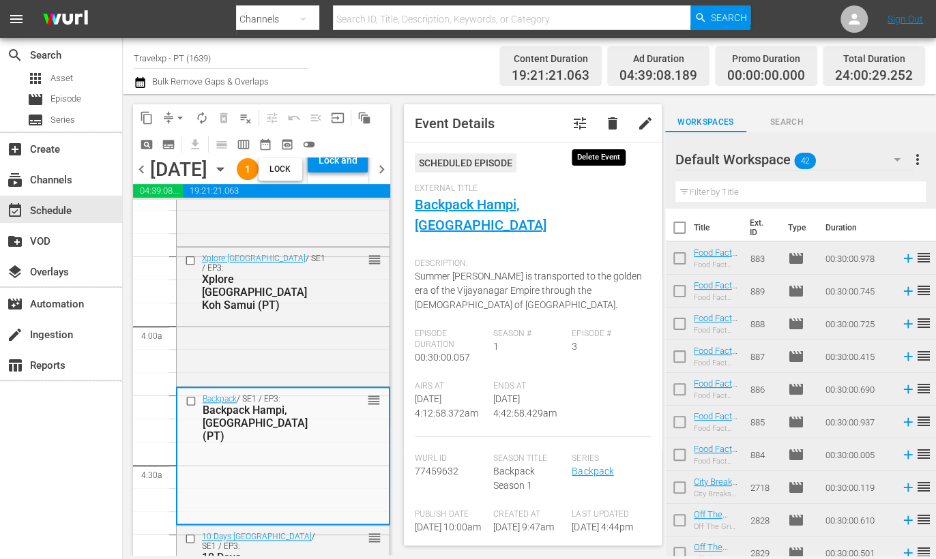
click at [604, 125] on span "delete" at bounding box center [612, 123] width 16 height 16
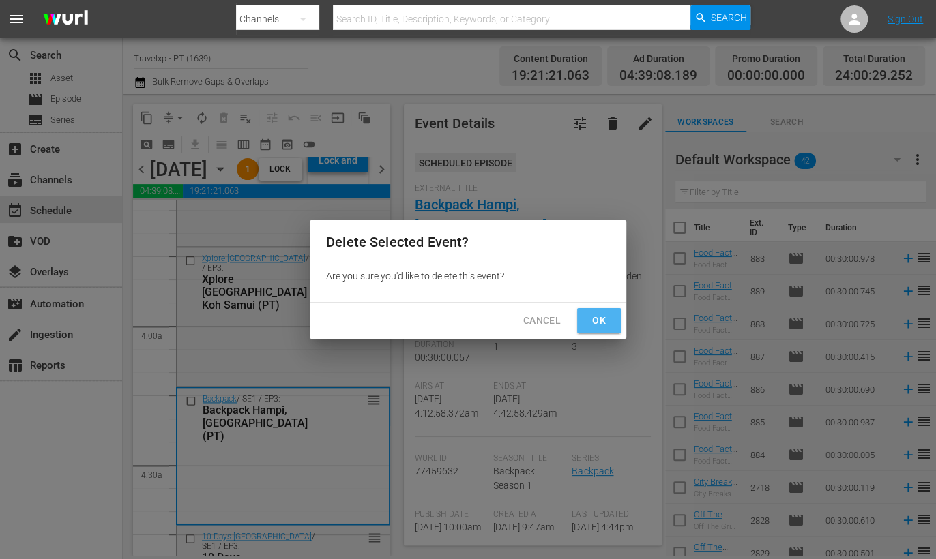
click at [601, 319] on span "Ok" at bounding box center [599, 320] width 22 height 17
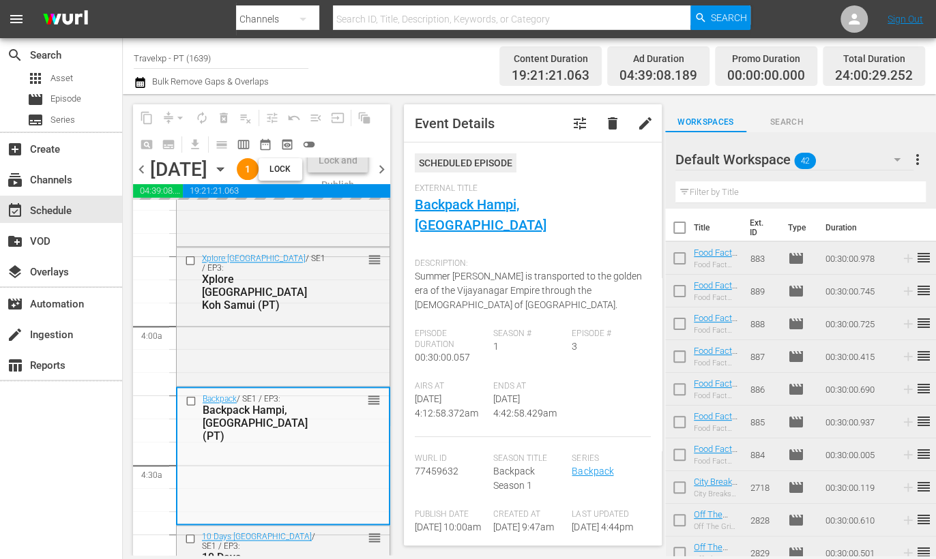
click at [788, 189] on input "text" at bounding box center [800, 192] width 250 height 22
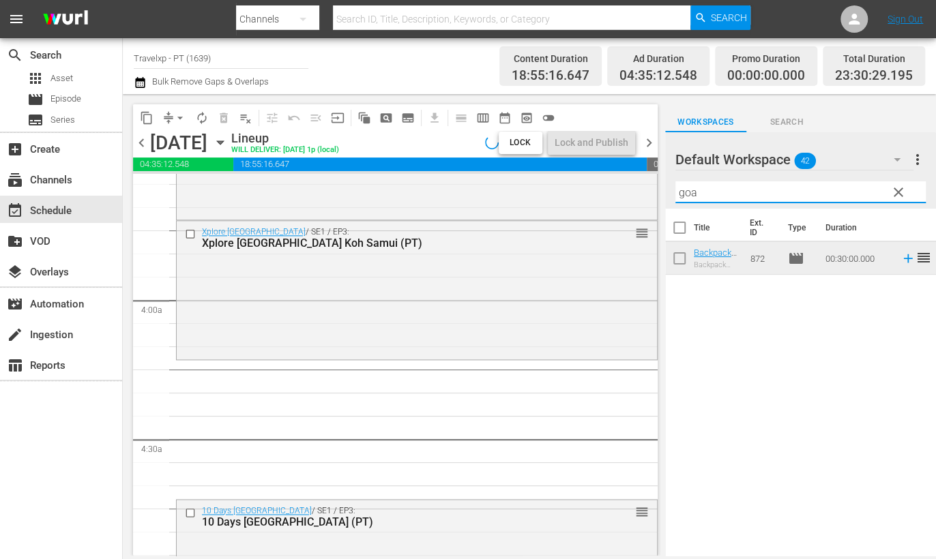
type input "goa"
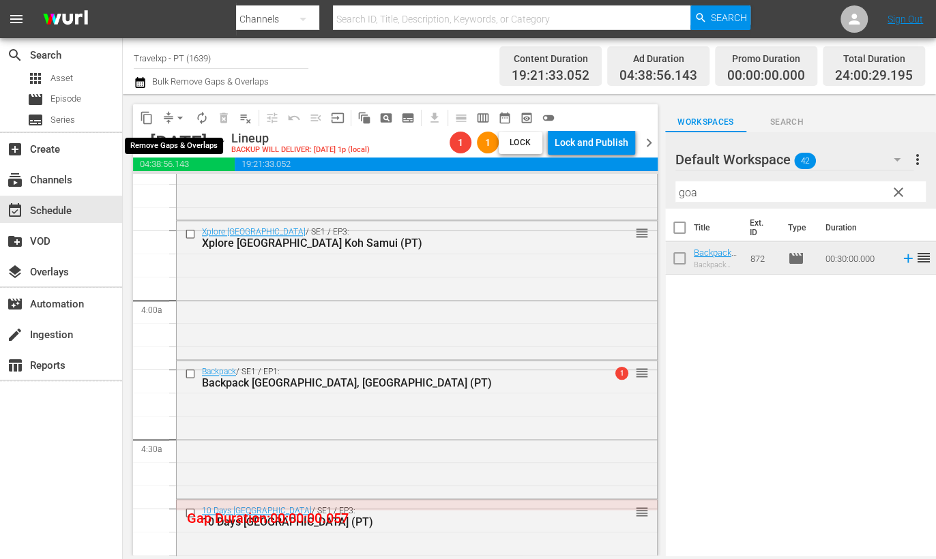
click at [177, 117] on span "arrow_drop_down" at bounding box center [180, 118] width 14 height 14
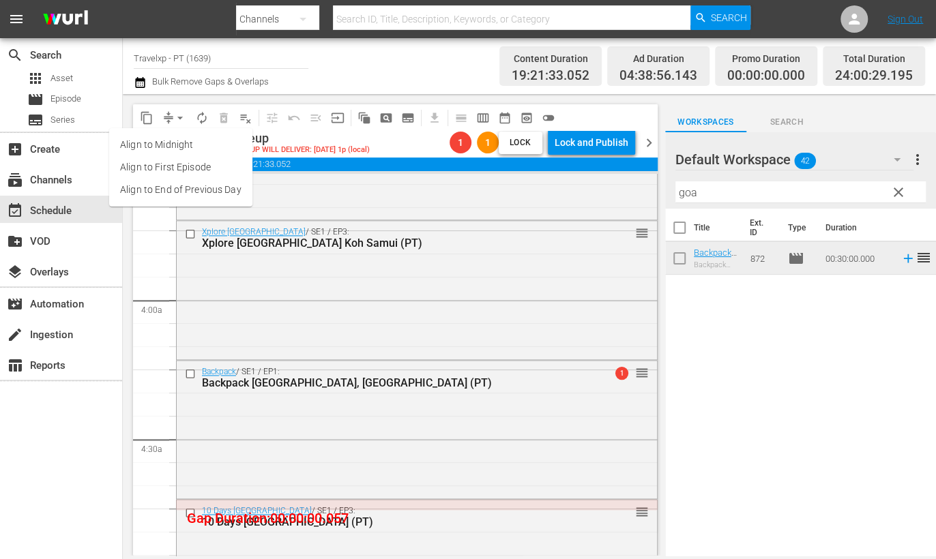
click at [200, 197] on li "Align to End of Previous Day" at bounding box center [180, 190] width 143 height 23
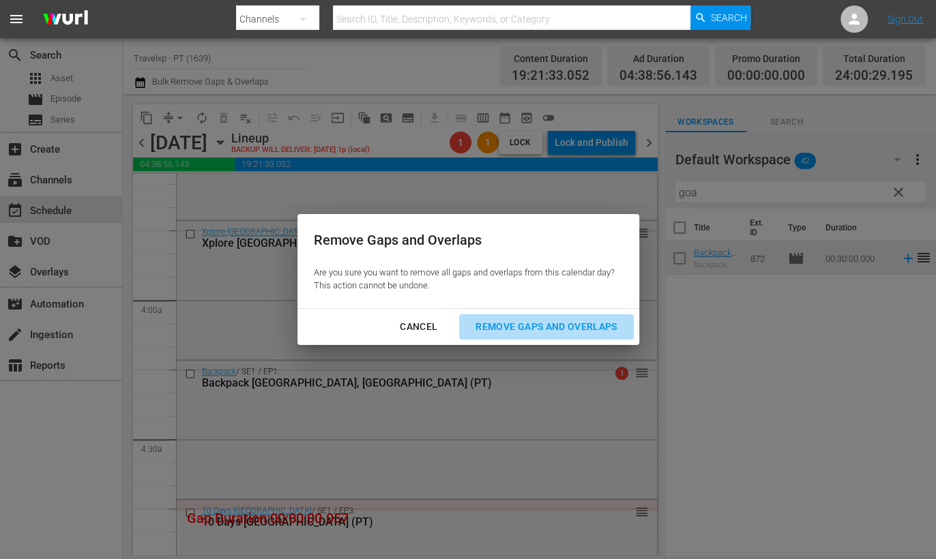
click at [552, 331] on div "Remove Gaps and Overlaps" at bounding box center [545, 326] width 163 height 17
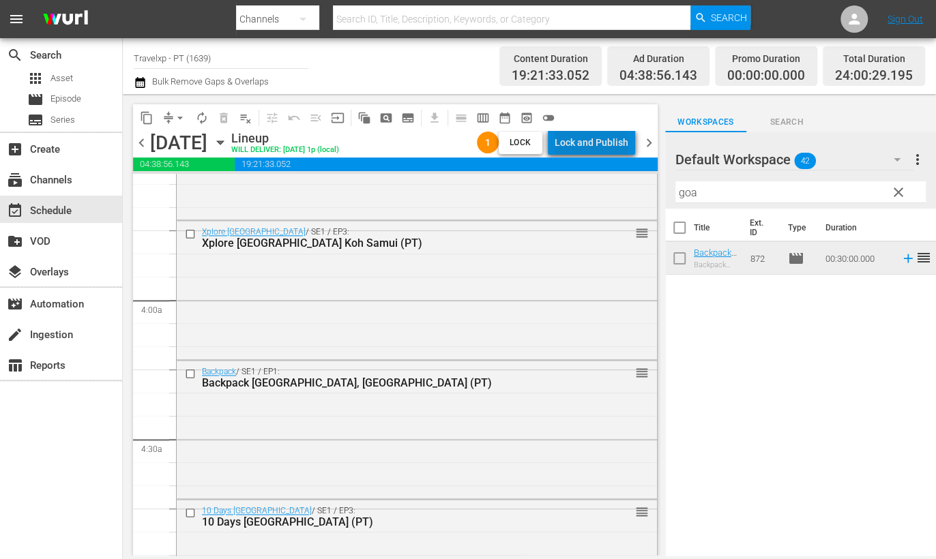
click at [597, 134] on div "Lock and Publish" at bounding box center [591, 142] width 74 height 25
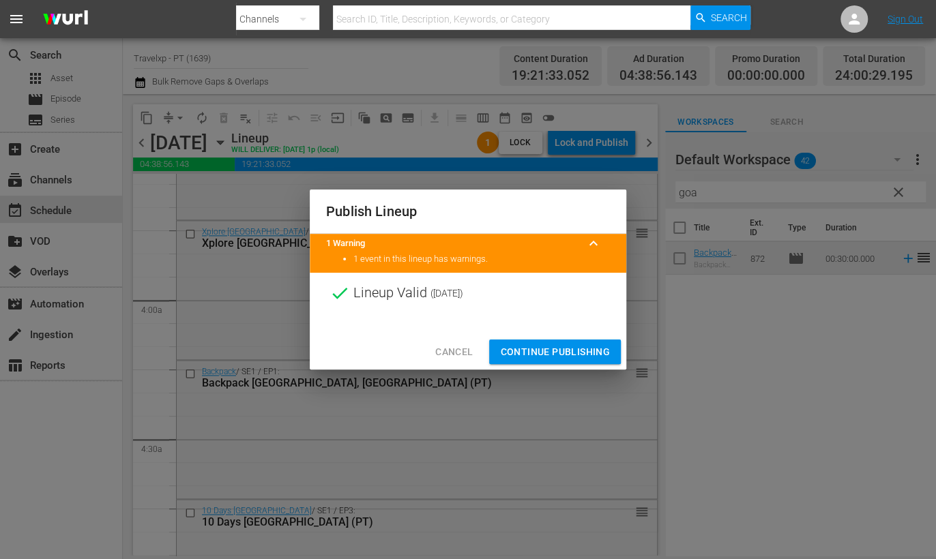
click at [558, 344] on span "Continue Publishing" at bounding box center [555, 352] width 110 height 17
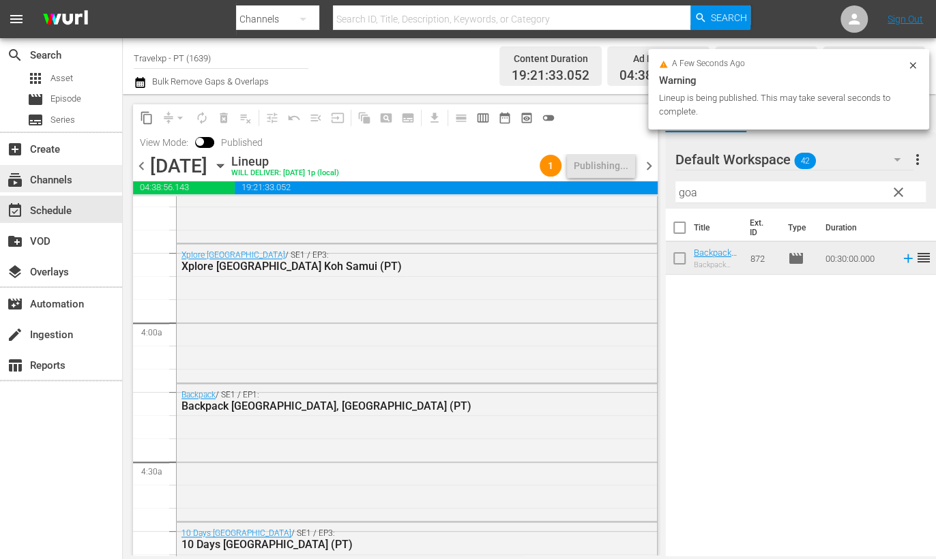
click at [58, 188] on div "subscriptions Channels" at bounding box center [61, 178] width 122 height 27
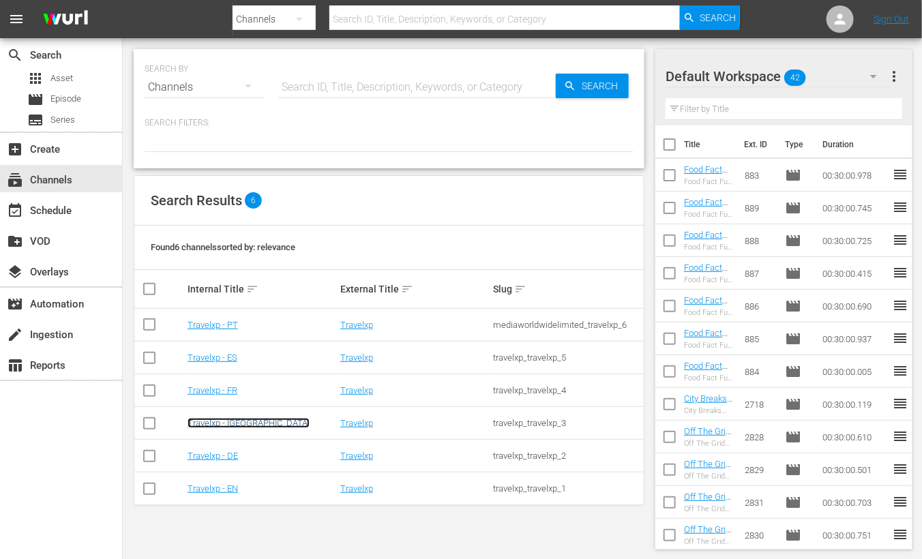
click at [228, 421] on link "Travelxp - [GEOGRAPHIC_DATA]" at bounding box center [249, 423] width 122 height 10
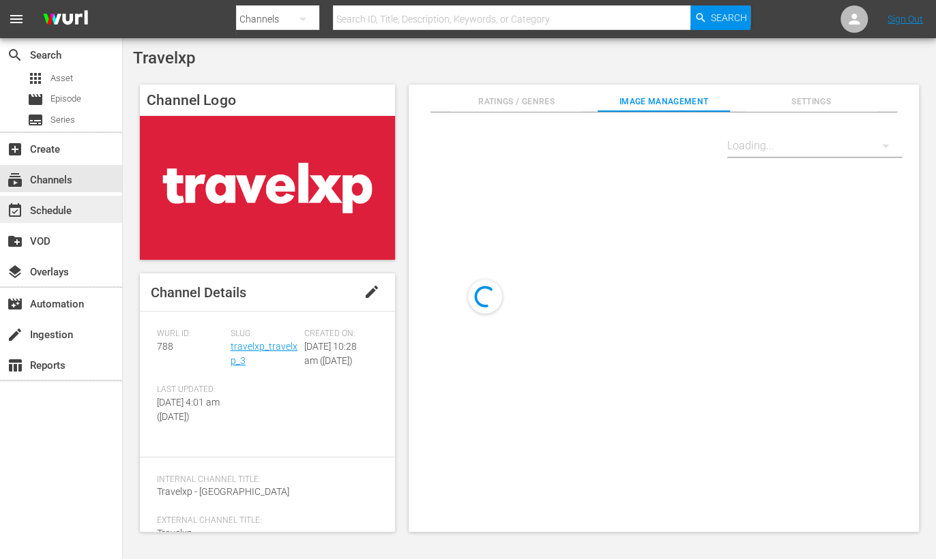
click at [68, 210] on div "event_available Schedule" at bounding box center [38, 209] width 76 height 12
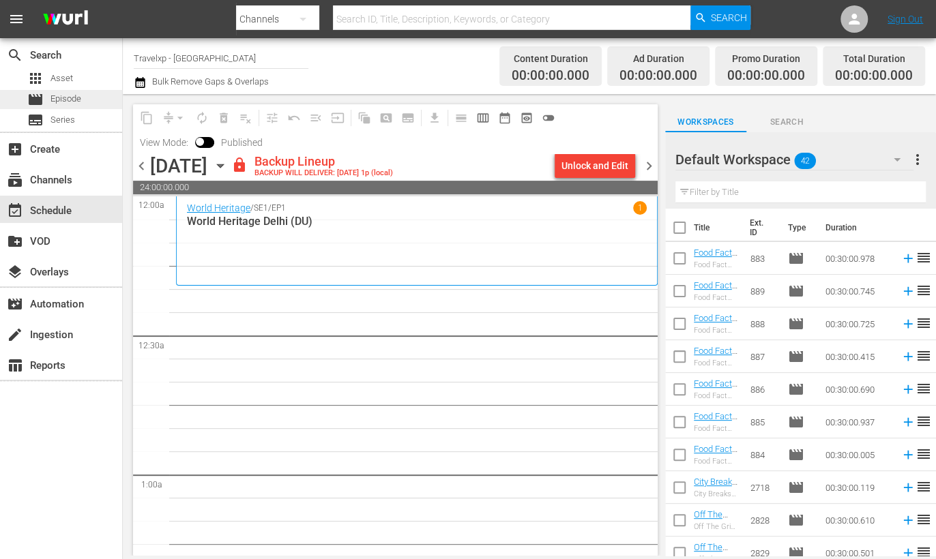
click at [72, 101] on span "Episode" at bounding box center [65, 99] width 31 height 14
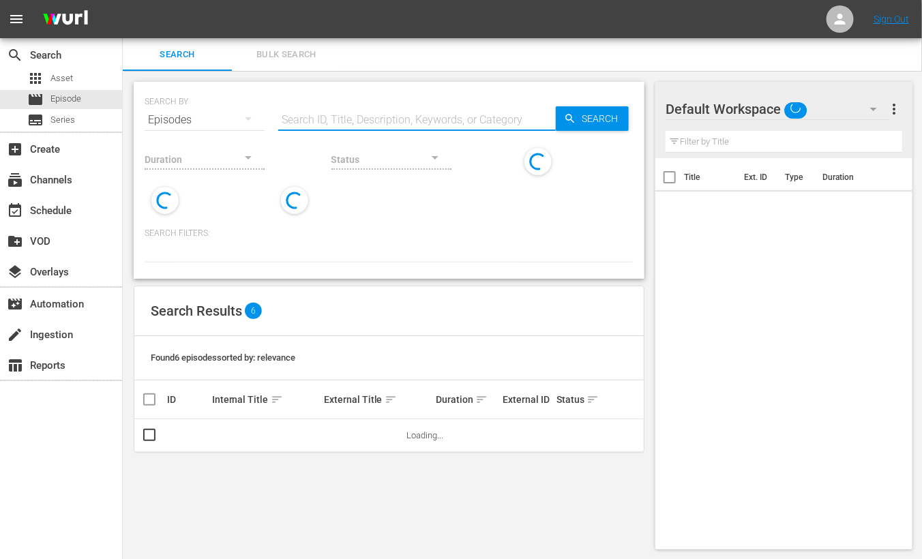
click at [344, 117] on input "text" at bounding box center [417, 120] width 278 height 33
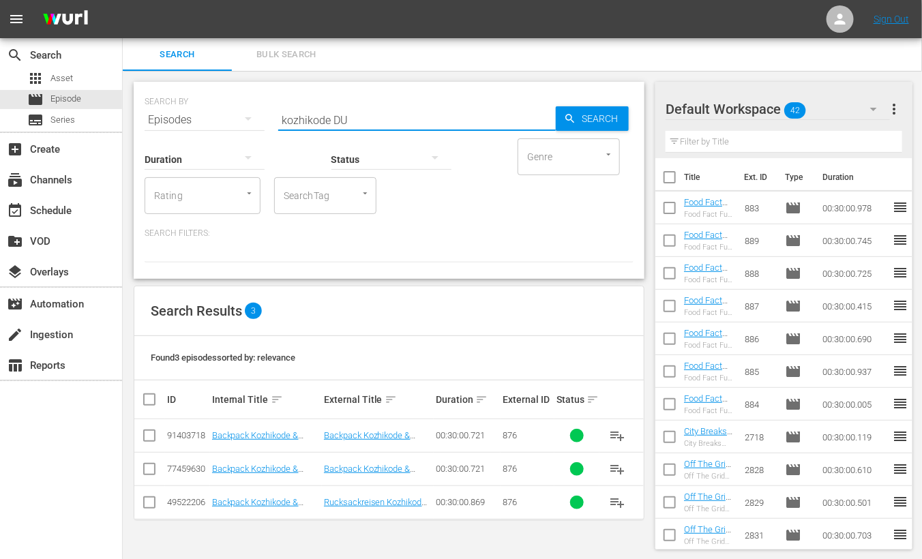
type input "kozhikode DU"
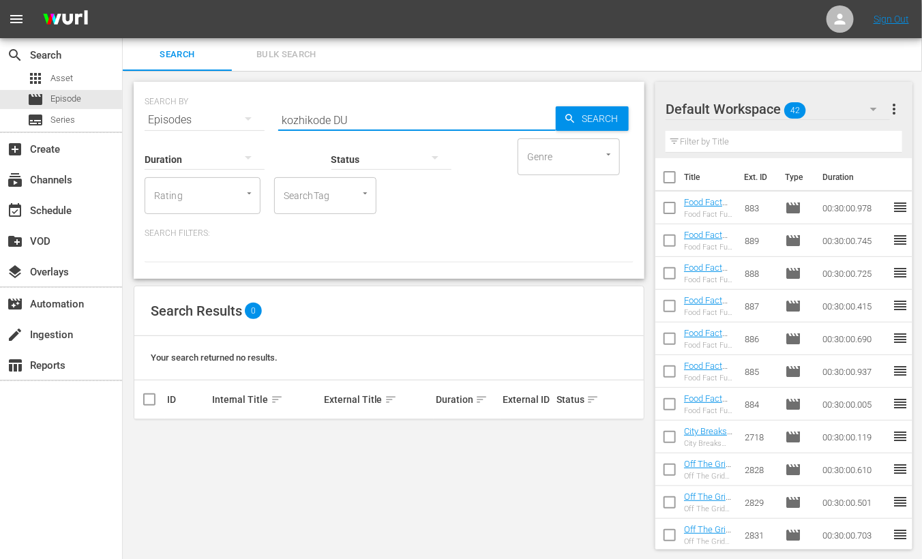
drag, startPoint x: 412, startPoint y: 118, endPoint x: 198, endPoint y: 111, distance: 214.2
click at [198, 111] on div "SEARCH BY Search By Episodes Search ID, Title, Description, Keywords, or Catego…" at bounding box center [389, 111] width 489 height 49
click at [85, 68] on div "search Search apps Asset movie Episode subtitles Series" at bounding box center [61, 84] width 122 height 93
click at [76, 76] on div "apps Asset" at bounding box center [61, 78] width 122 height 19
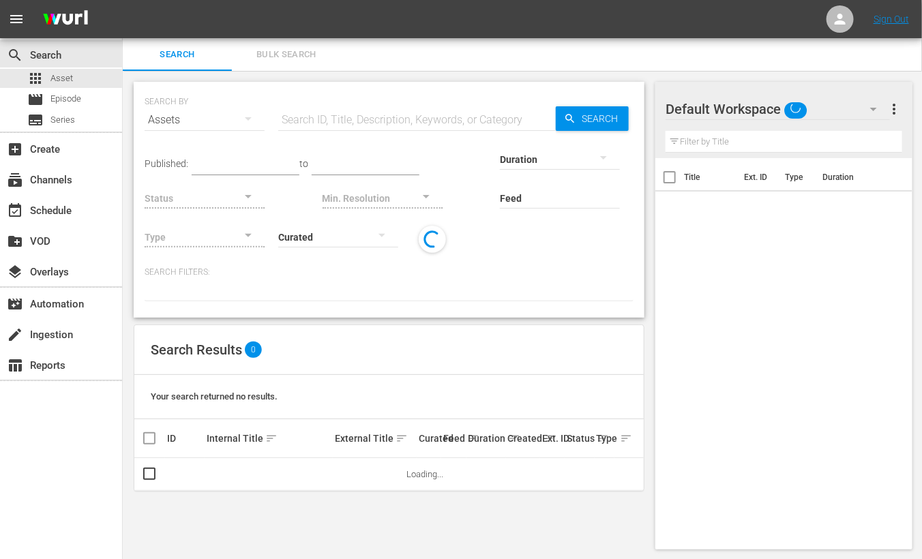
click at [380, 108] on input "text" at bounding box center [417, 120] width 278 height 33
paste input "kozhikode DU"
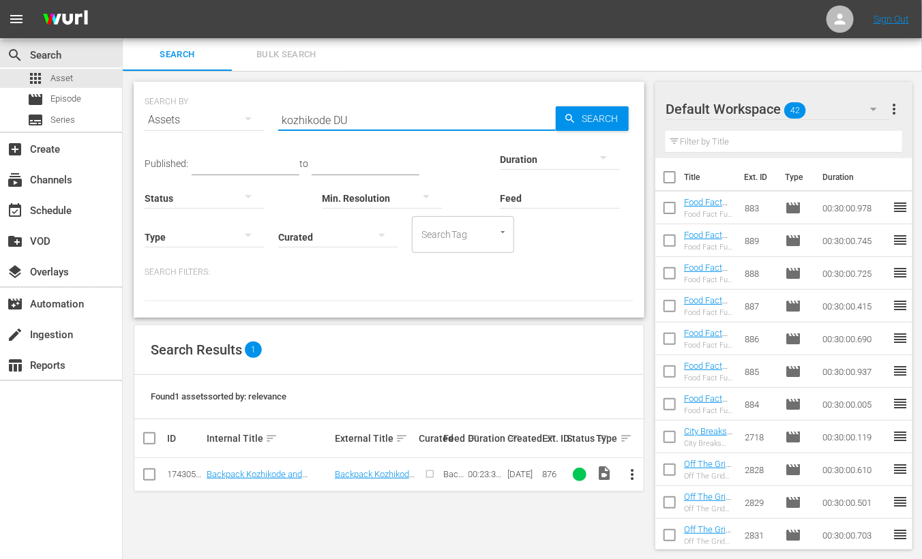
drag, startPoint x: 377, startPoint y: 123, endPoint x: 171, endPoint y: 112, distance: 206.2
click at [171, 112] on div "SEARCH BY Search By Assets Search ID, Title, Description, Keywords, or Category…" at bounding box center [389, 111] width 489 height 49
type input "tsomo"
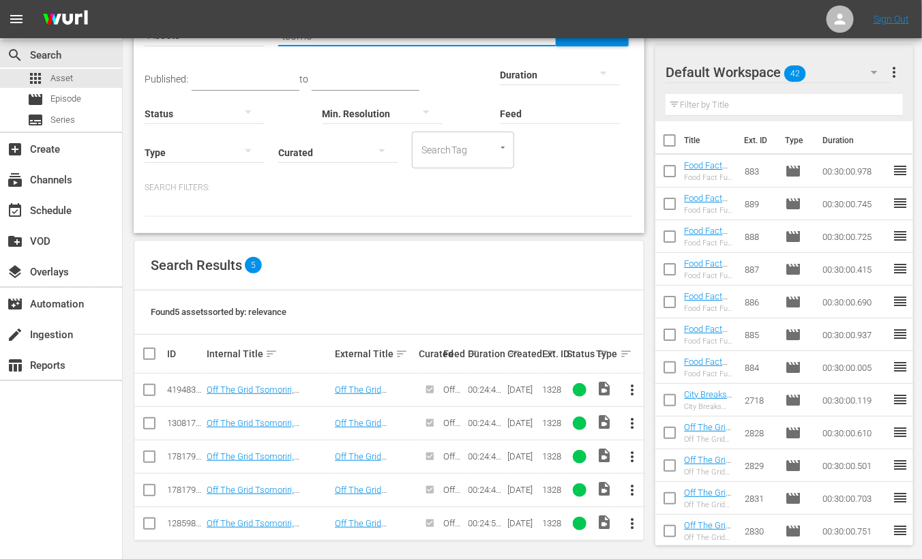
scroll to position [90, 0]
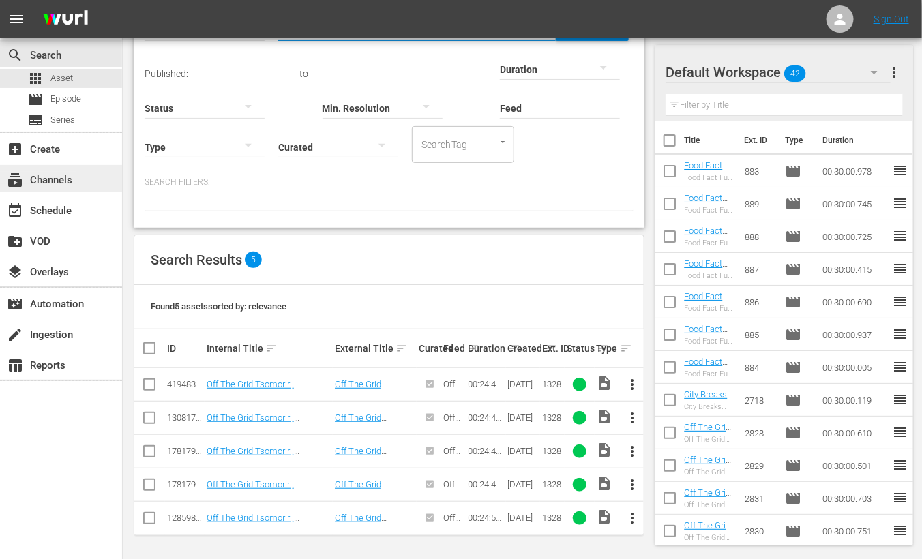
click at [59, 181] on div "subscriptions Channels" at bounding box center [38, 178] width 76 height 12
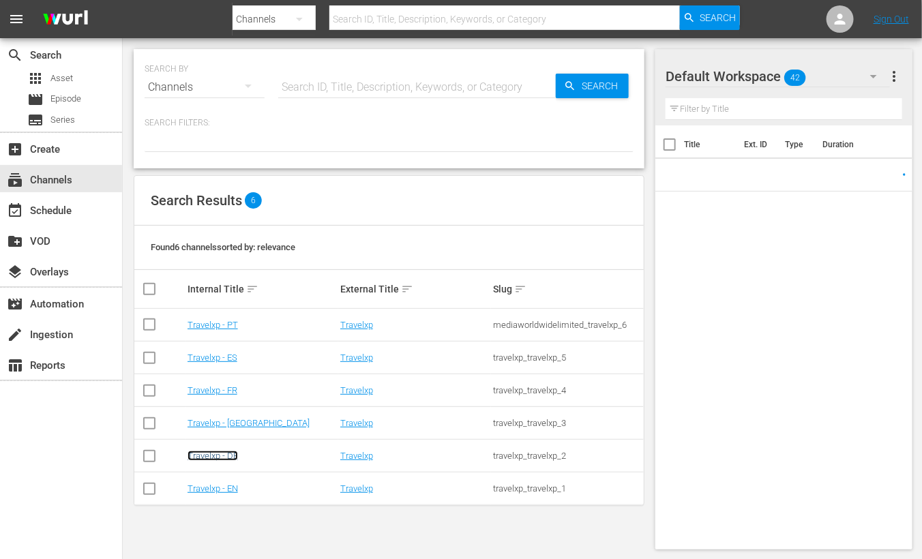
click at [230, 455] on link "Travelxp - DE" at bounding box center [213, 456] width 50 height 10
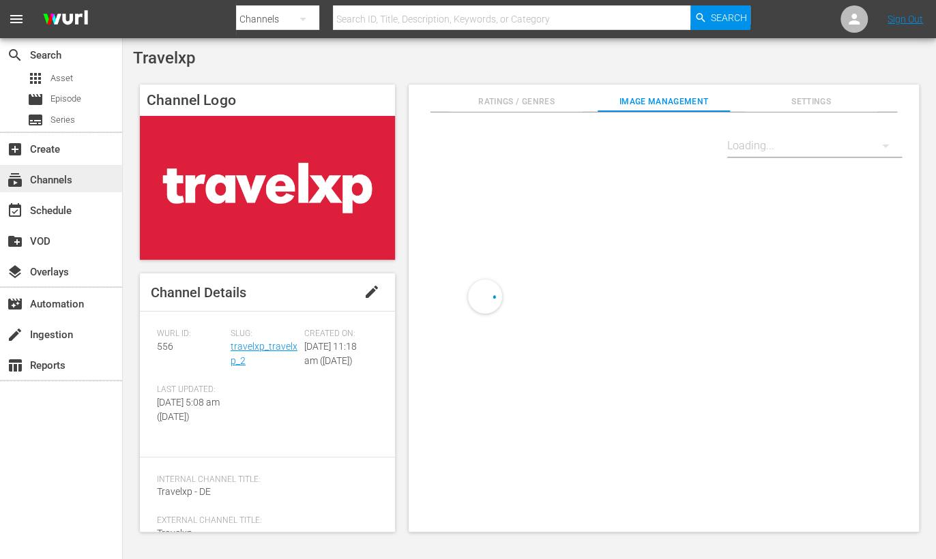
click at [82, 167] on div "subscriptions Channels" at bounding box center [61, 178] width 122 height 27
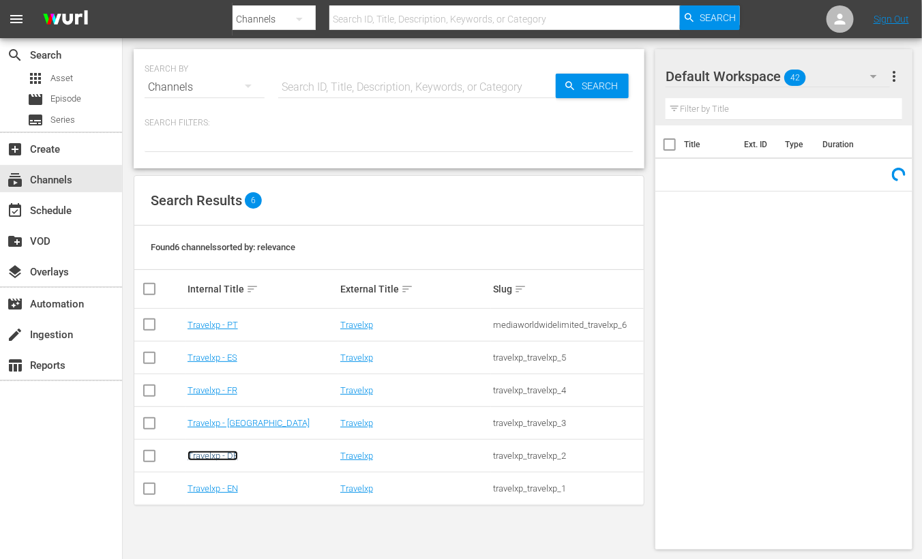
click at [211, 455] on link "Travelxp - DE" at bounding box center [213, 456] width 50 height 10
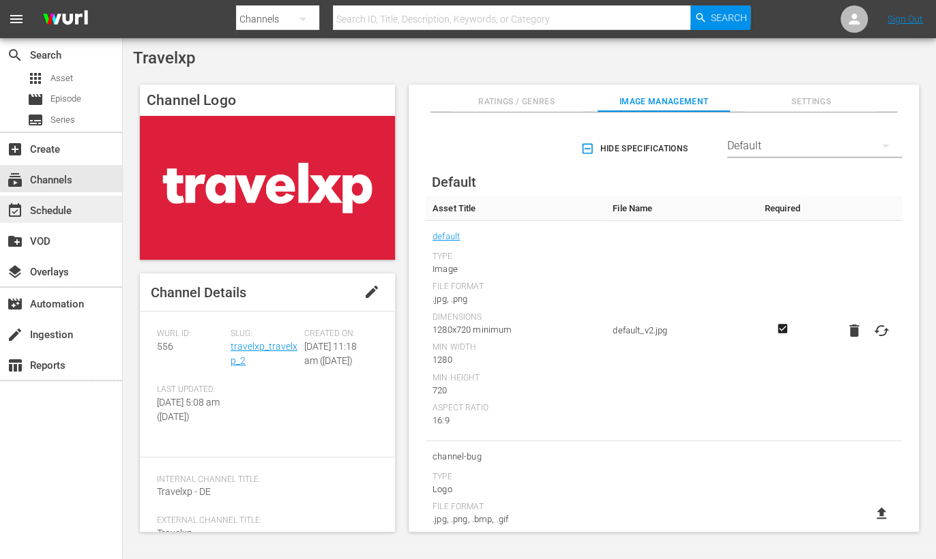
click at [79, 213] on div "event_available Schedule" at bounding box center [61, 209] width 122 height 27
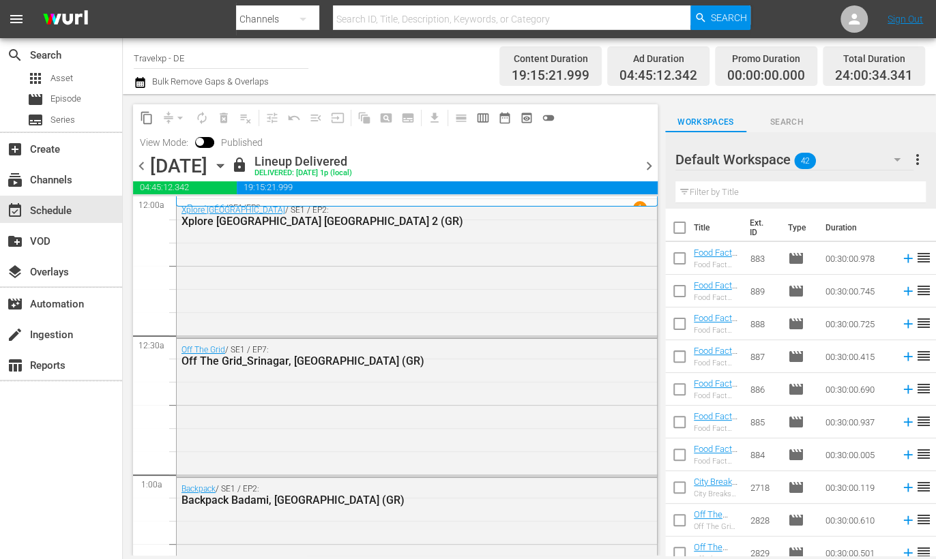
click at [648, 165] on span "chevron_right" at bounding box center [648, 166] width 17 height 17
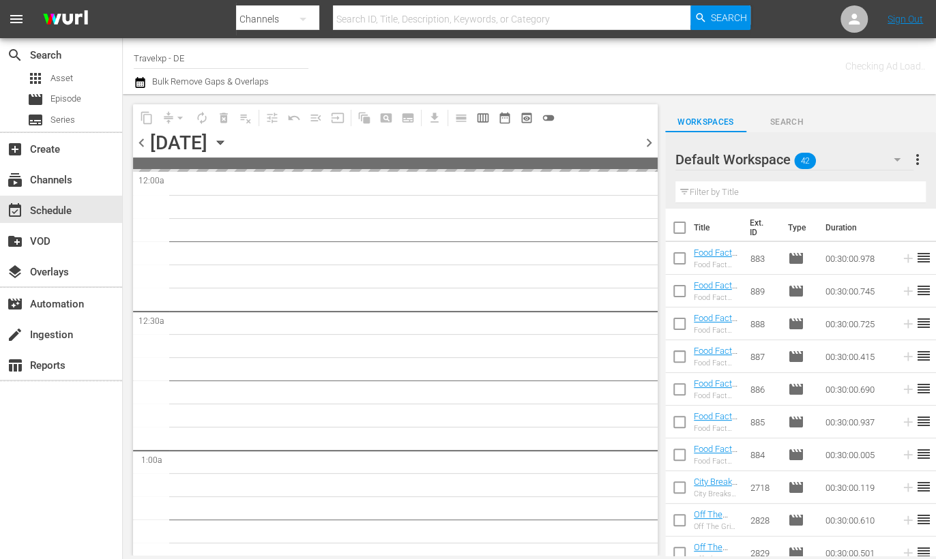
click at [142, 145] on span "chevron_left" at bounding box center [141, 142] width 17 height 17
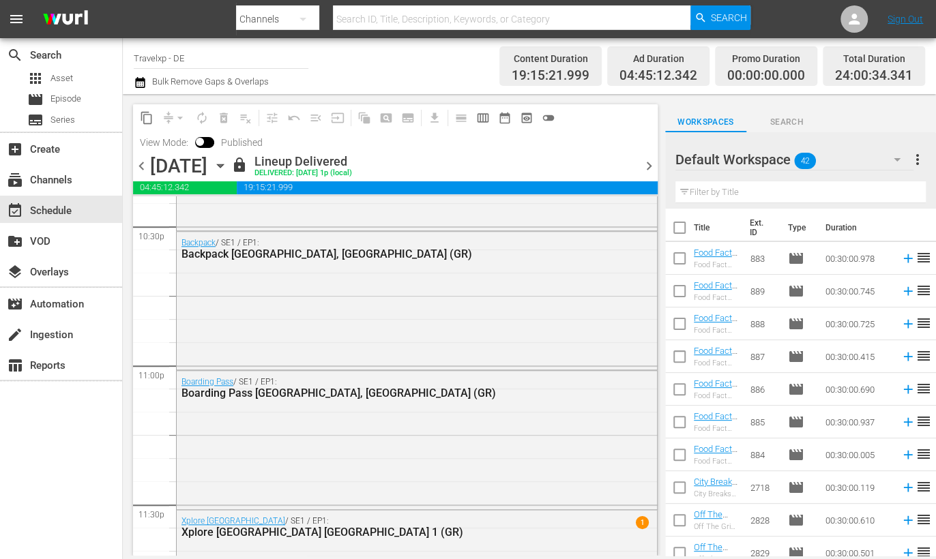
scroll to position [6322, 0]
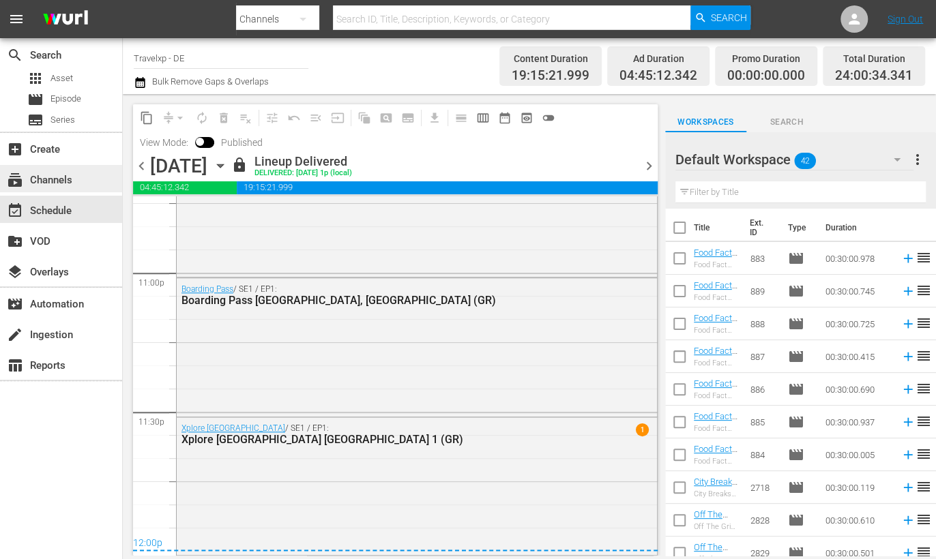
click at [62, 179] on div "subscriptions Channels" at bounding box center [38, 178] width 76 height 12
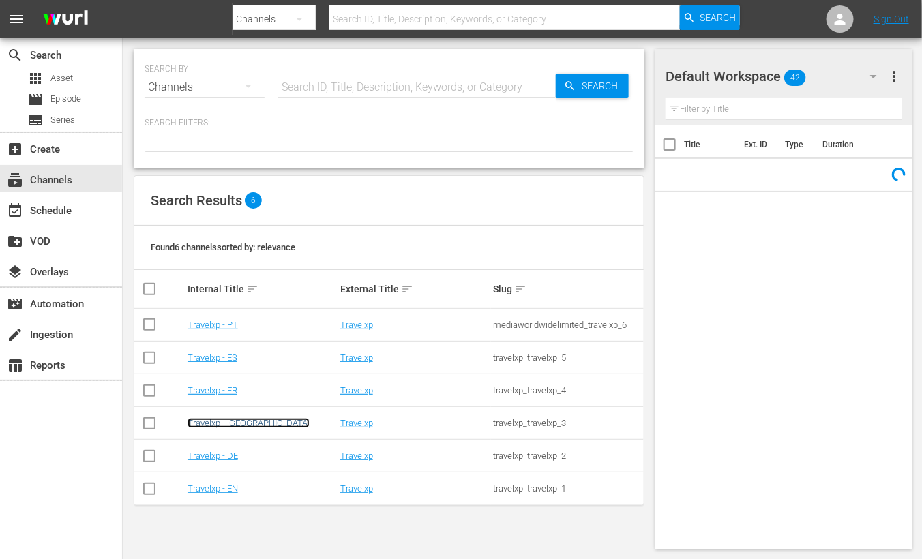
click at [228, 424] on link "Travelxp - [GEOGRAPHIC_DATA]" at bounding box center [249, 423] width 122 height 10
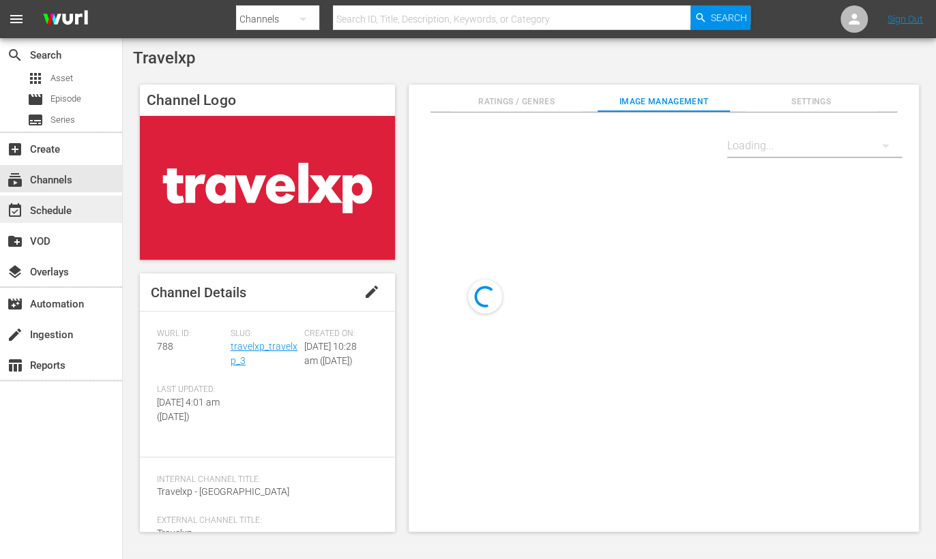
click at [59, 213] on div "event_available Schedule" at bounding box center [38, 209] width 76 height 12
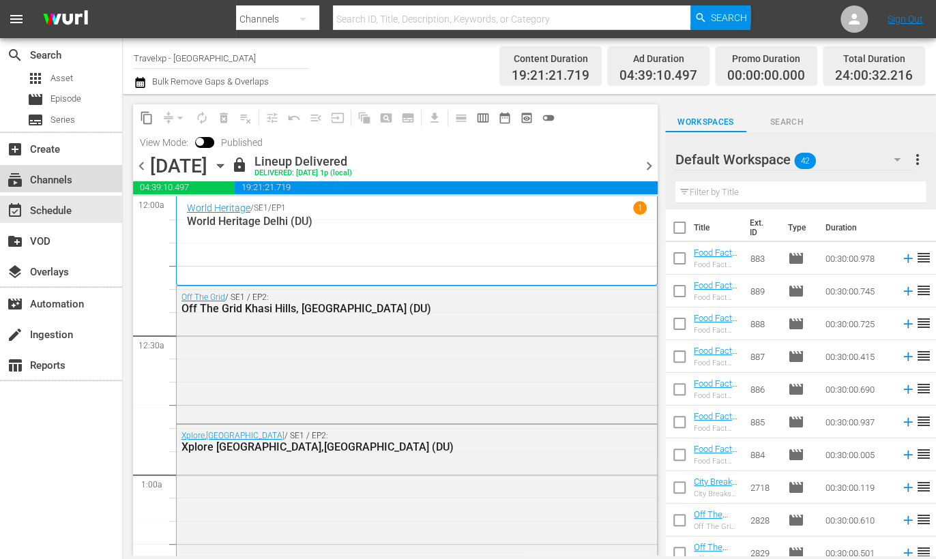
click at [51, 168] on div "subscriptions Channels" at bounding box center [61, 178] width 122 height 27
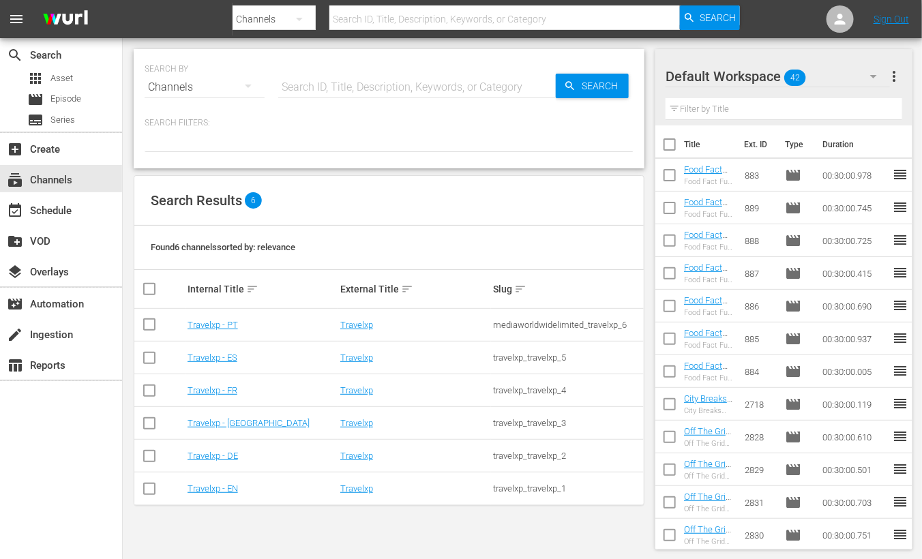
click at [901, 50] on div "Default Workspace 42 Default more_vert" at bounding box center [783, 71] width 237 height 44
